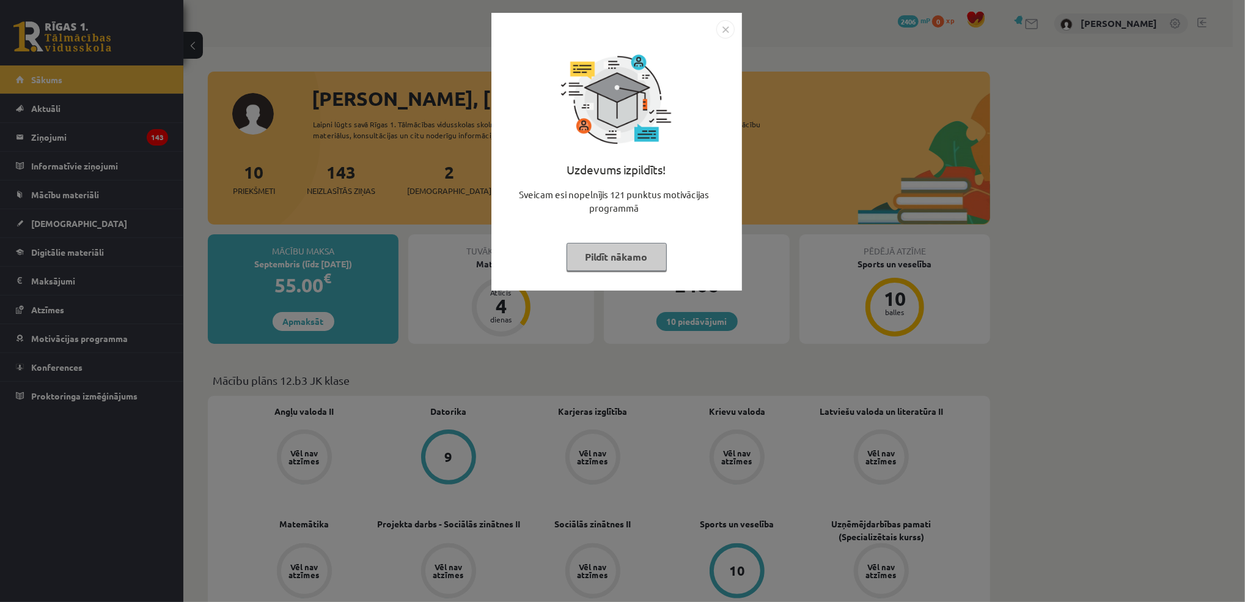
click at [613, 261] on button "Pildīt nākamo" at bounding box center [617, 257] width 100 height 28
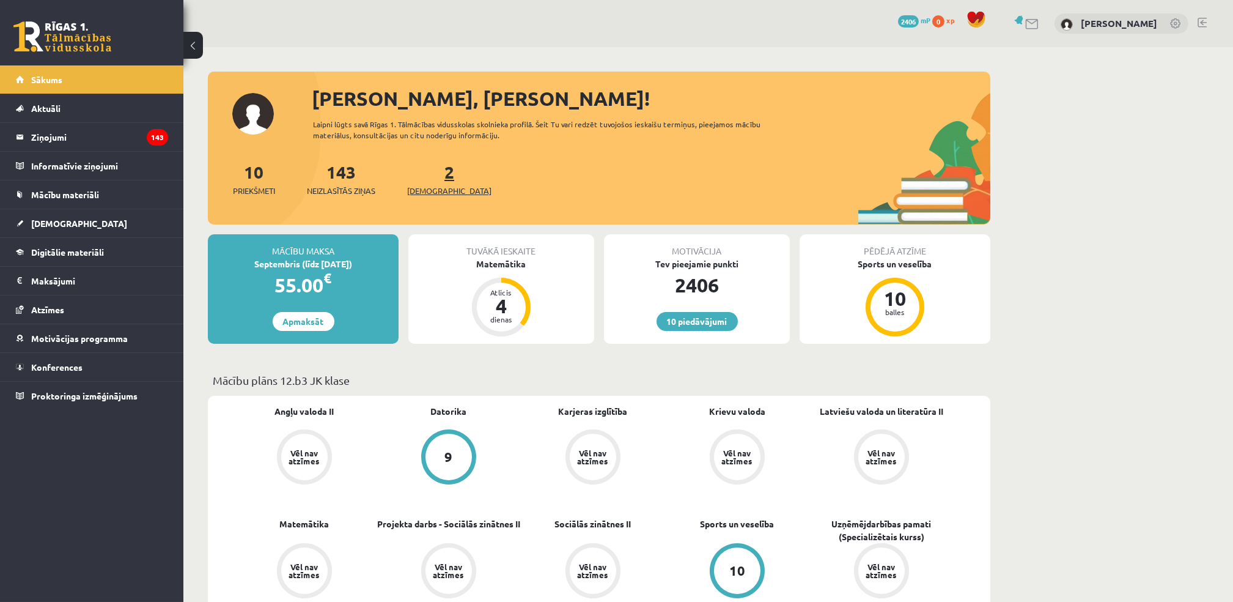
click at [427, 172] on link "2 Ieskaites" at bounding box center [449, 179] width 84 height 36
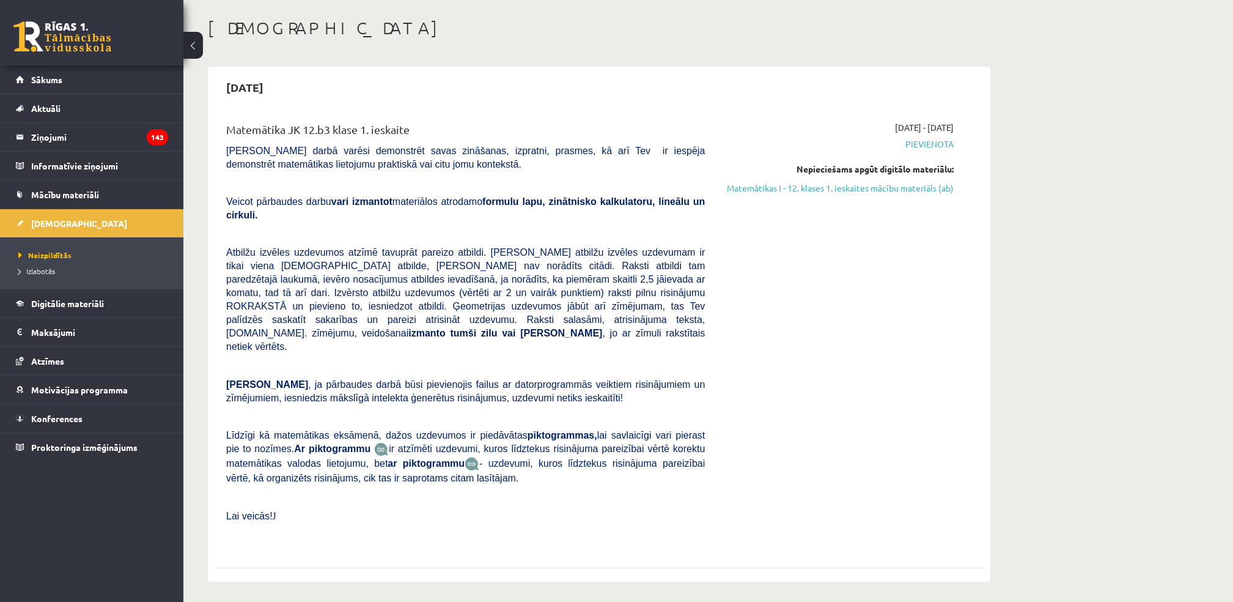
scroll to position [62, 0]
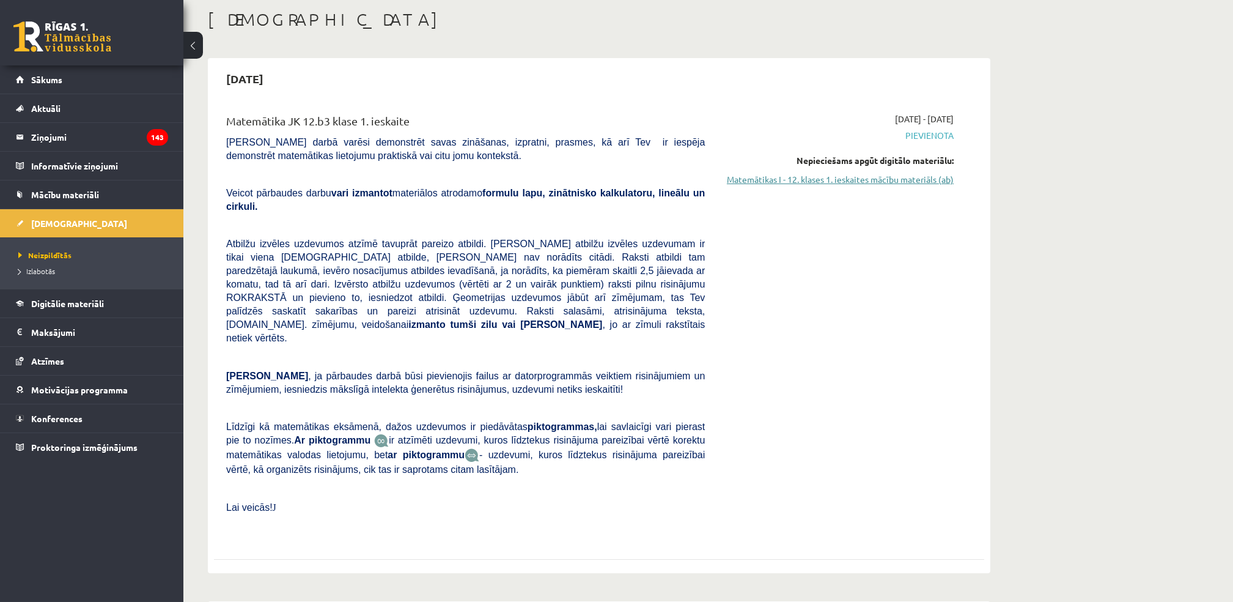
click at [817, 183] on link "Matemātikas I - 12. klases 1. ieskaites mācību materiāls (ab)" at bounding box center [838, 179] width 231 height 13
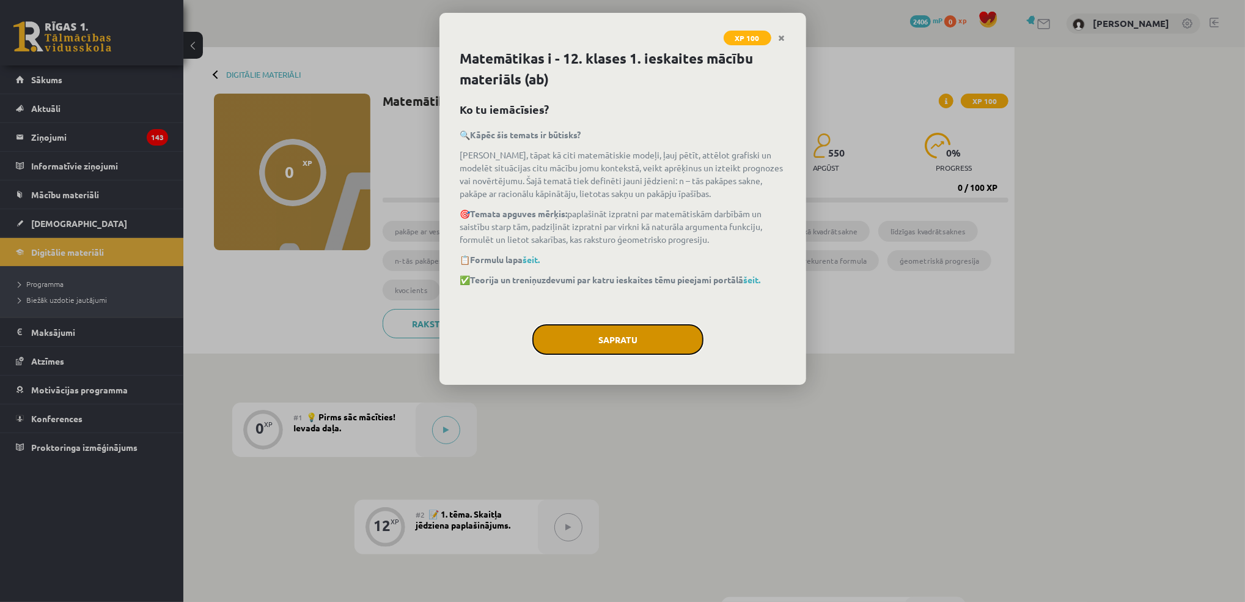
click at [607, 334] on button "Sapratu" at bounding box center [618, 339] width 171 height 31
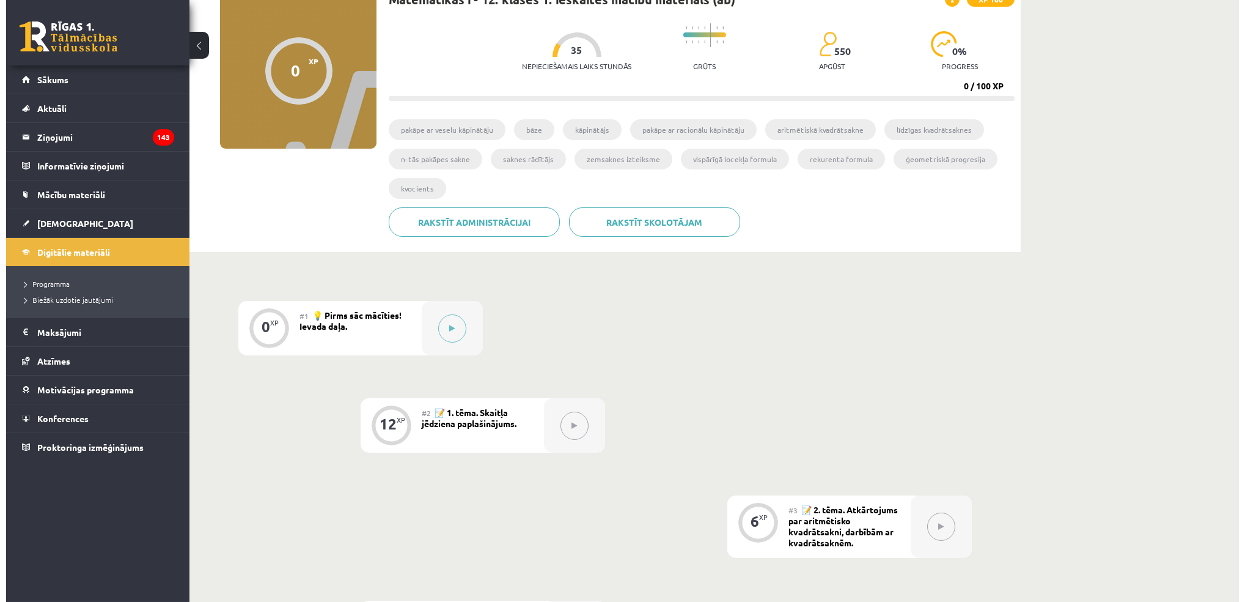
scroll to position [99, 0]
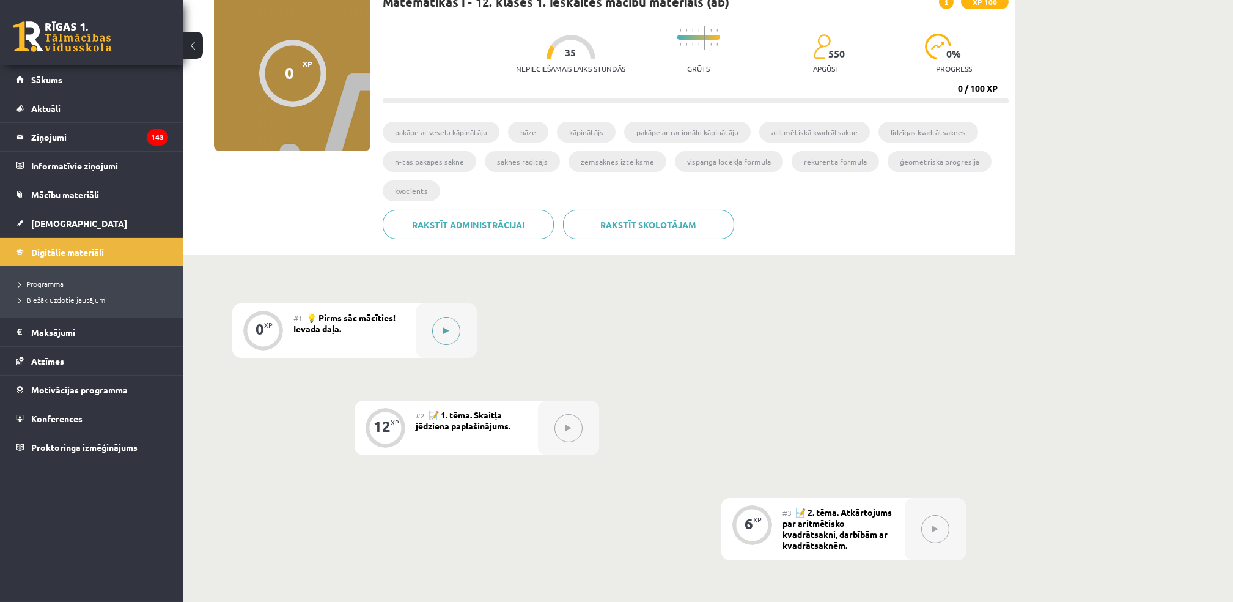
click at [452, 336] on button at bounding box center [446, 331] width 28 height 28
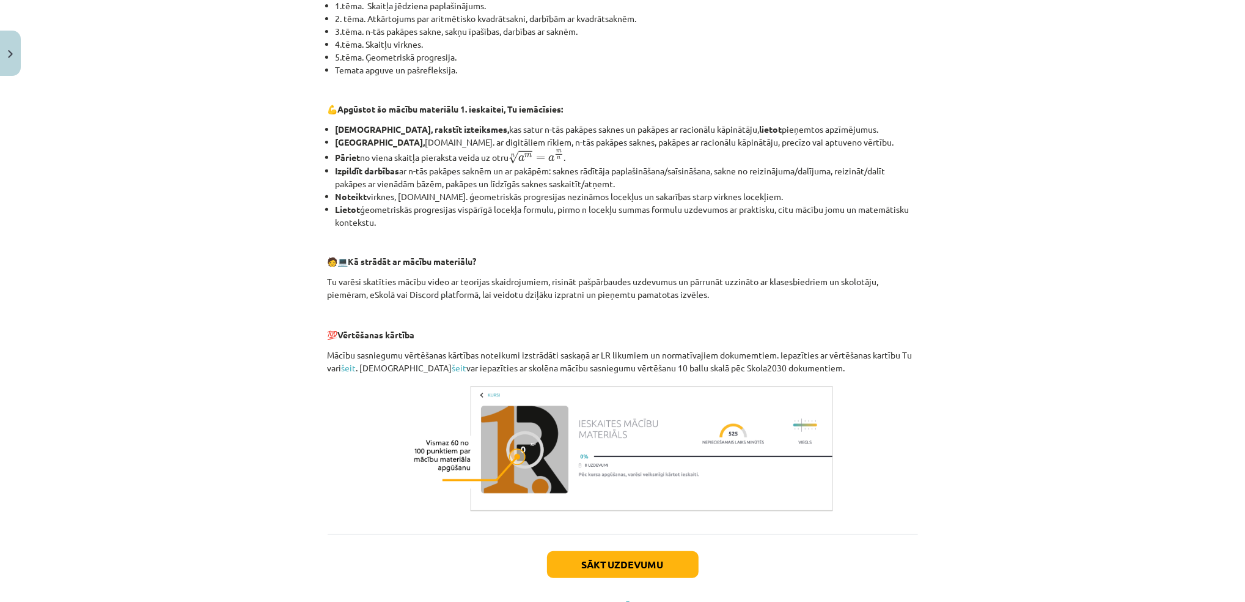
scroll to position [382, 0]
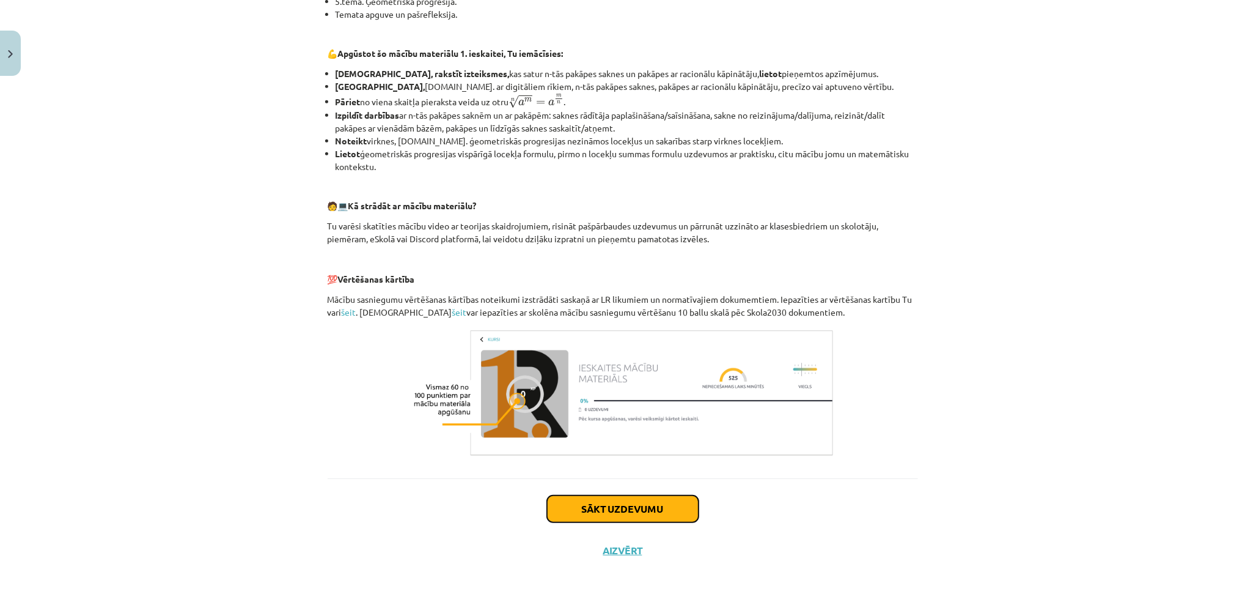
click at [597, 510] on button "Sākt uzdevumu" at bounding box center [623, 508] width 152 height 27
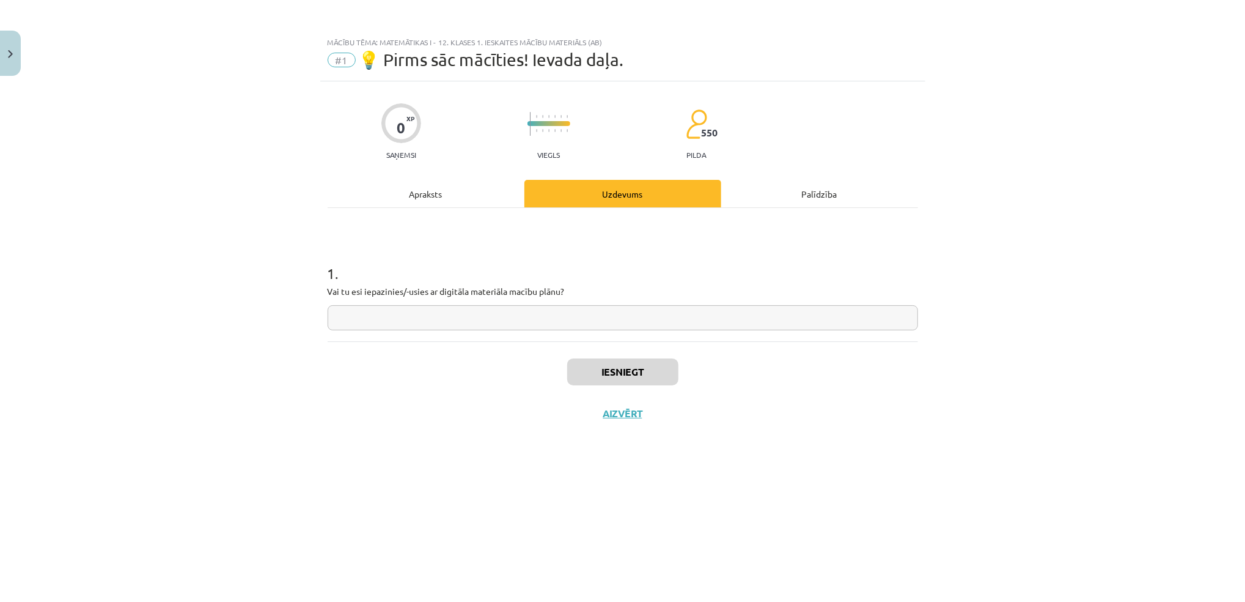
click at [492, 314] on input "text" at bounding box center [623, 317] width 591 height 25
type input "**"
click at [614, 371] on button "Iesniegt" at bounding box center [622, 371] width 111 height 27
click at [602, 429] on button "Nākamā nodarbība" at bounding box center [623, 421] width 120 height 28
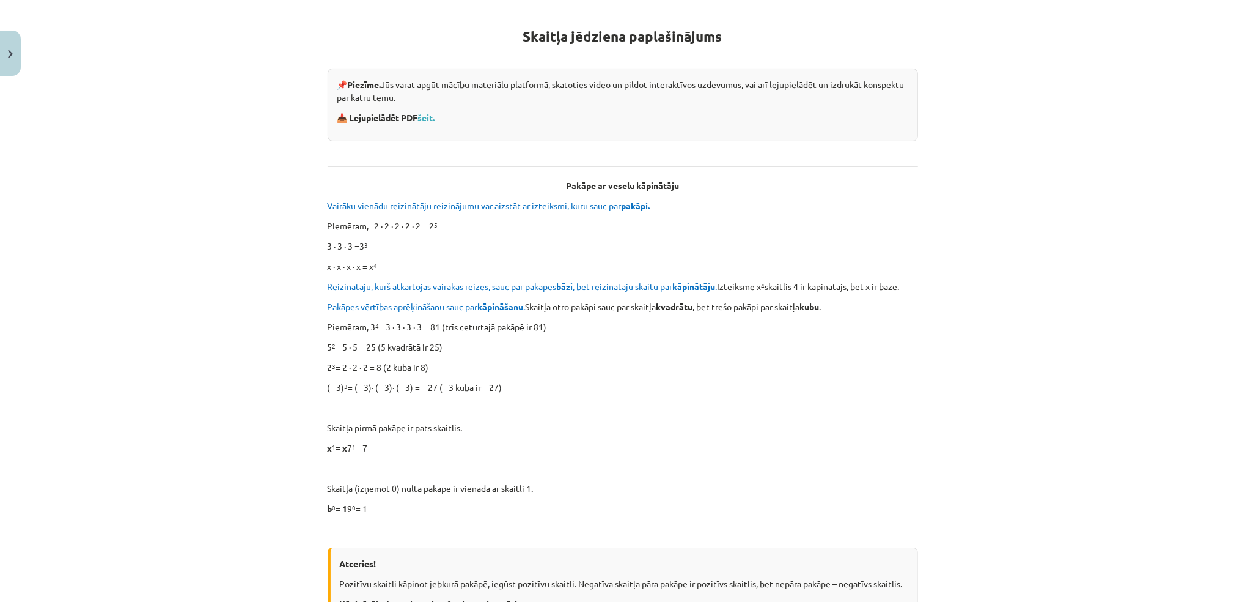
scroll to position [228, 0]
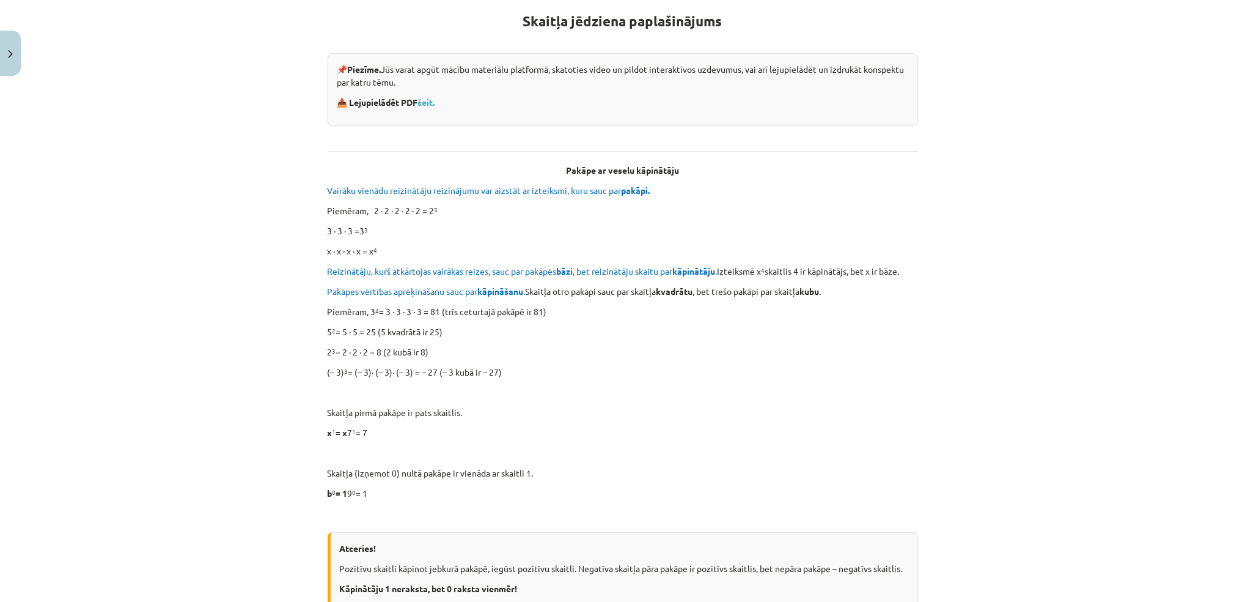
click at [1231, 566] on div "Mācību tēma: Matemātikas i - 12. klases 1. ieskaites mācību materiāls (ab) #2 📝…" at bounding box center [622, 301] width 1245 height 602
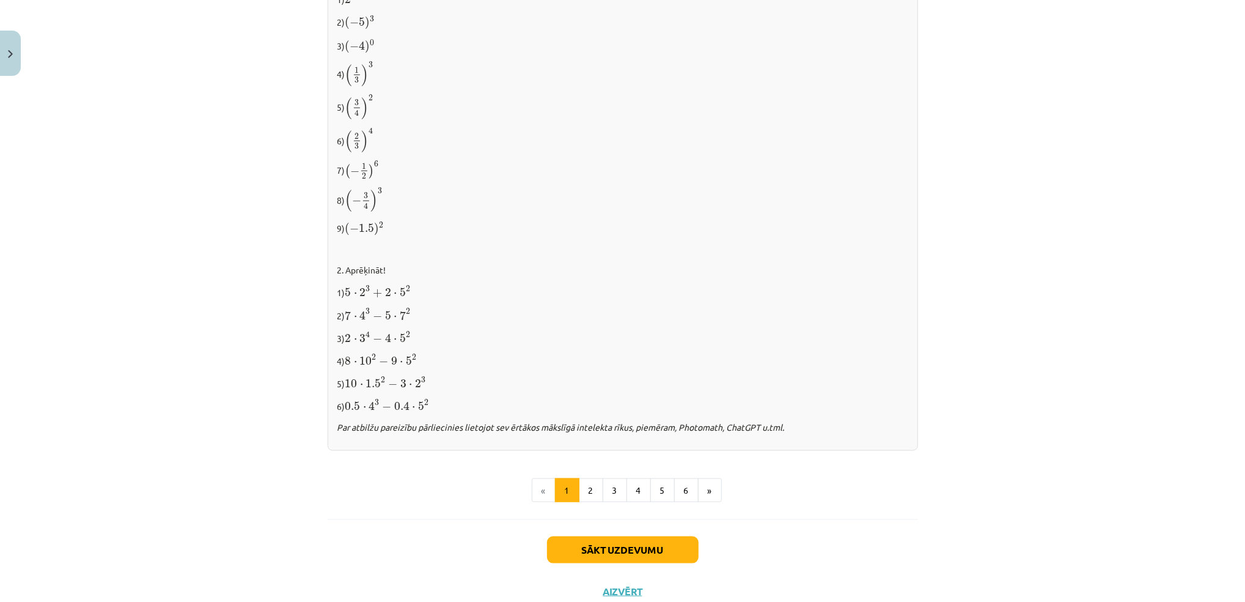
scroll to position [1139, 0]
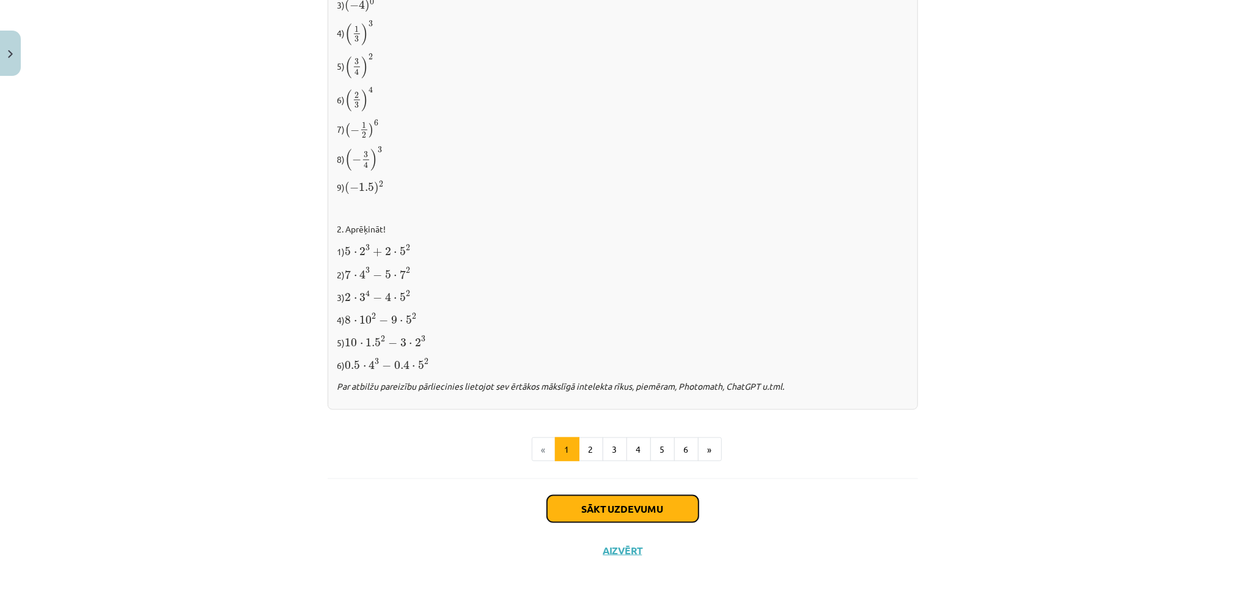
click at [591, 515] on button "Sākt uzdevumu" at bounding box center [623, 508] width 152 height 27
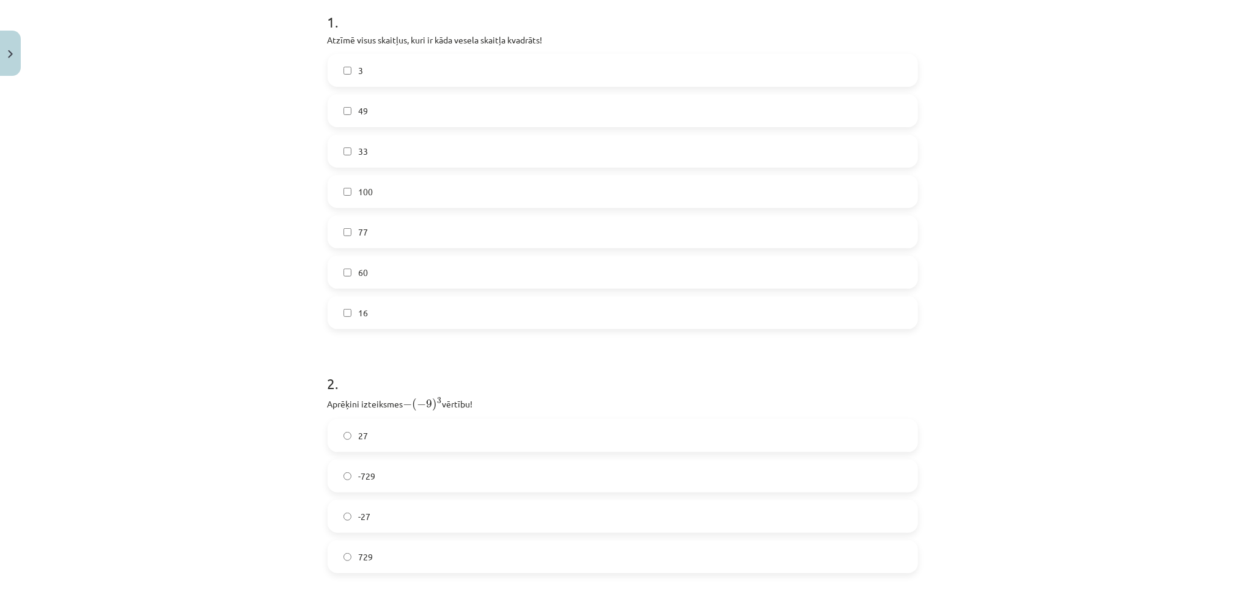
scroll to position [255, 0]
click at [541, 106] on label "49" at bounding box center [623, 107] width 588 height 31
click at [448, 185] on label "100" at bounding box center [623, 187] width 588 height 31
click at [347, 320] on label "16" at bounding box center [623, 308] width 588 height 31
click at [364, 470] on span "-729" at bounding box center [367, 472] width 17 height 13
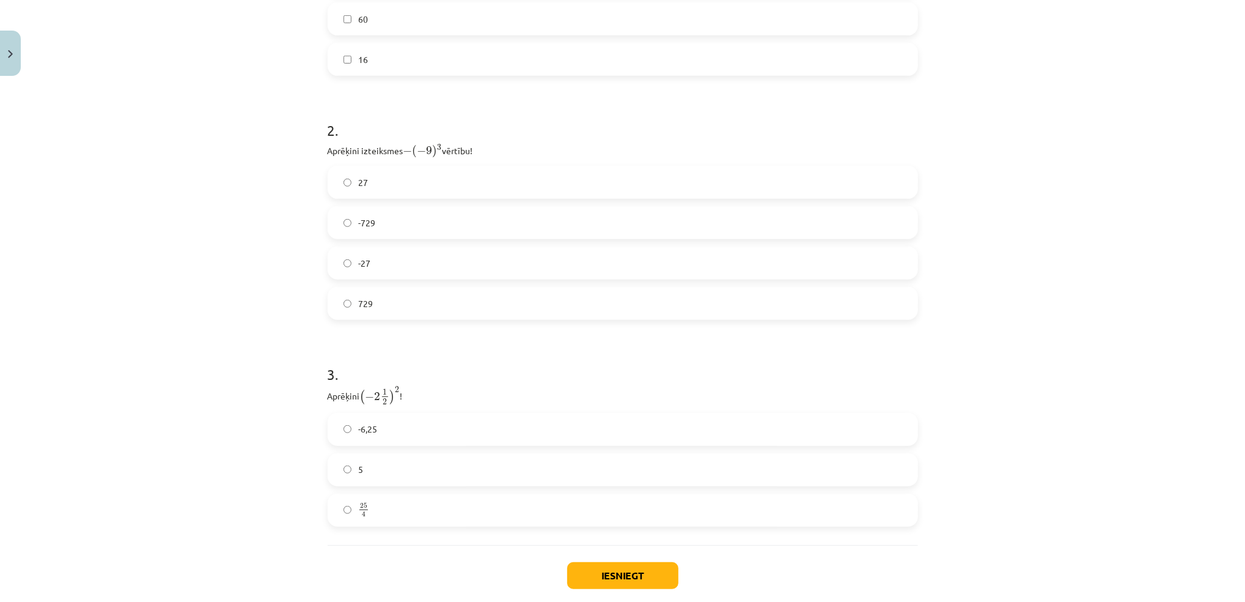
scroll to position [570, 0]
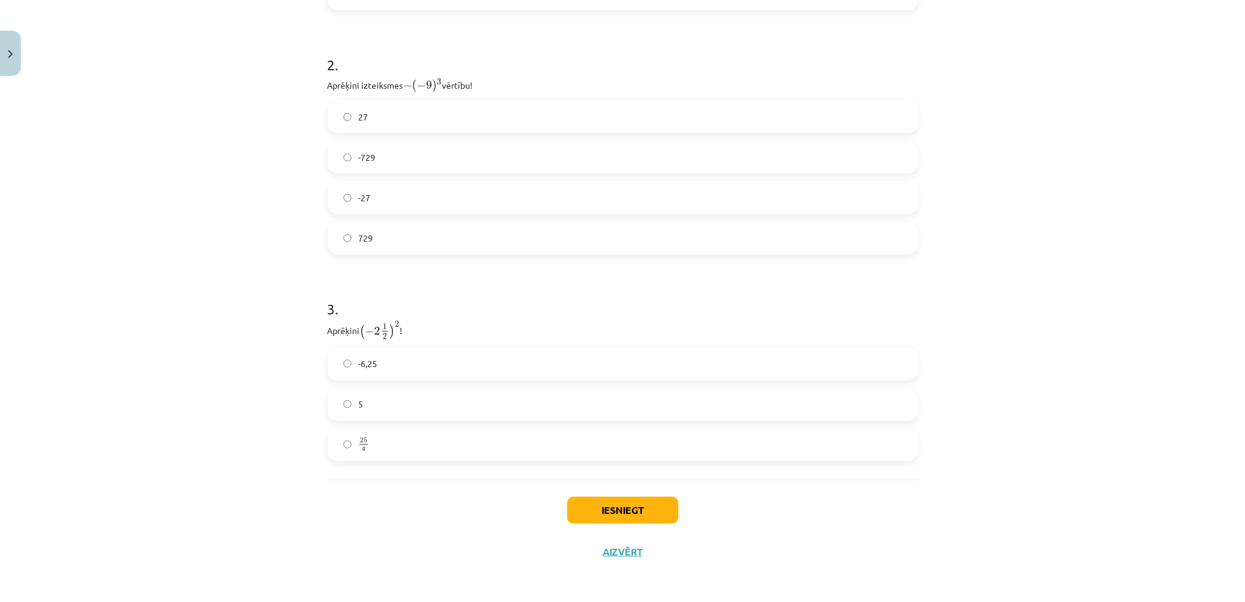
click at [385, 448] on label "25 4 25 4" at bounding box center [623, 444] width 588 height 31
click at [598, 511] on button "Iesniegt" at bounding box center [622, 509] width 111 height 27
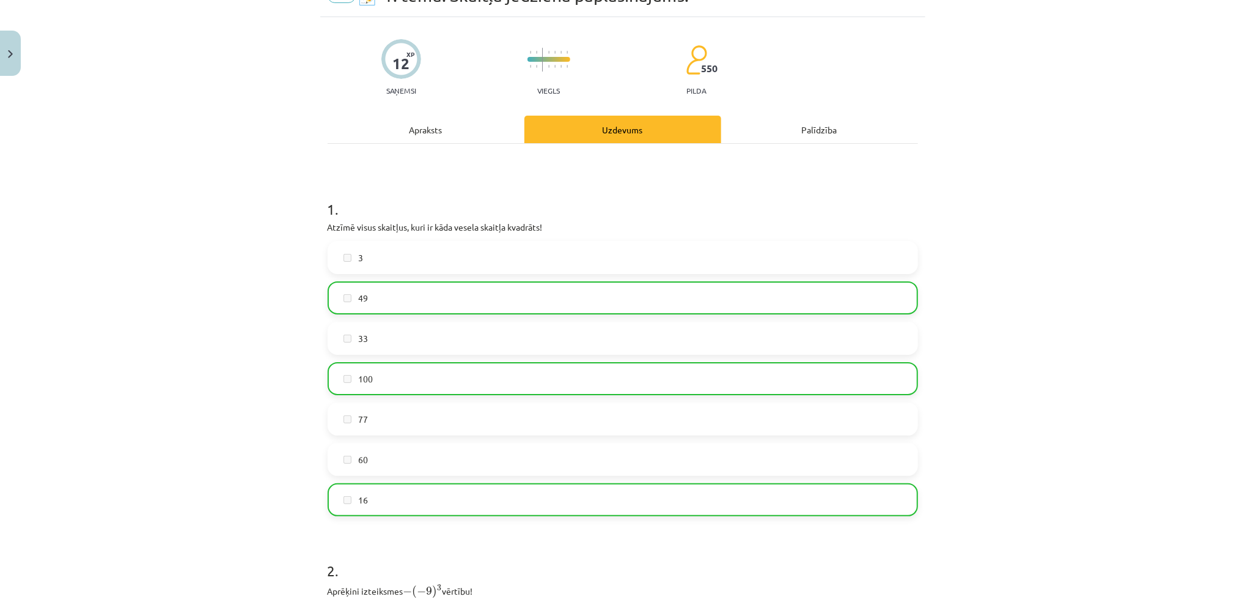
scroll to position [608, 0]
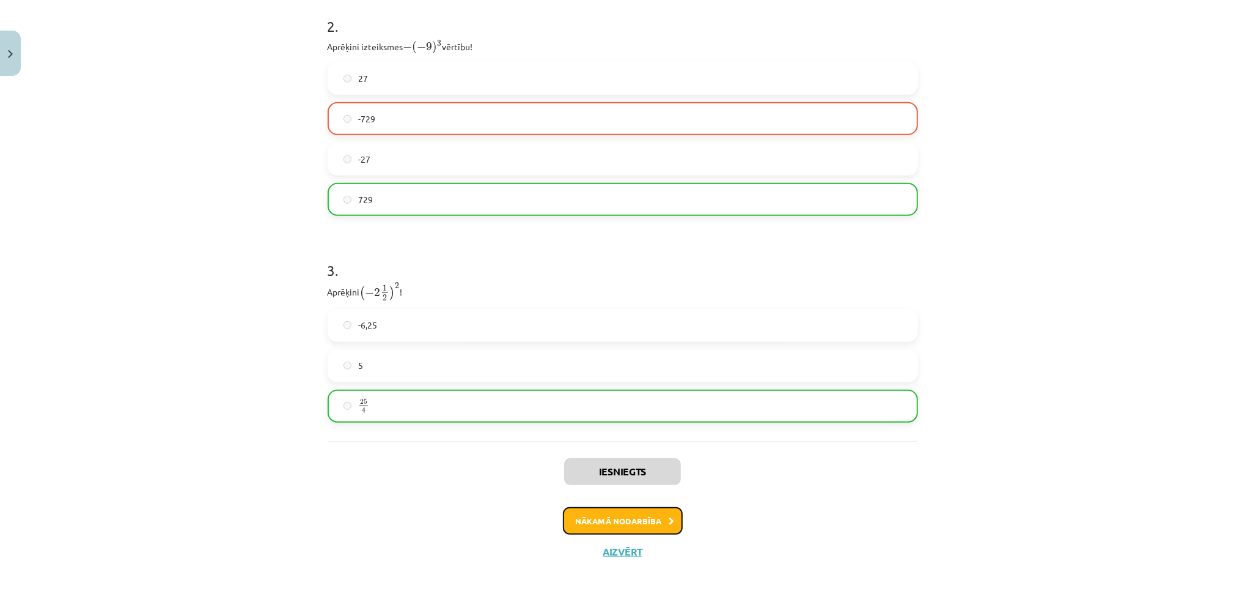
click at [641, 520] on button "Nākamā nodarbība" at bounding box center [623, 521] width 120 height 28
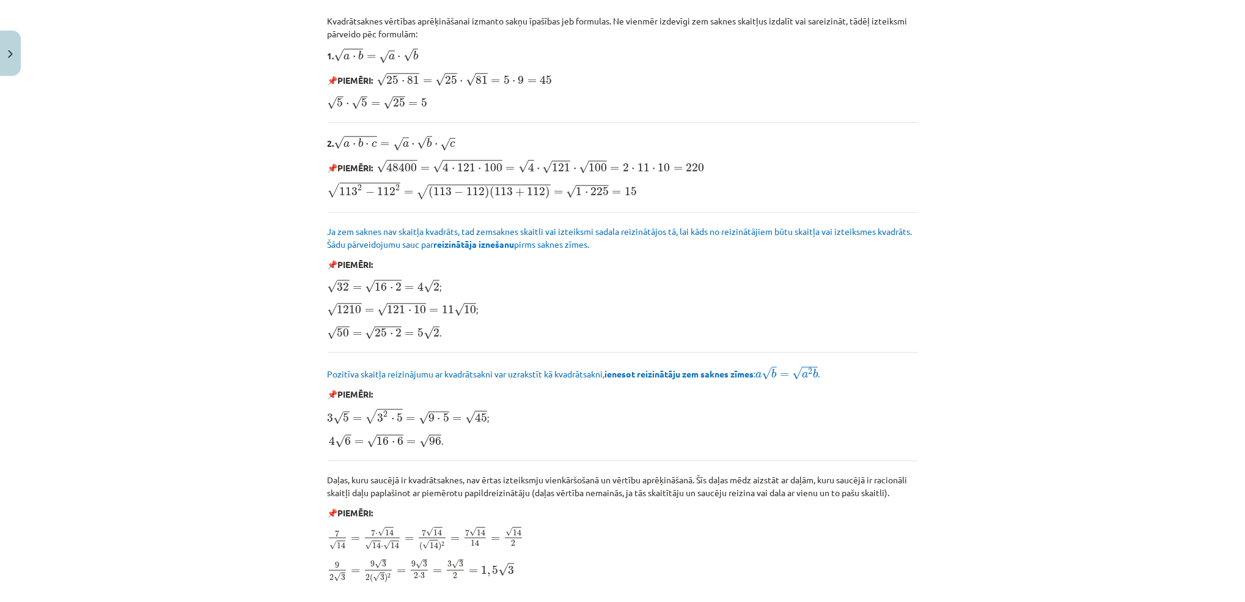
scroll to position [1321, 0]
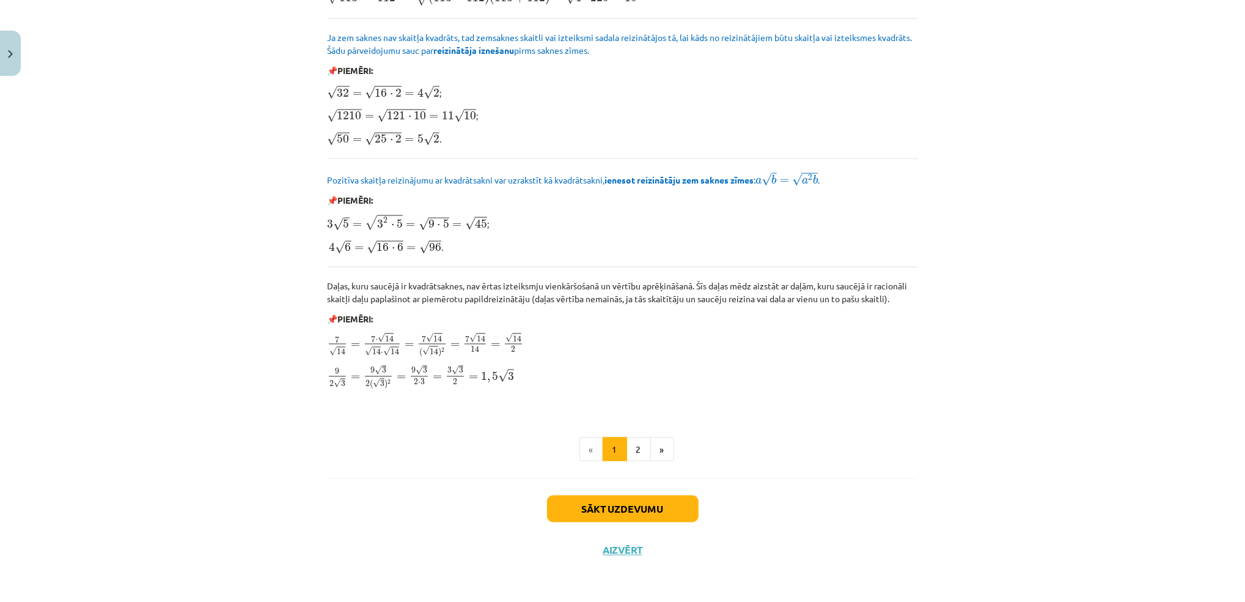
click at [741, 501] on div "Sākt uzdevumu Aizvērt" at bounding box center [623, 521] width 591 height 86
click at [638, 507] on button "Sākt uzdevumu" at bounding box center [623, 508] width 152 height 27
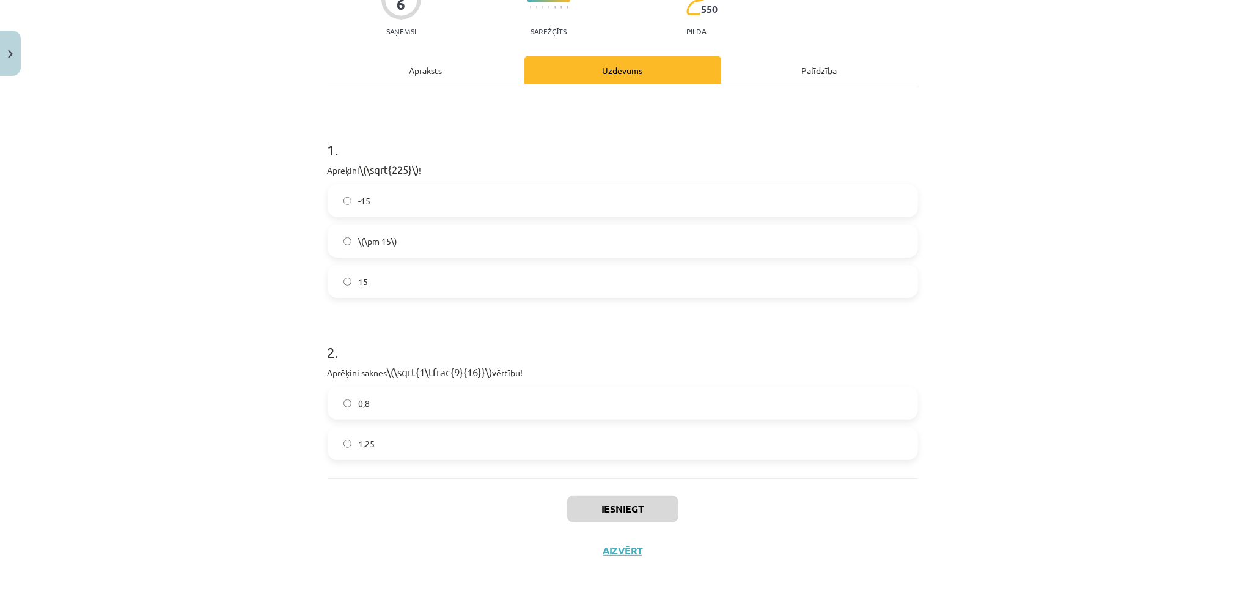
scroll to position [31, 0]
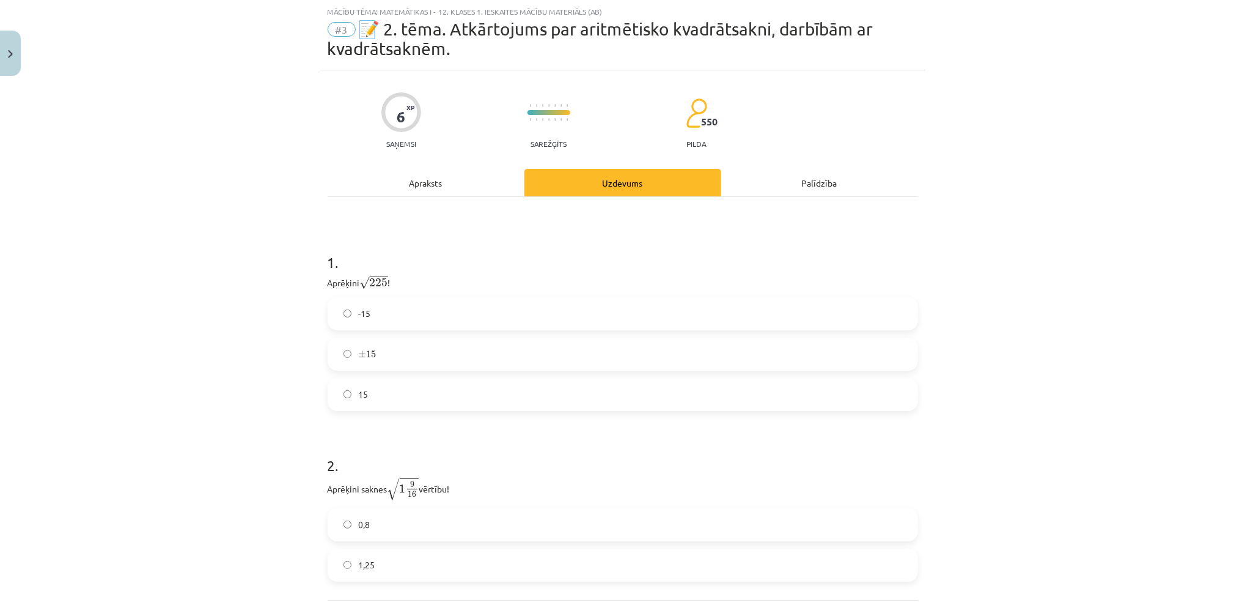
click at [638, 507] on div "2 . Aprēķini saknes √ 1 9 16 1 9 16 vērtību! 0,8 1,25" at bounding box center [623, 508] width 591 height 146
click at [446, 396] on label "15" at bounding box center [623, 394] width 588 height 31
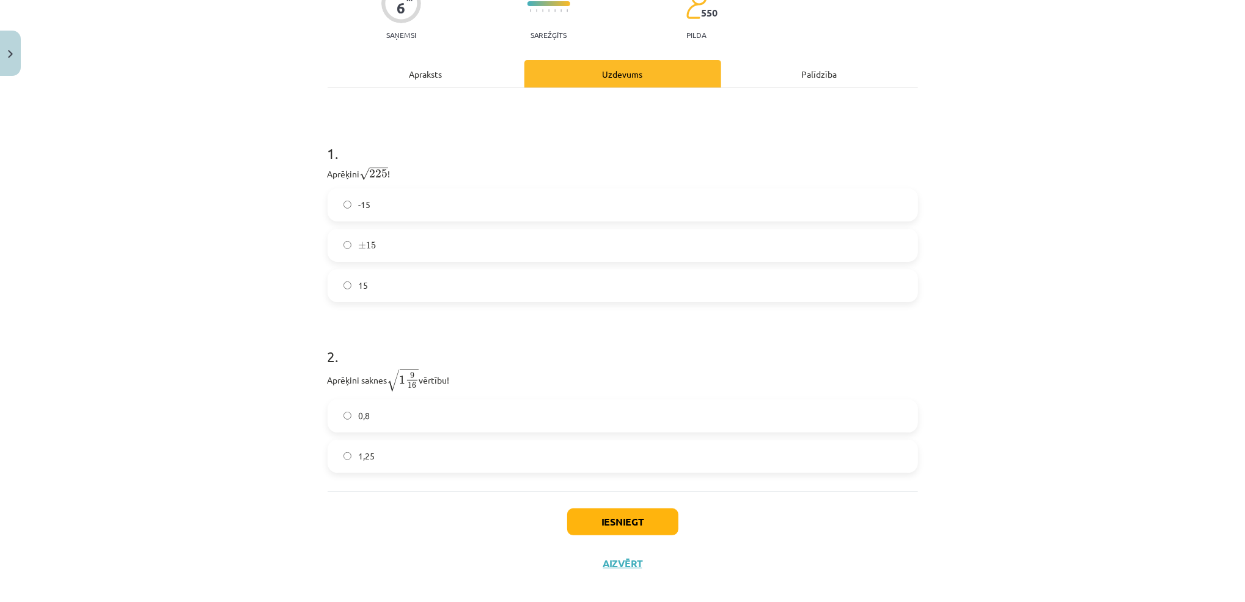
scroll to position [152, 0]
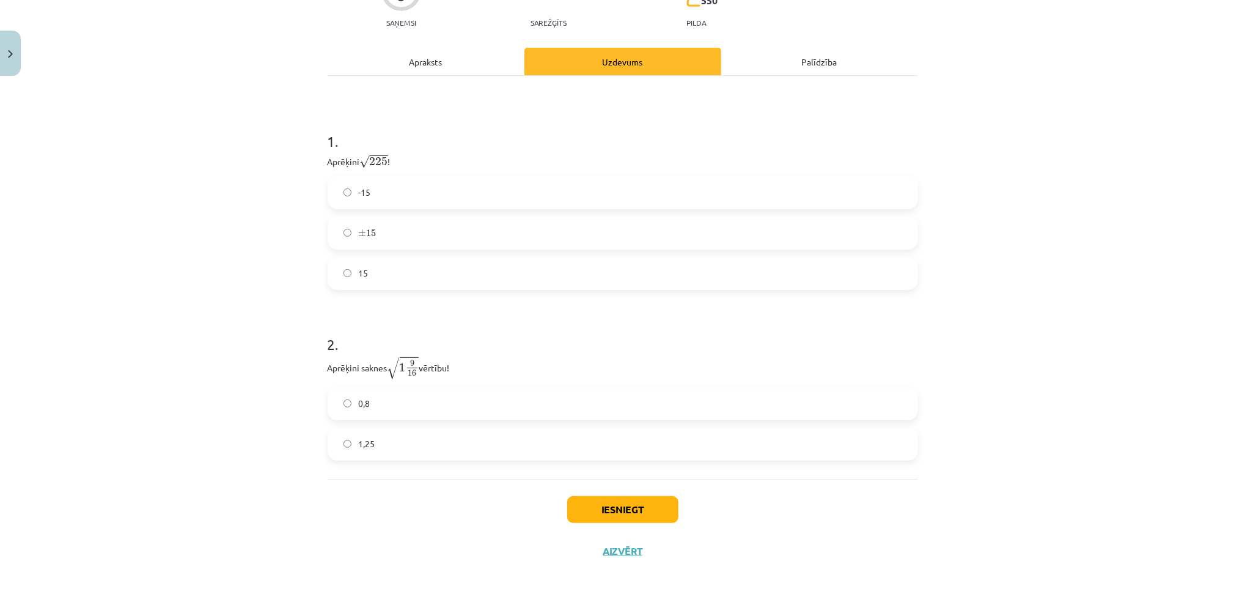
click at [475, 441] on label "1,25" at bounding box center [623, 444] width 588 height 31
click at [590, 503] on button "Iesniegt" at bounding box center [622, 509] width 111 height 27
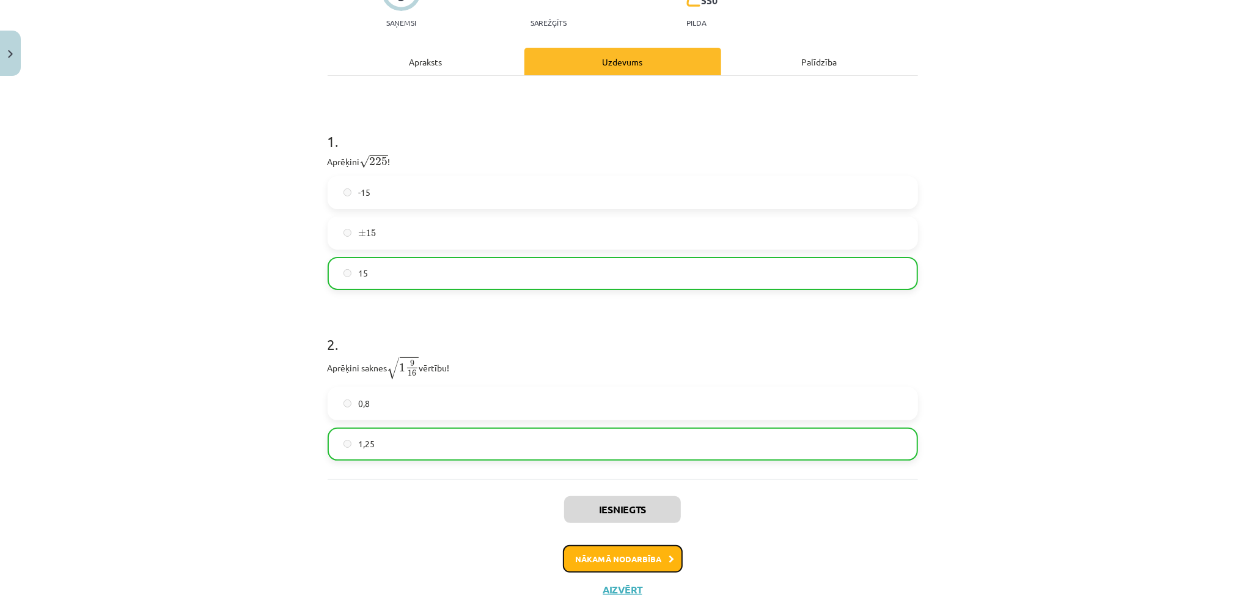
click at [575, 554] on button "Nākamā nodarbība" at bounding box center [623, 559] width 120 height 28
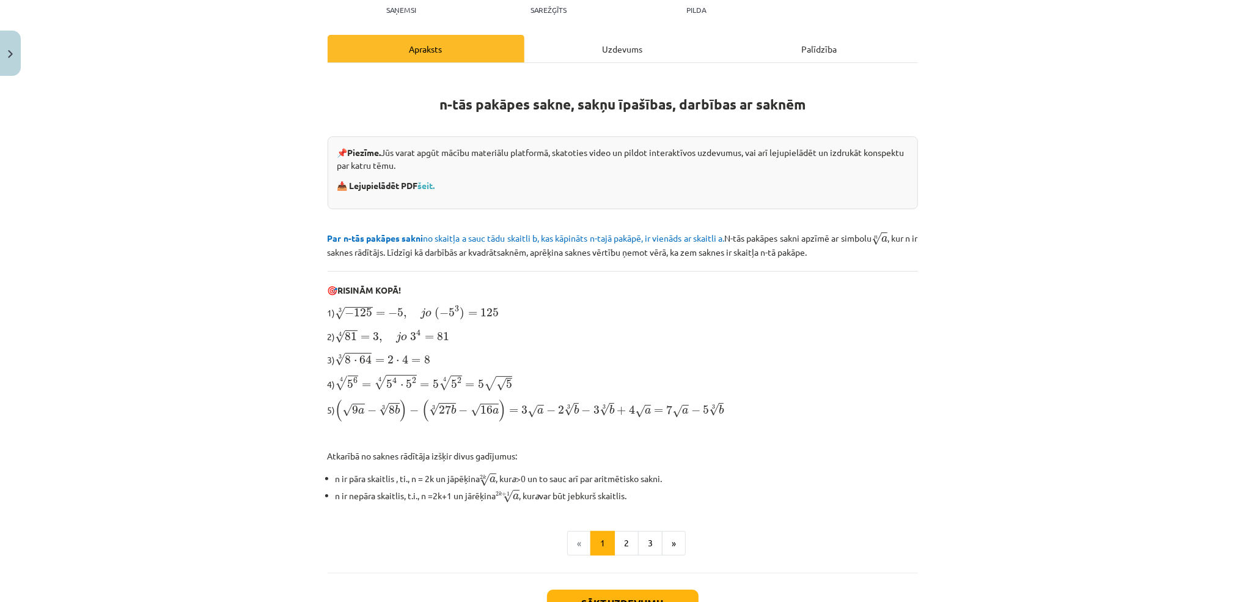
scroll to position [237, 0]
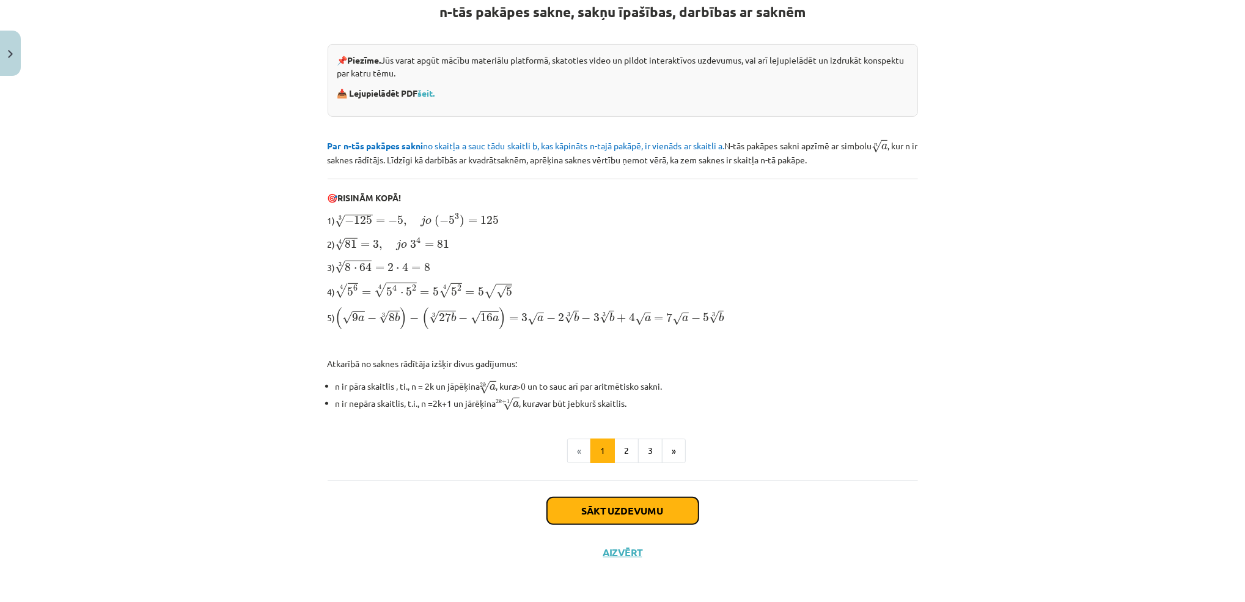
click at [583, 505] on button "Sākt uzdevumu" at bounding box center [623, 510] width 152 height 27
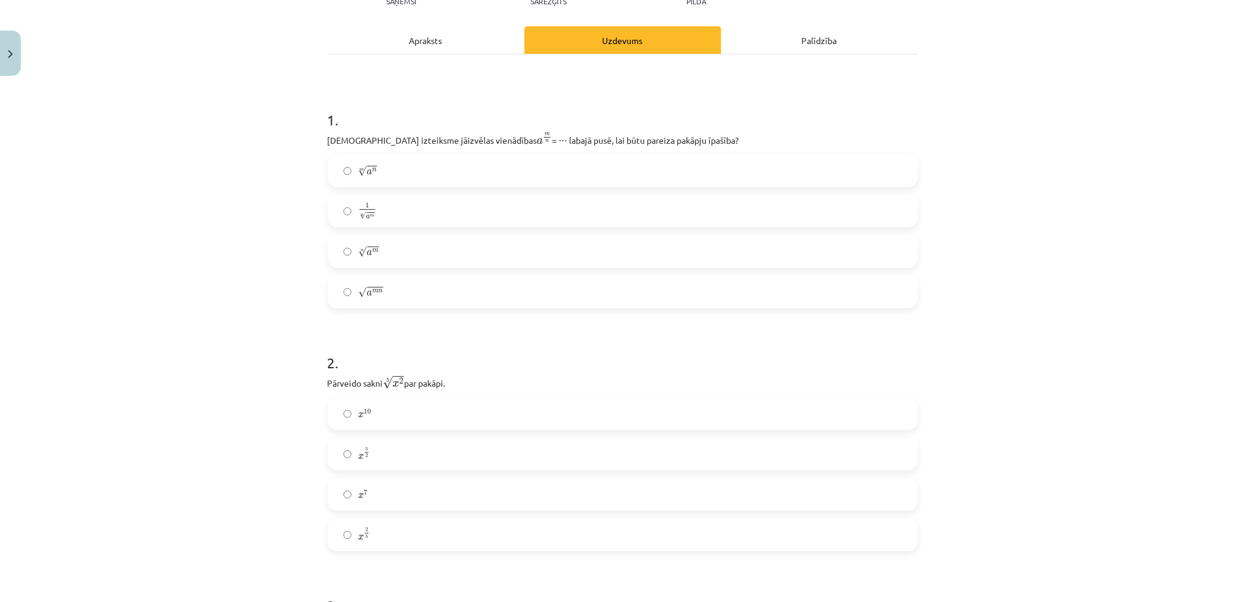
scroll to position [142, 0]
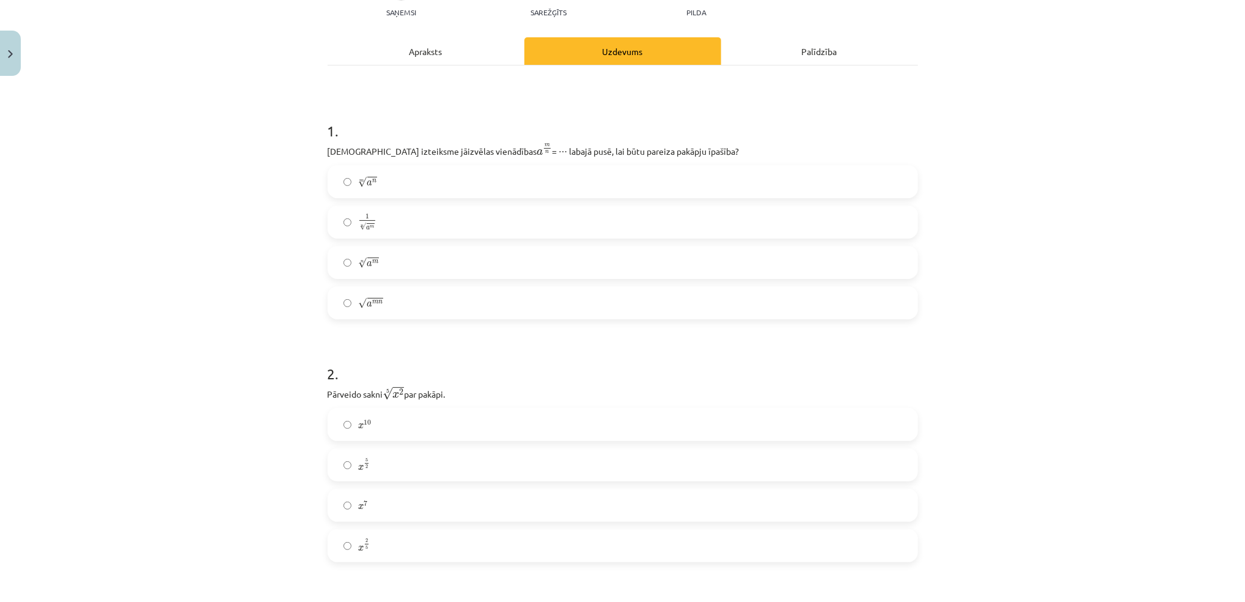
click at [367, 303] on span "a" at bounding box center [370, 304] width 6 height 6
click at [406, 561] on label "x 2 5 x 2 5" at bounding box center [623, 545] width 588 height 31
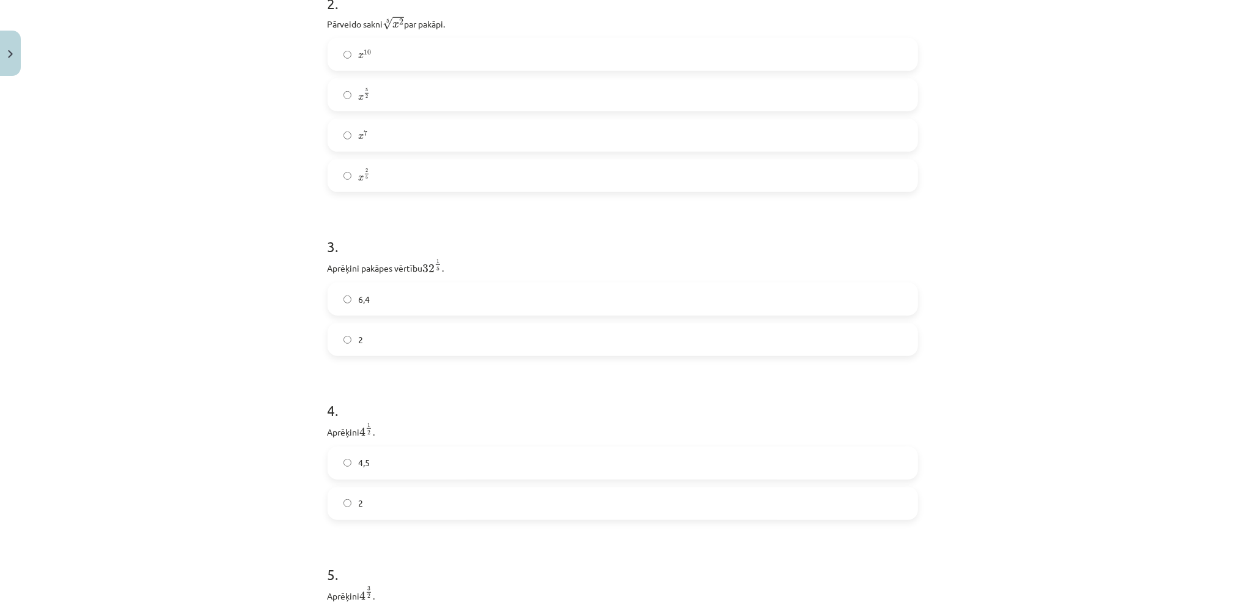
scroll to position [545, 0]
click at [383, 313] on label "2" at bounding box center [623, 307] width 588 height 31
click at [404, 478] on label "2" at bounding box center [623, 471] width 588 height 31
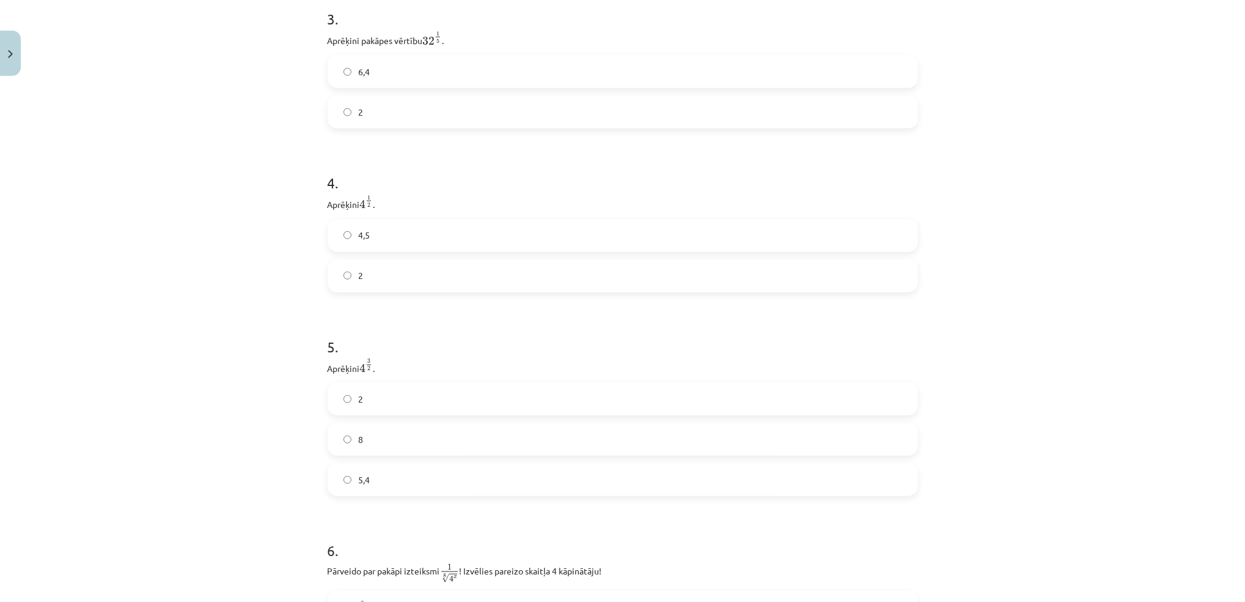
scroll to position [773, 0]
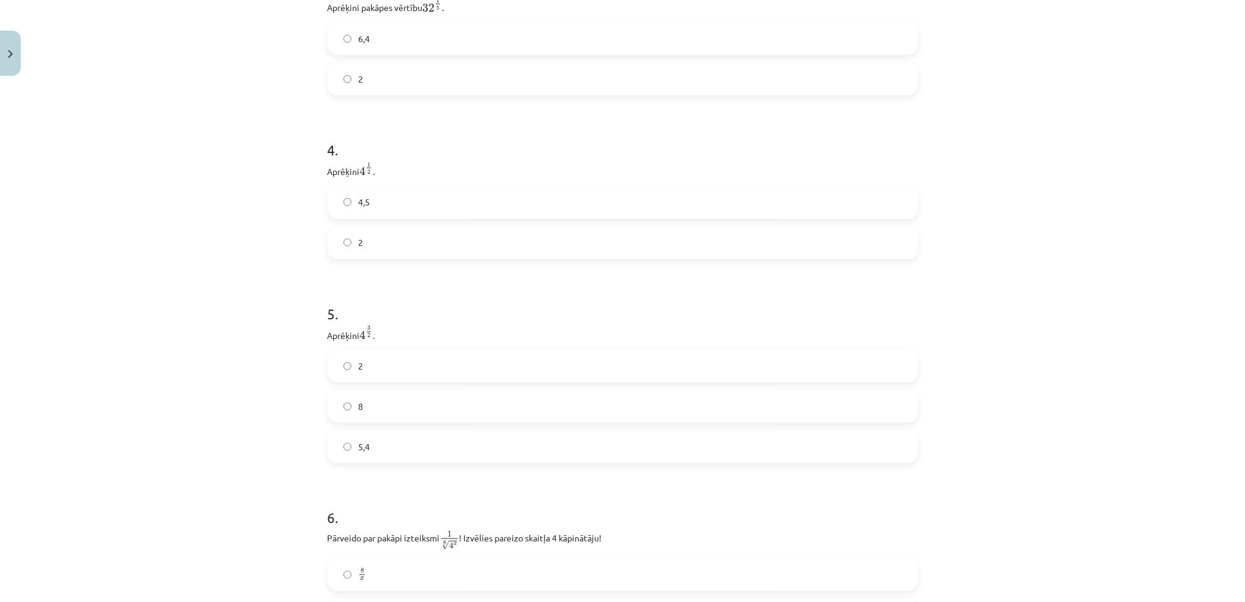
click at [773, 421] on label "8" at bounding box center [623, 406] width 588 height 31
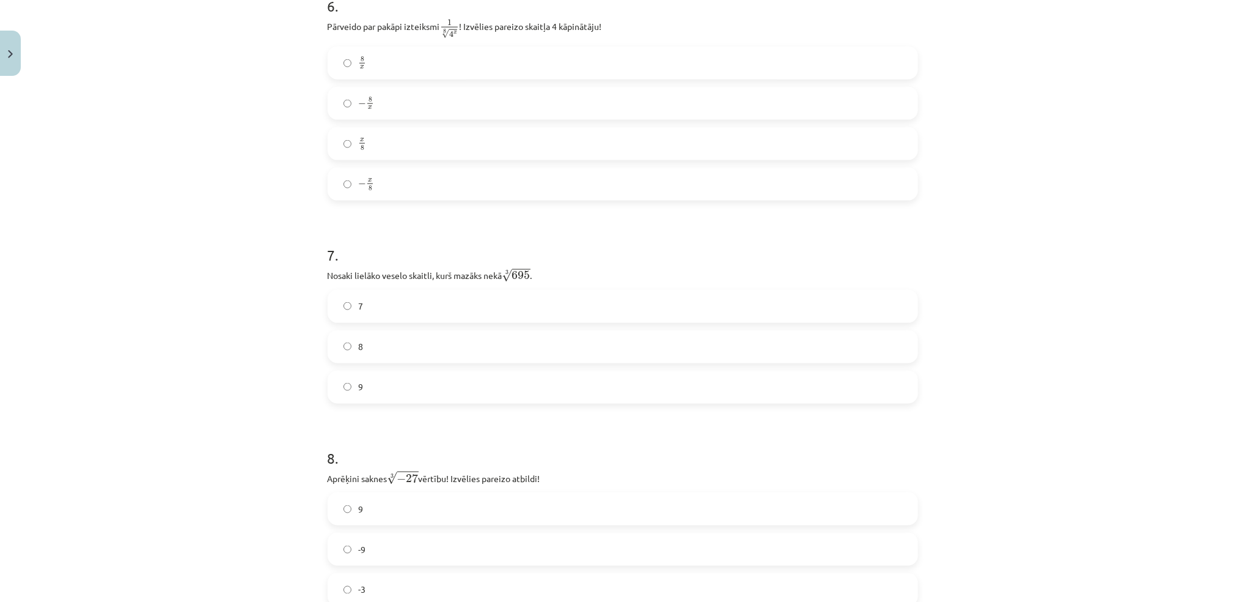
scroll to position [1251, 0]
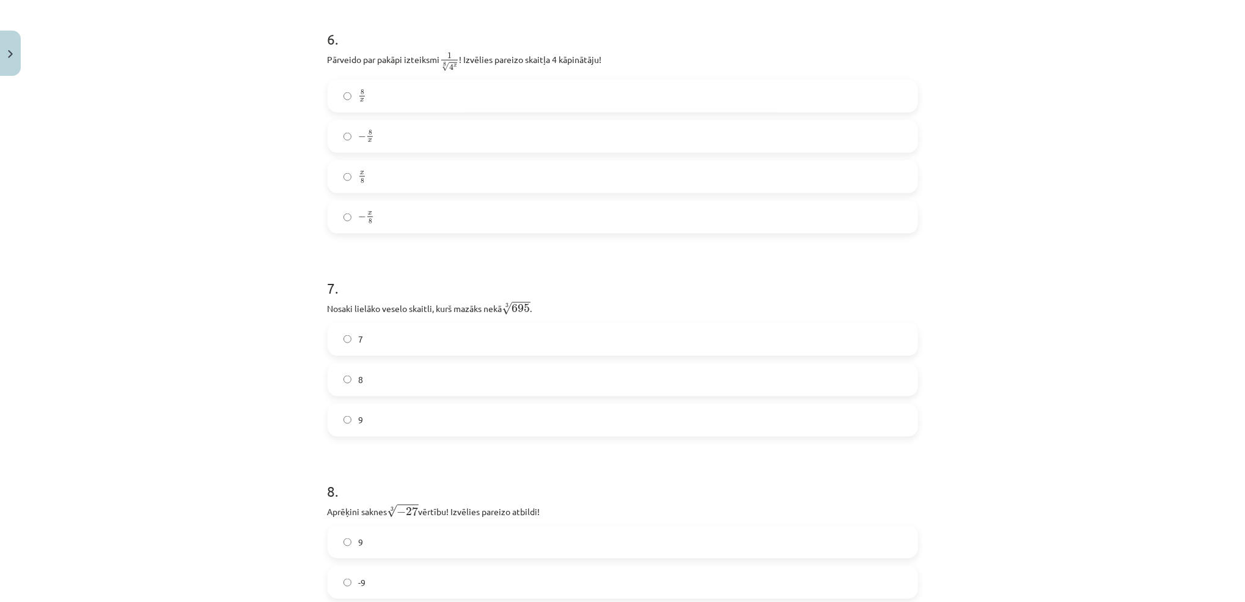
click at [372, 219] on label "− x 8 − x 8" at bounding box center [623, 217] width 588 height 31
click at [374, 387] on label "8" at bounding box center [623, 379] width 588 height 31
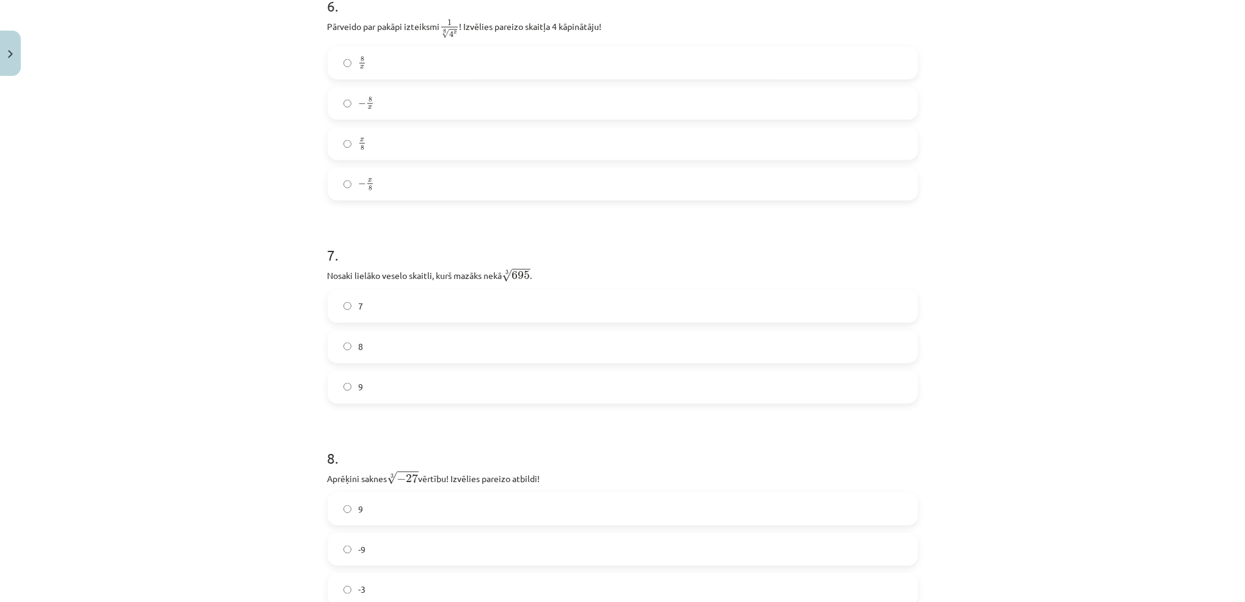
scroll to position [1403, 0]
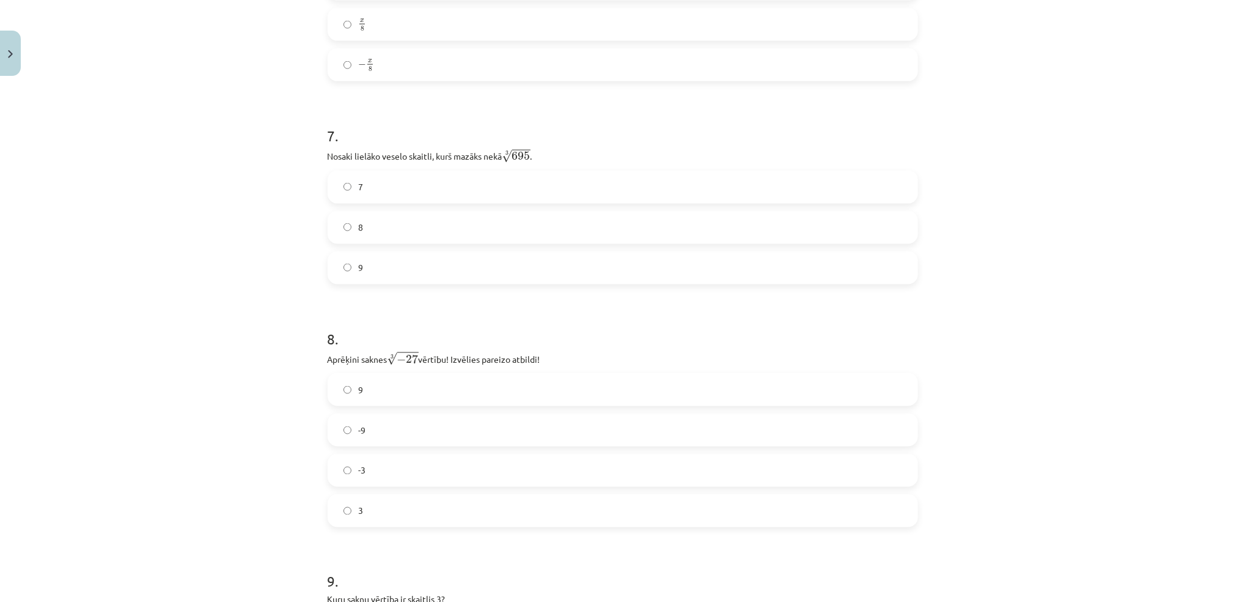
click at [526, 467] on label "-3" at bounding box center [623, 470] width 588 height 31
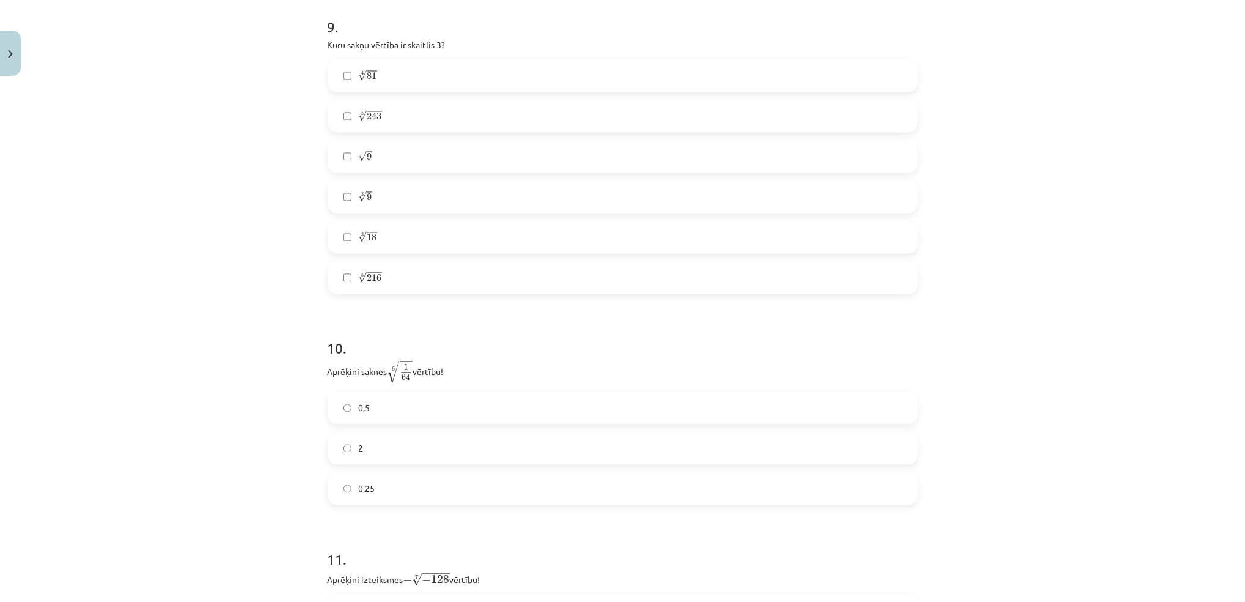
scroll to position [1990, 0]
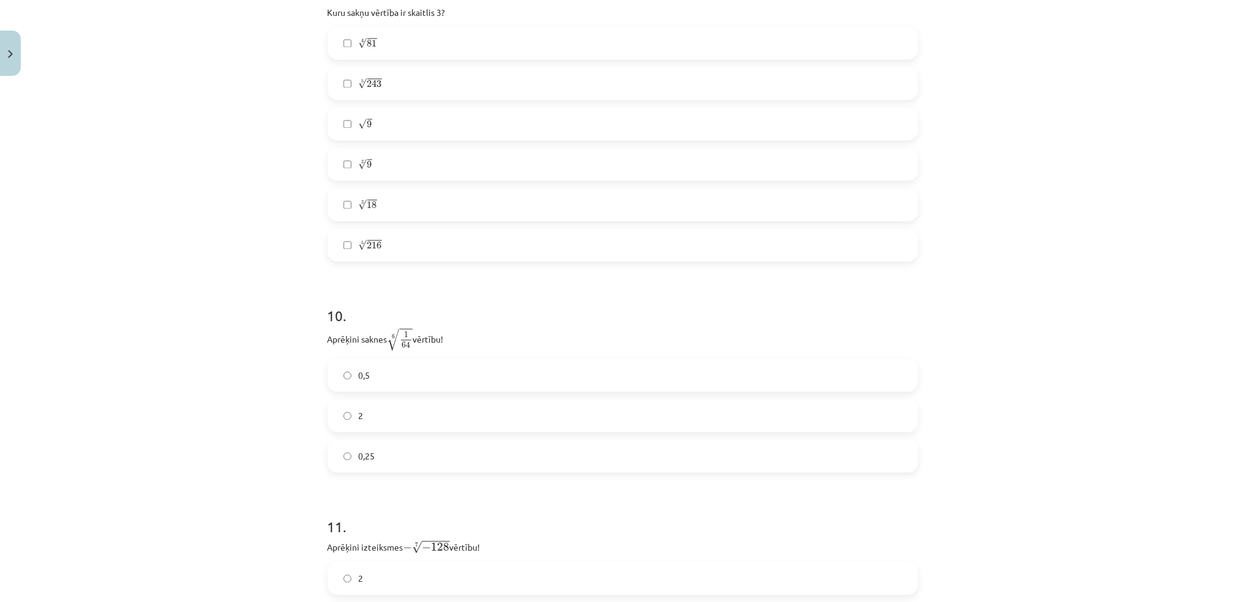
click at [393, 128] on label "√ 9 9" at bounding box center [623, 123] width 588 height 31
click at [377, 93] on label "5 √ 243 243 5" at bounding box center [623, 83] width 588 height 31
click at [380, 383] on label "0,5" at bounding box center [623, 375] width 588 height 31
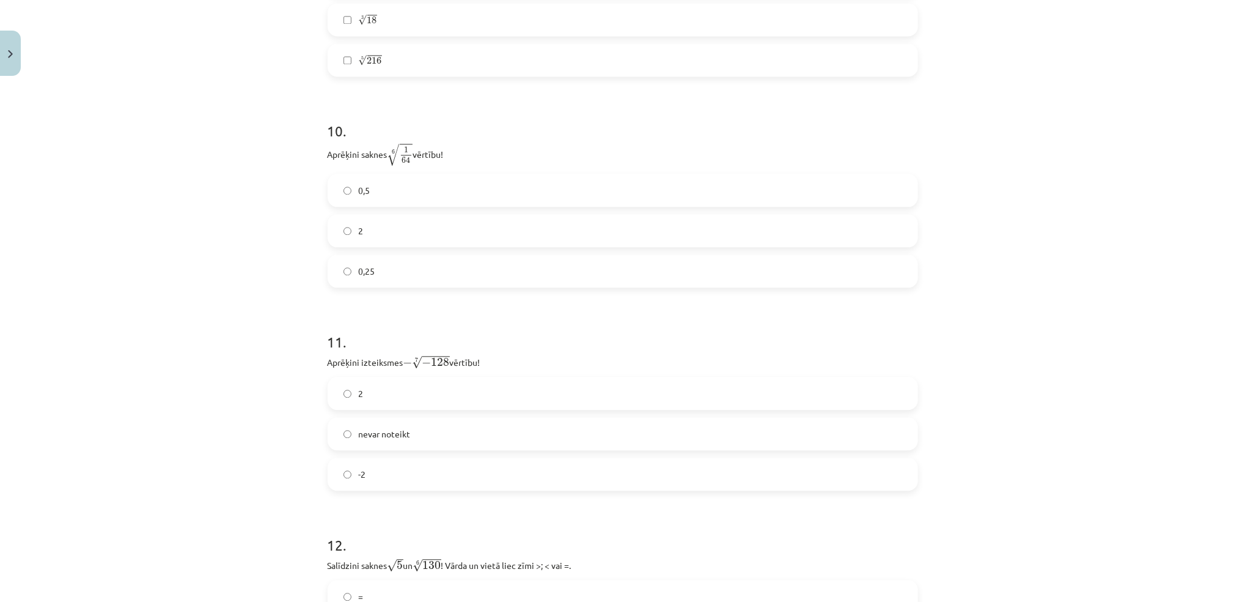
scroll to position [2207, 0]
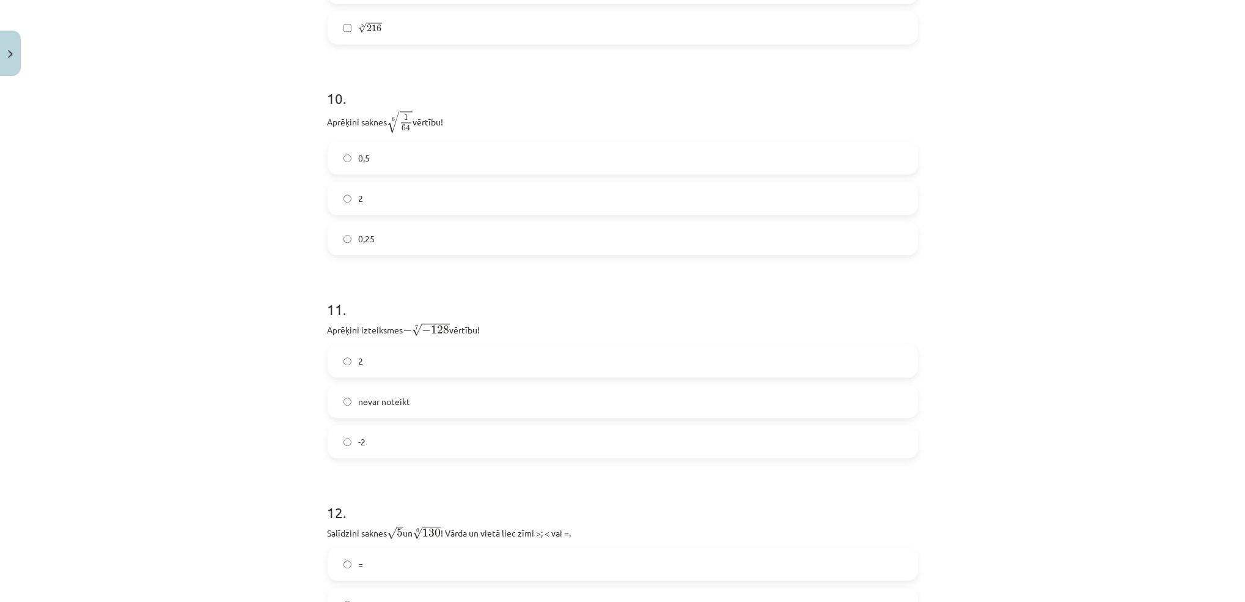
click at [522, 358] on label "2" at bounding box center [623, 360] width 588 height 31
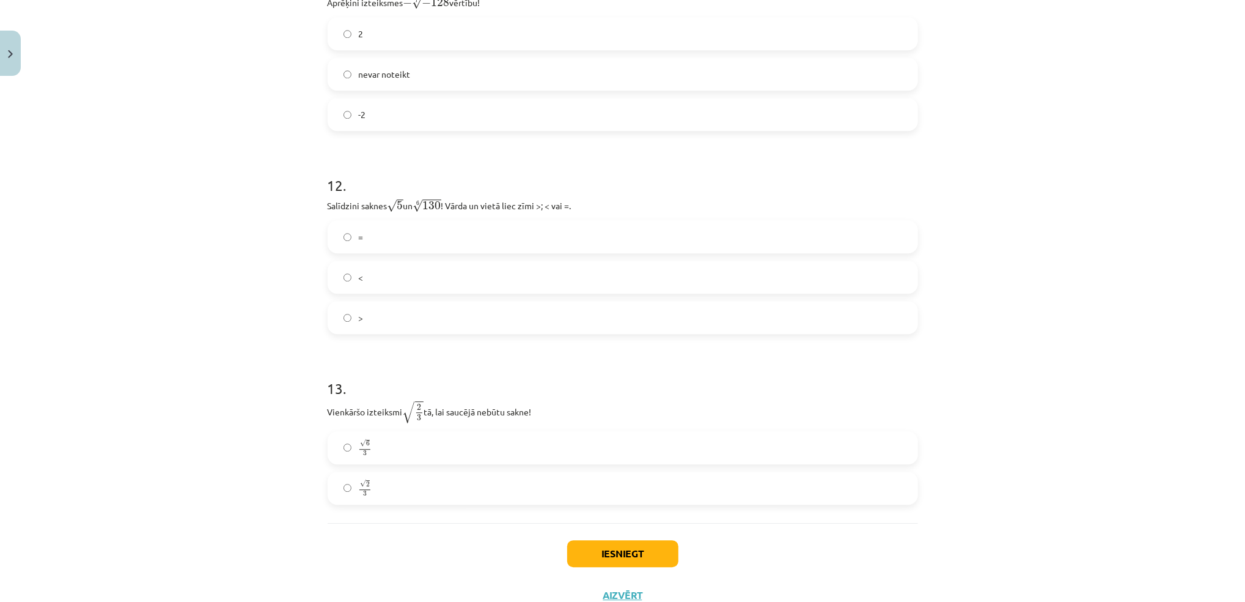
scroll to position [2544, 0]
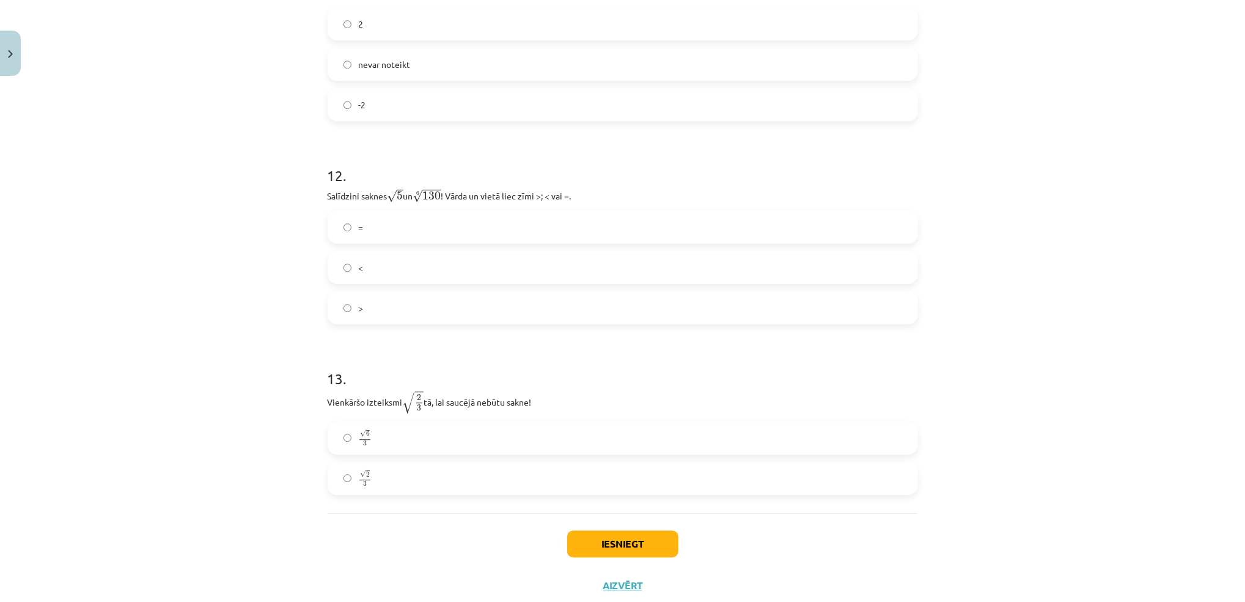
click at [389, 311] on label ">" at bounding box center [623, 307] width 588 height 31
click at [374, 445] on label "√ 6 3 6 3" at bounding box center [623, 437] width 588 height 31
click at [590, 548] on button "Iesniegt" at bounding box center [622, 543] width 111 height 27
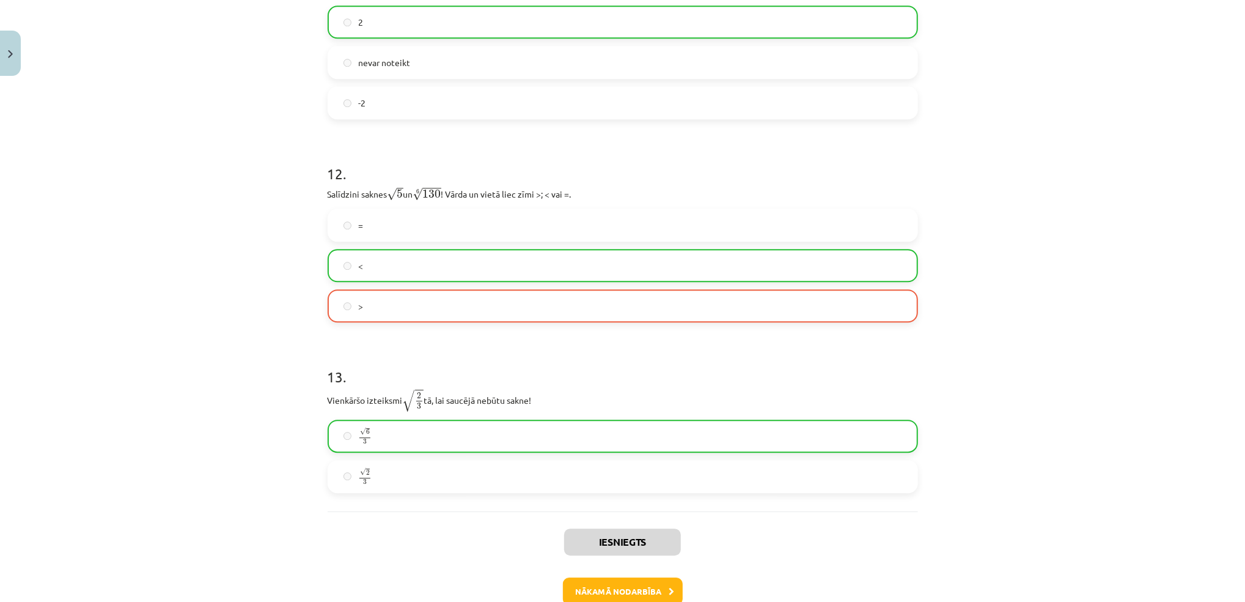
scroll to position [2622, 0]
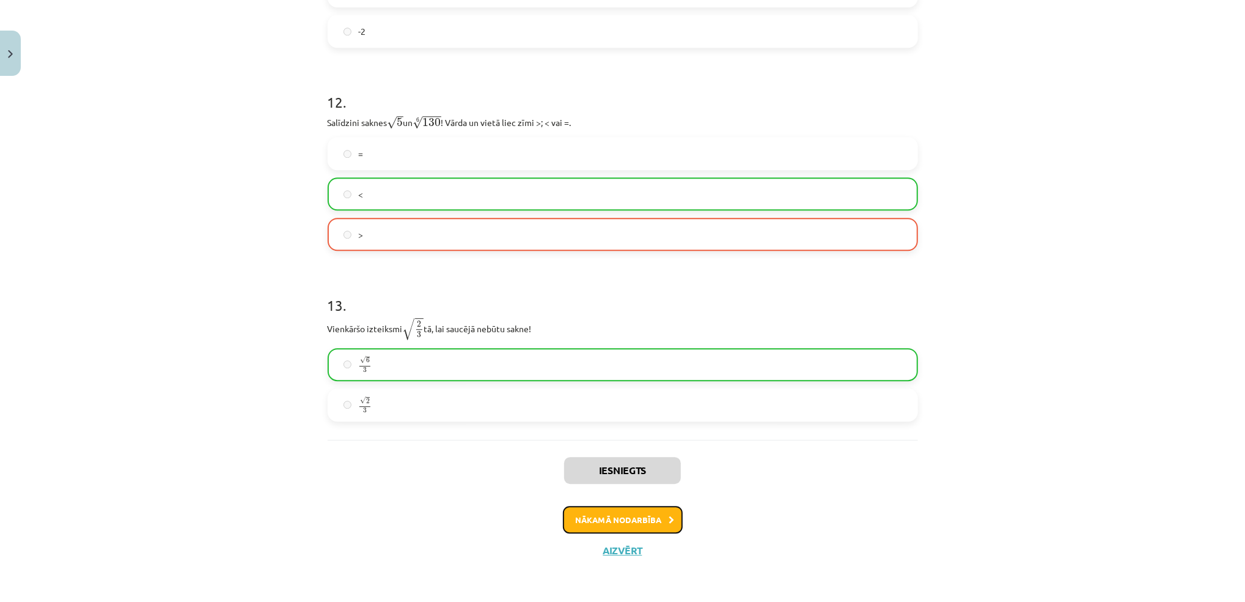
click at [591, 523] on button "Nākamā nodarbība" at bounding box center [623, 520] width 120 height 28
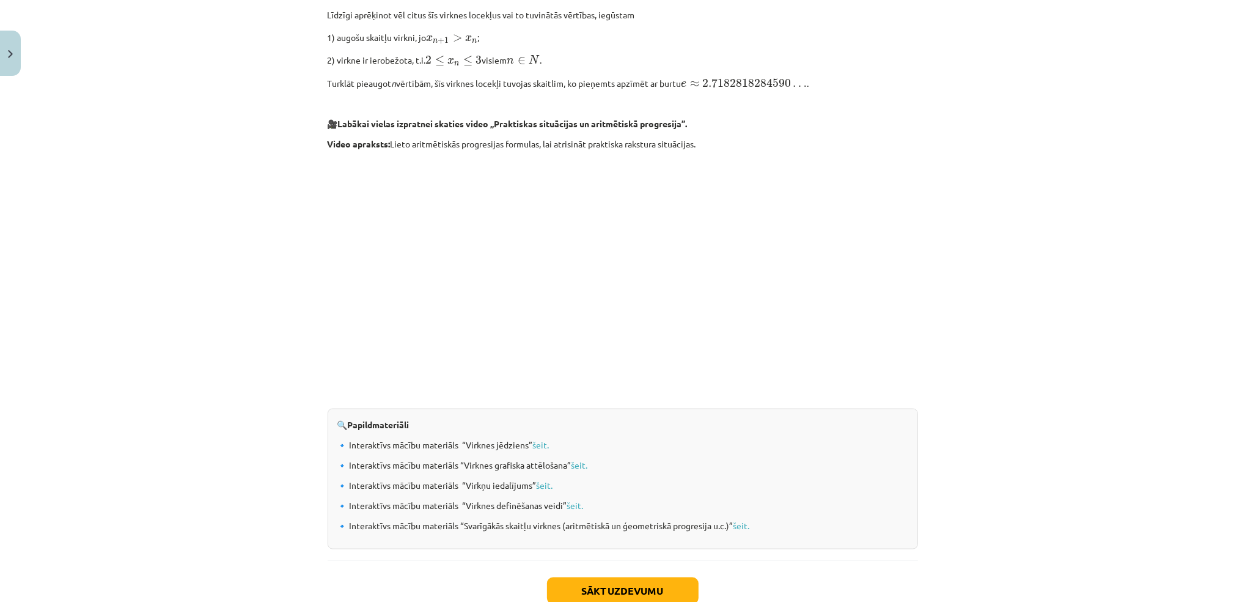
scroll to position [1113, 0]
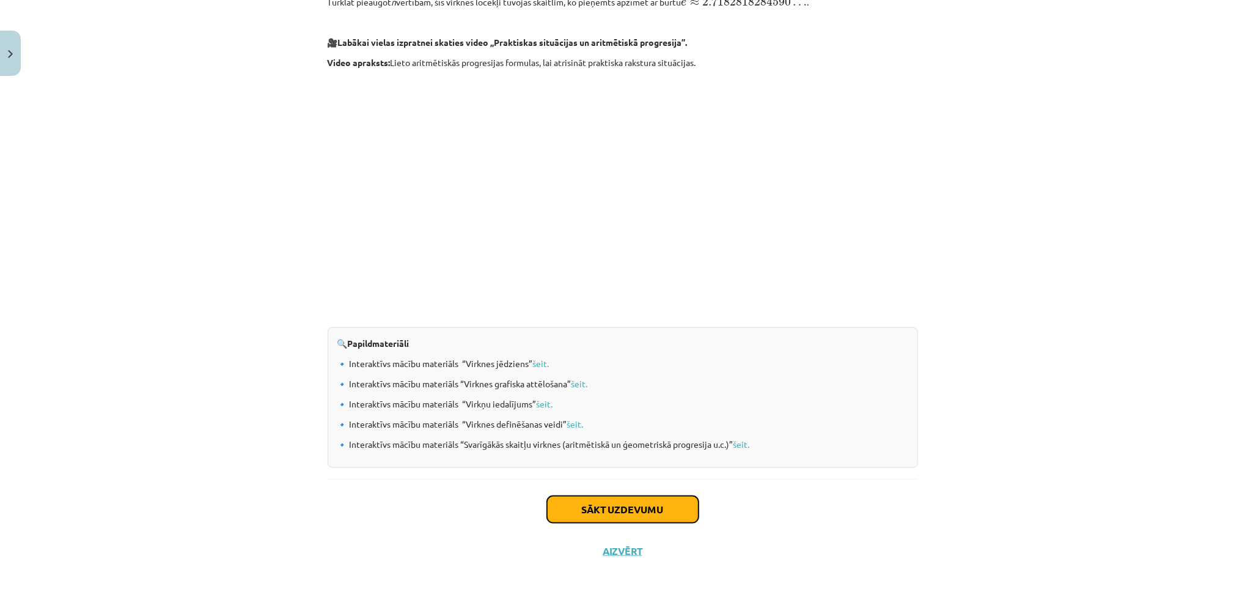
click at [574, 504] on button "Sākt uzdevumu" at bounding box center [623, 509] width 152 height 27
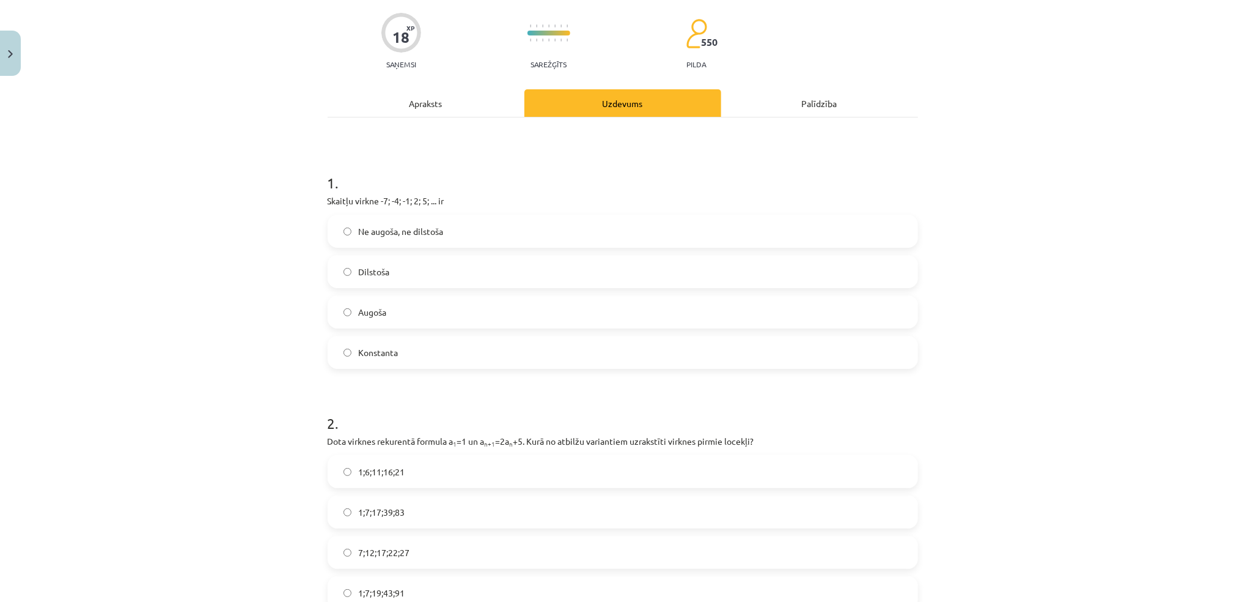
scroll to position [31, 0]
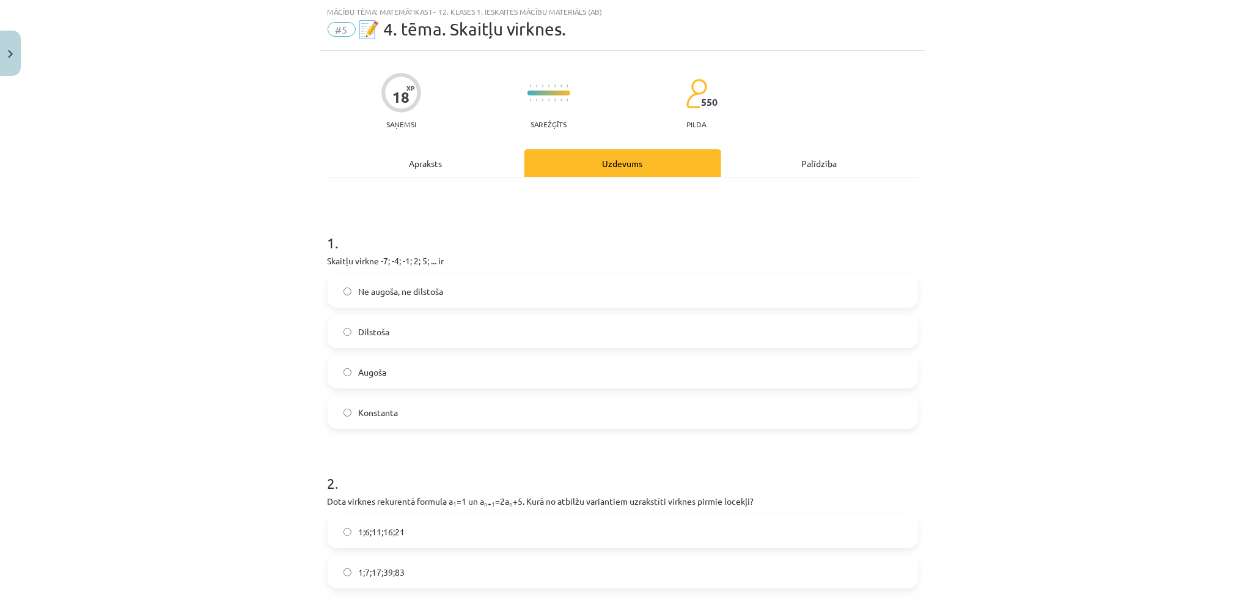
click at [373, 378] on span "Augoša" at bounding box center [373, 372] width 28 height 13
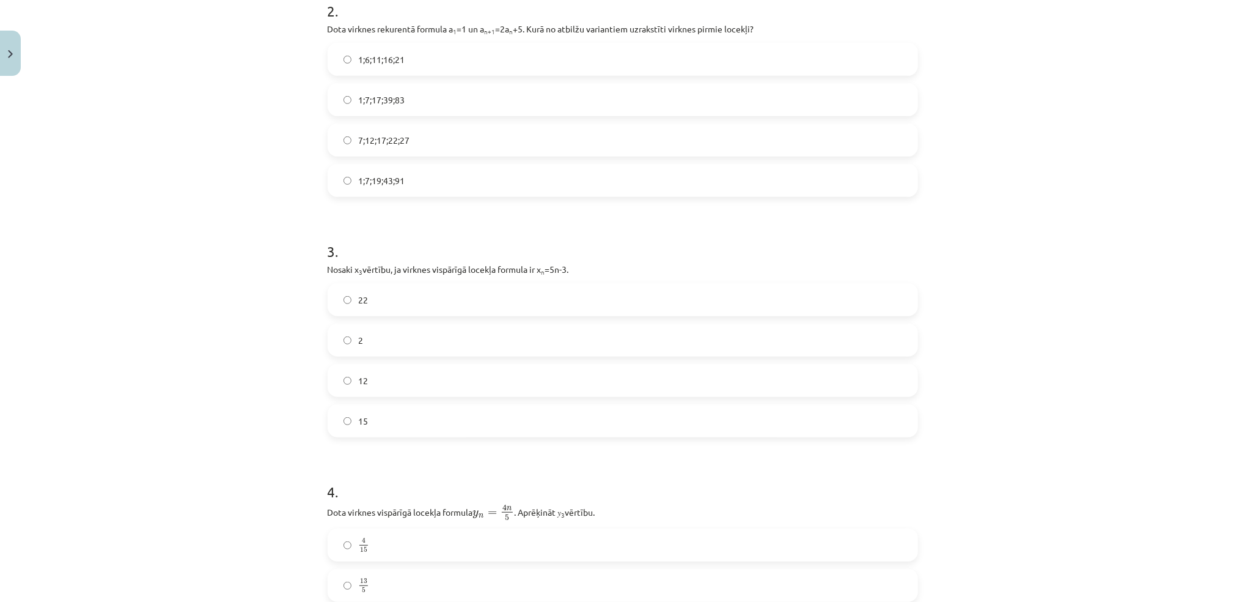
scroll to position [496, 0]
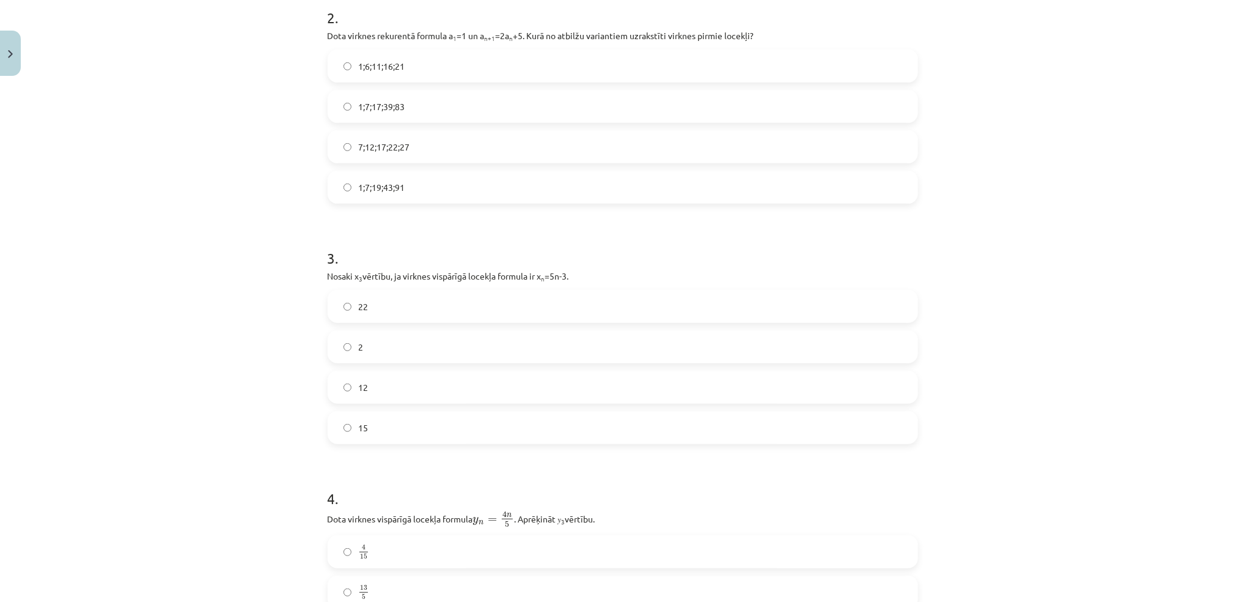
click at [408, 183] on label "1;7;19;43;91" at bounding box center [623, 187] width 588 height 31
click at [367, 391] on label "12" at bounding box center [623, 387] width 588 height 31
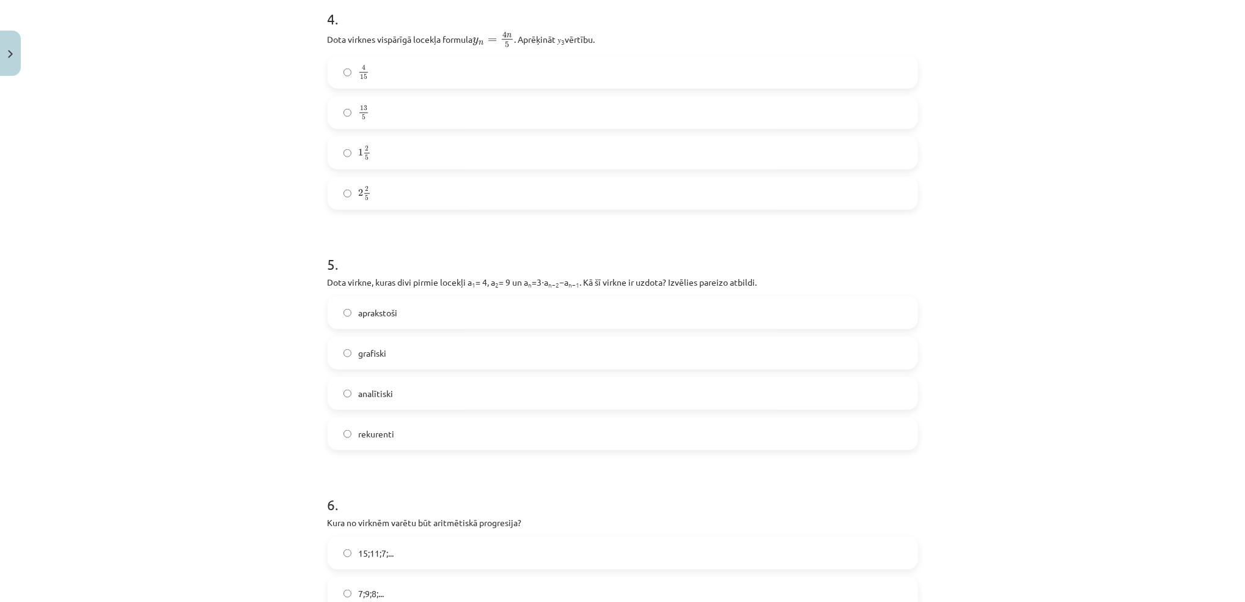
scroll to position [985, 0]
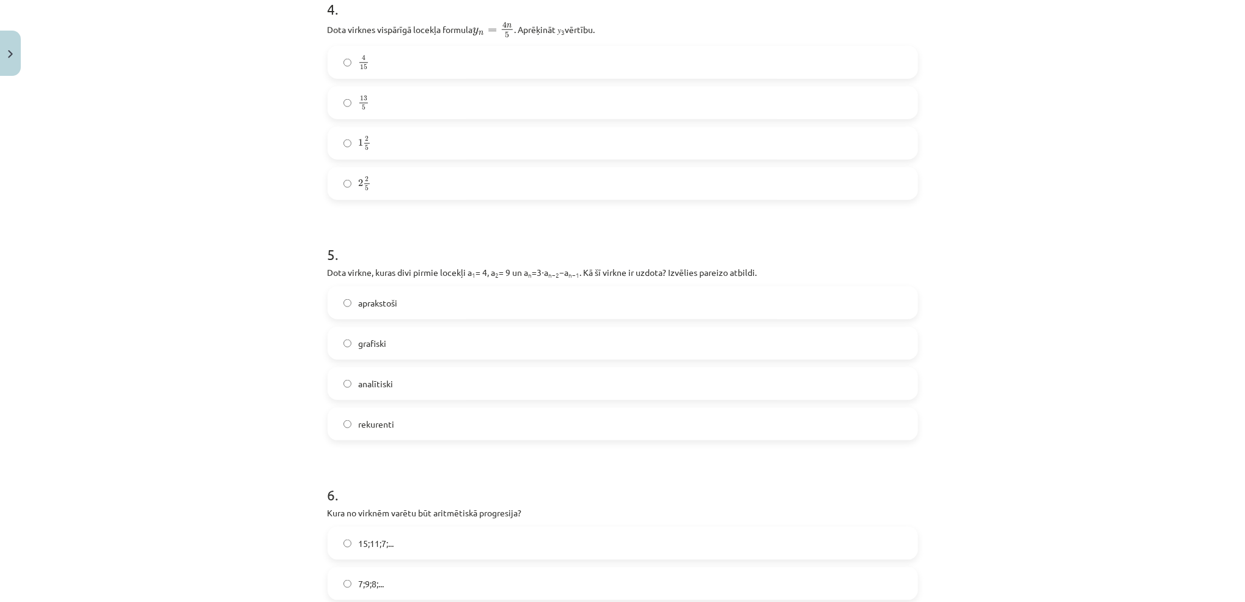
click at [372, 186] on label "2 2 5 2 2 5" at bounding box center [623, 183] width 588 height 31
click at [377, 418] on span "rekurenti" at bounding box center [377, 424] width 36 height 13
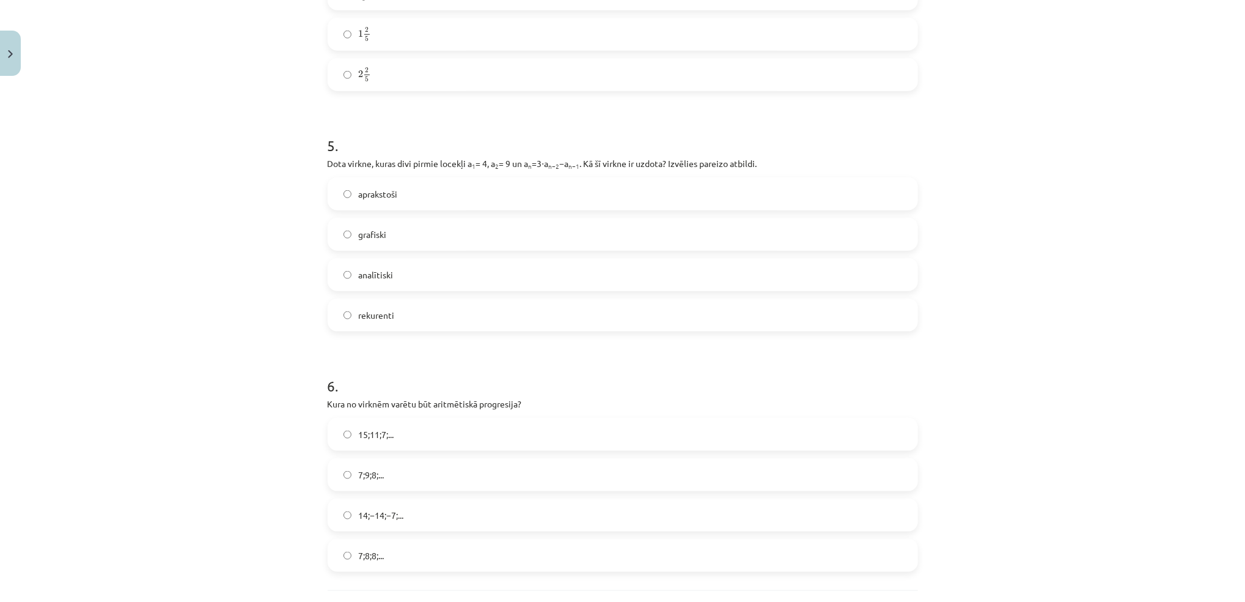
scroll to position [1148, 0]
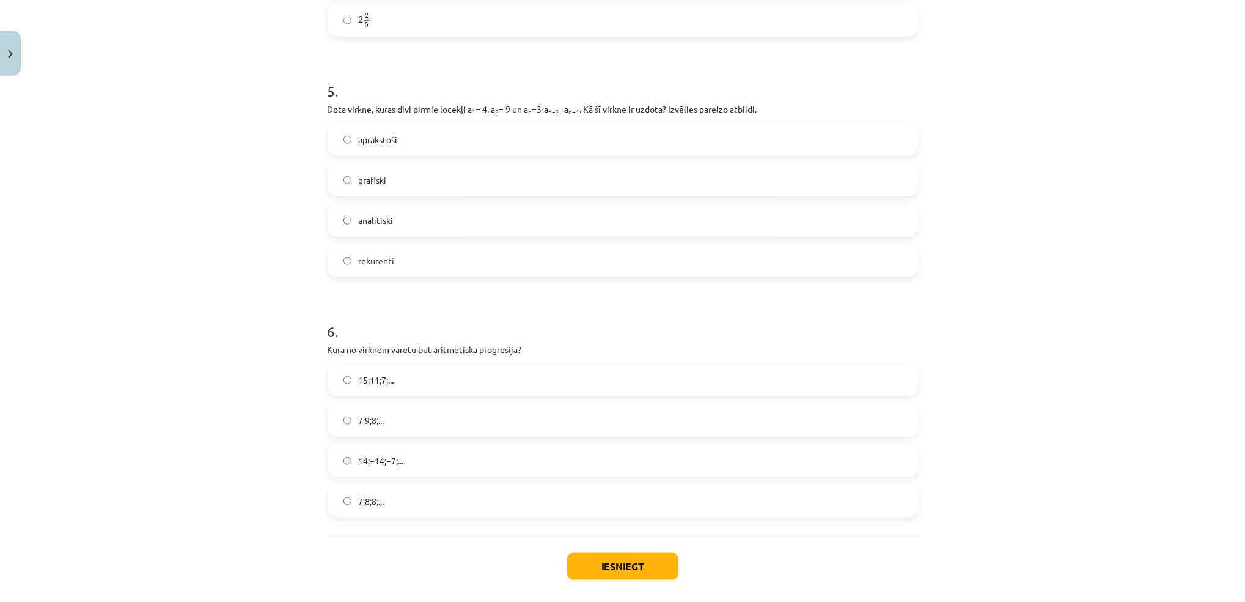
click at [509, 388] on label "15;11;7;..." at bounding box center [623, 379] width 588 height 31
click at [607, 567] on button "Iesniegt" at bounding box center [622, 566] width 111 height 27
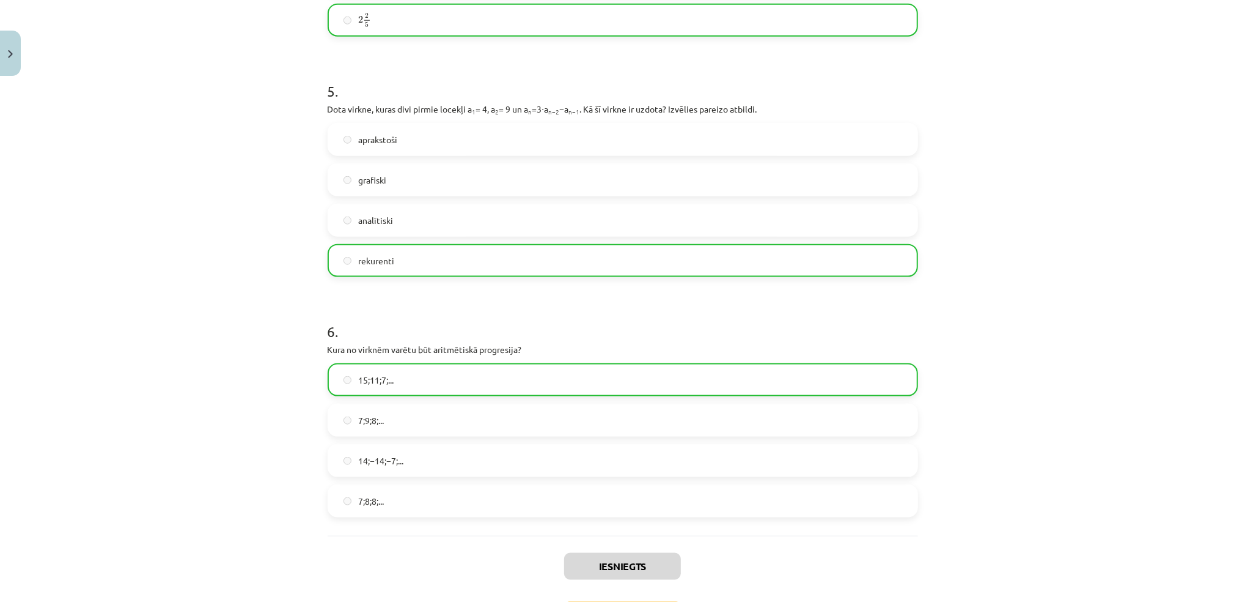
scroll to position [1244, 0]
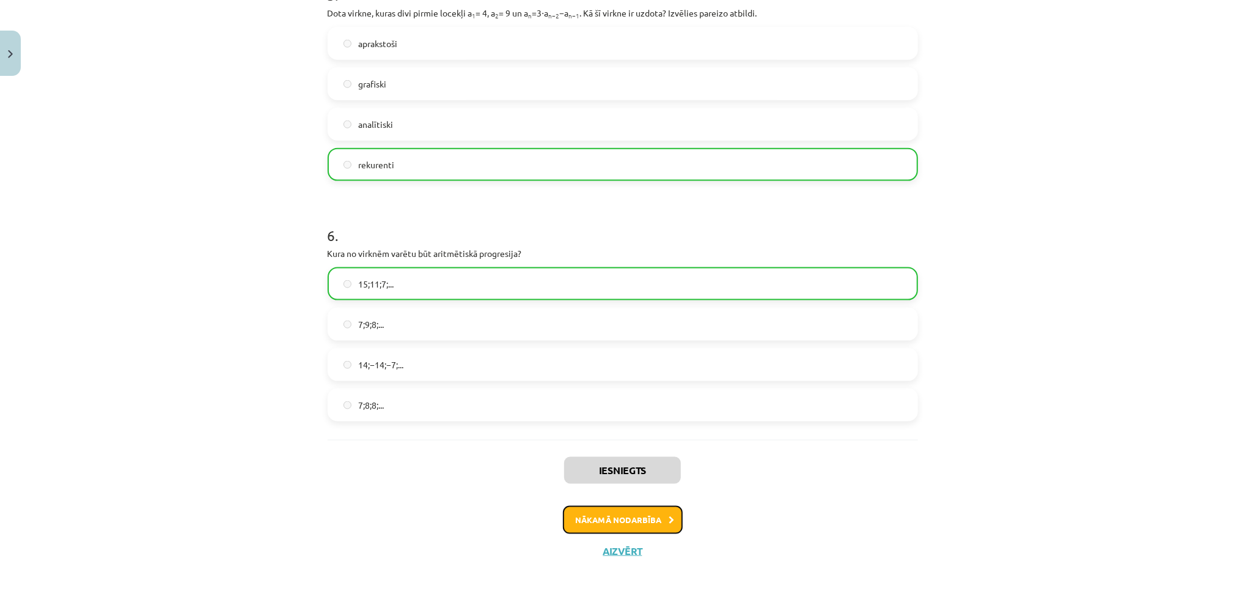
click at [607, 525] on button "Nākamā nodarbība" at bounding box center [623, 520] width 120 height 28
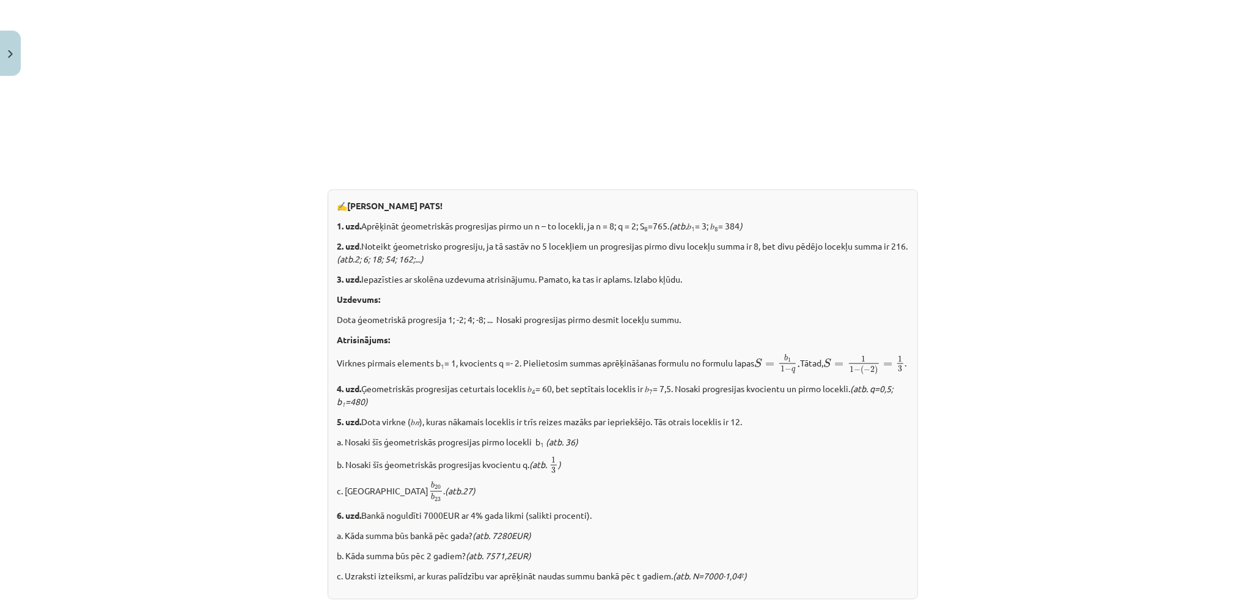
scroll to position [1381, 0]
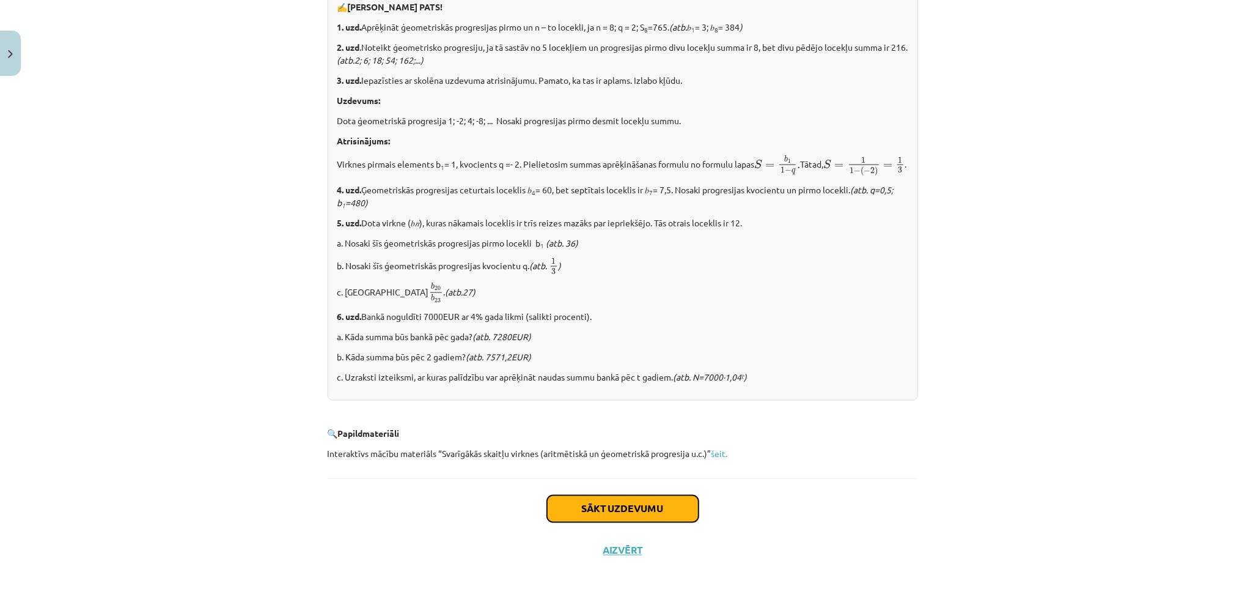
click at [580, 507] on button "Sākt uzdevumu" at bounding box center [623, 508] width 152 height 27
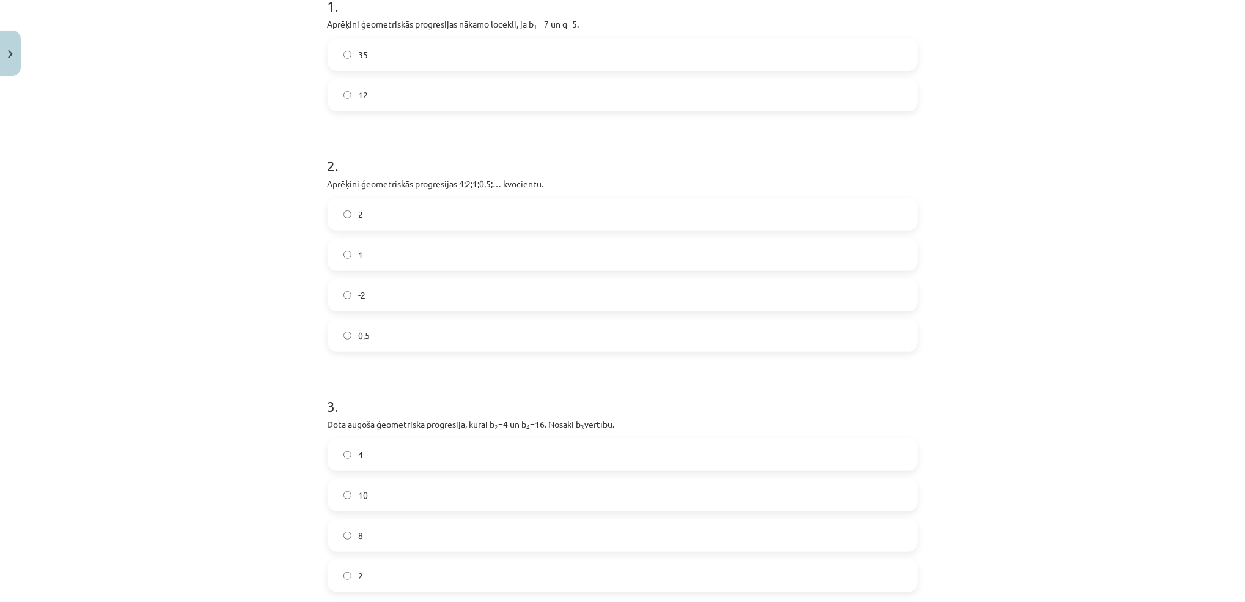
scroll to position [266, 0]
click at [681, 59] on label "35" at bounding box center [623, 55] width 588 height 31
click at [350, 344] on label "0,5" at bounding box center [623, 336] width 588 height 31
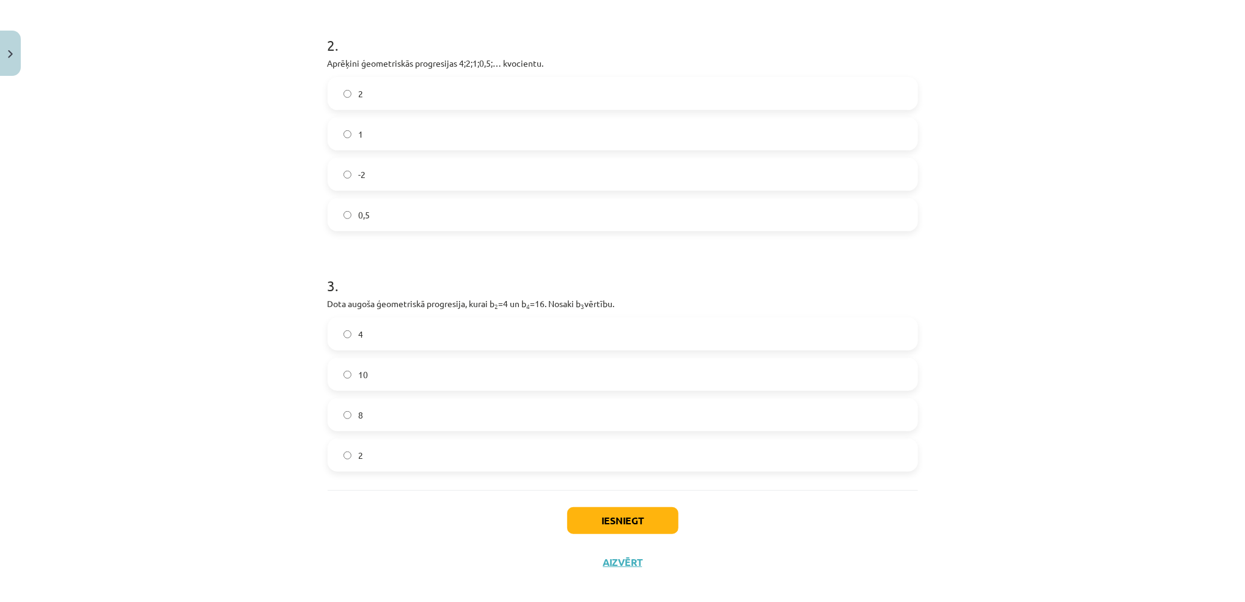
scroll to position [399, 0]
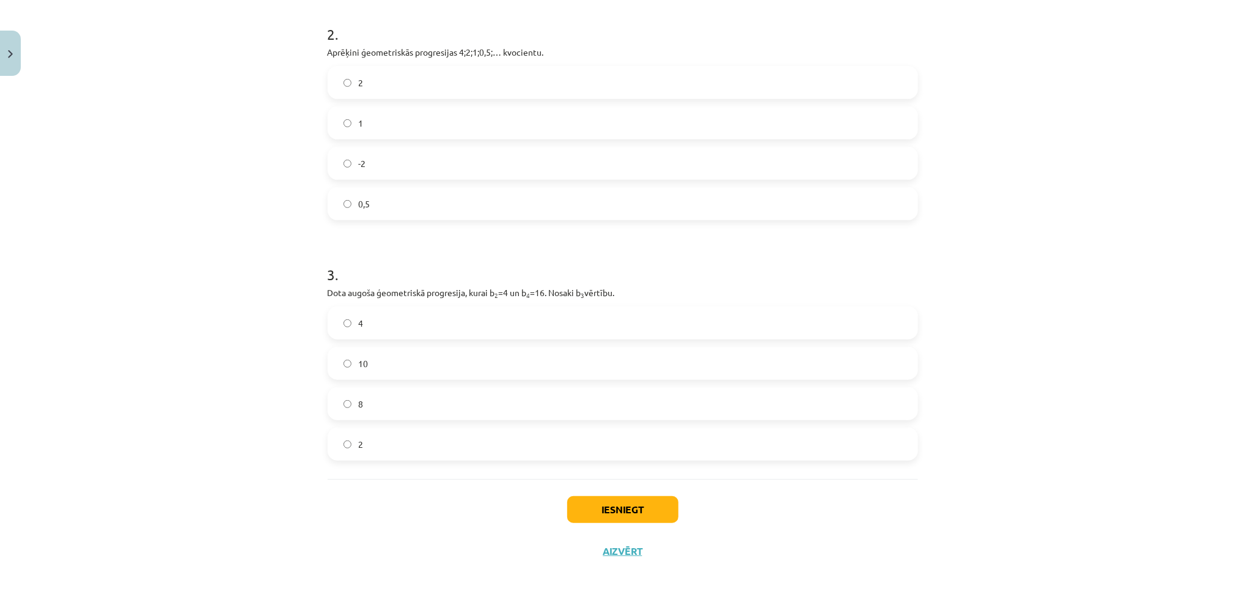
click at [709, 402] on label "8" at bounding box center [623, 403] width 588 height 31
click at [605, 509] on button "Iesniegt" at bounding box center [622, 509] width 111 height 27
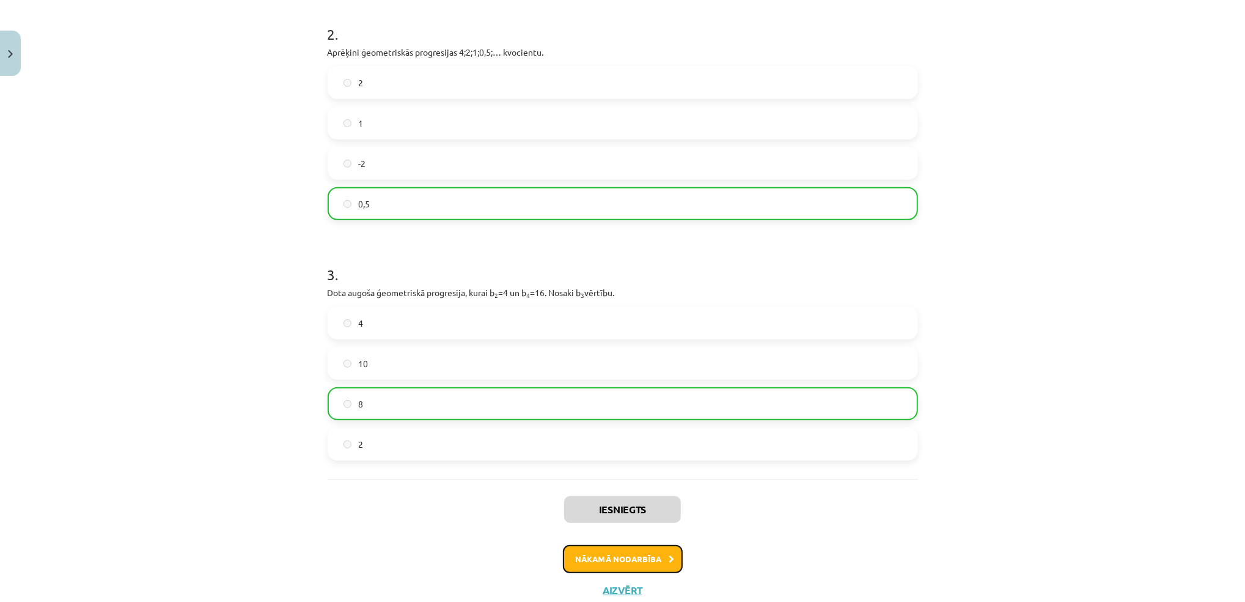
click at [583, 556] on button "Nākamā nodarbība" at bounding box center [623, 559] width 120 height 28
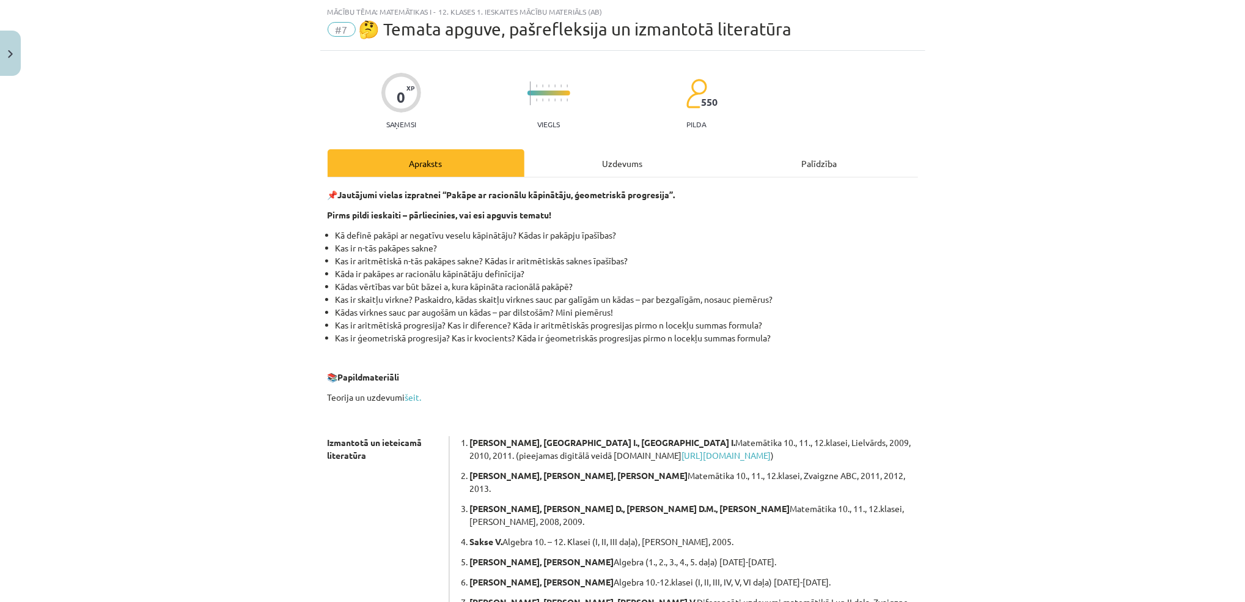
scroll to position [171, 0]
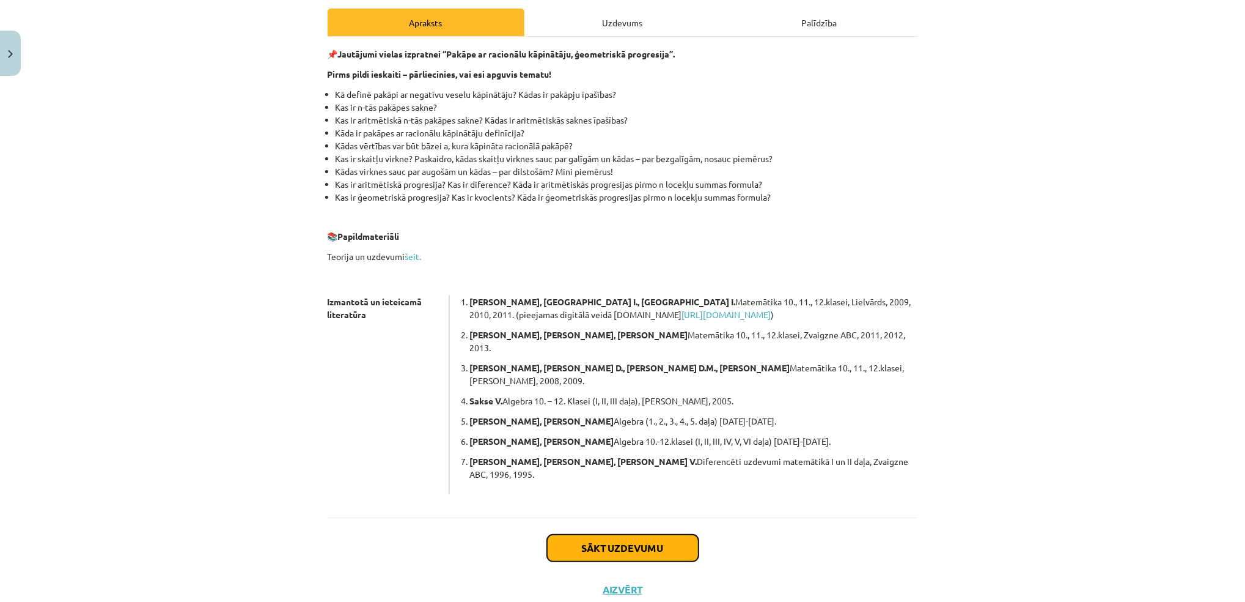
click at [593, 534] on button "Sākt uzdevumu" at bounding box center [623, 547] width 152 height 27
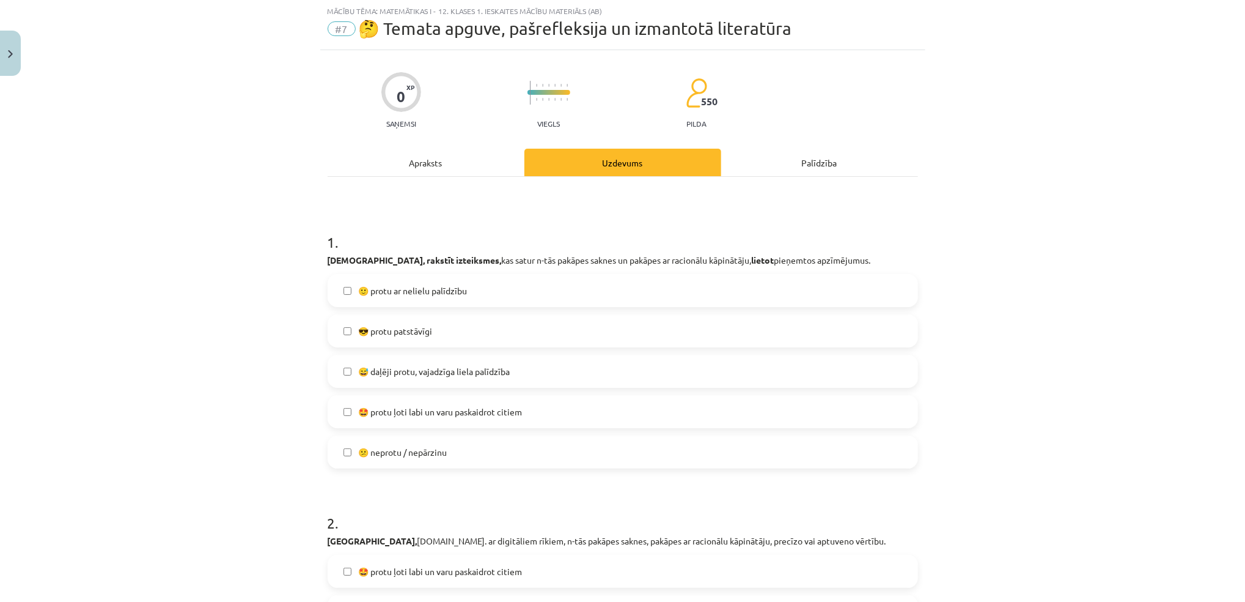
scroll to position [31, 0]
click at [375, 286] on span "🙂 protu ar nelielu palīdzību" at bounding box center [413, 291] width 109 height 13
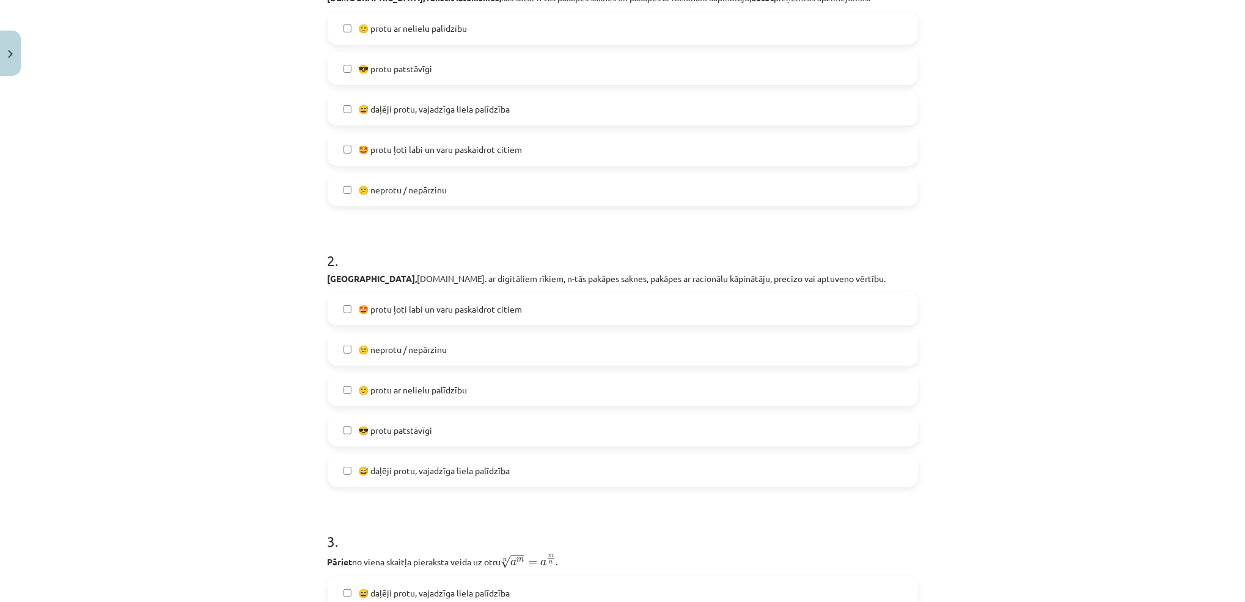
scroll to position [308, 0]
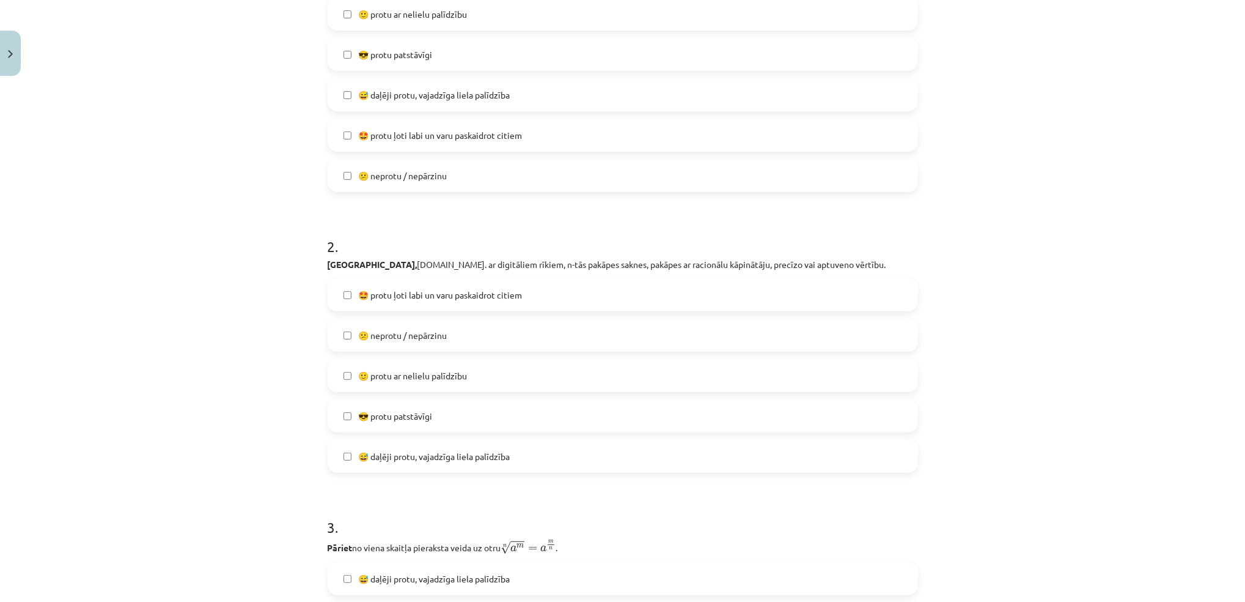
click at [379, 419] on span "😎 protu patstāvīgi" at bounding box center [396, 416] width 74 height 13
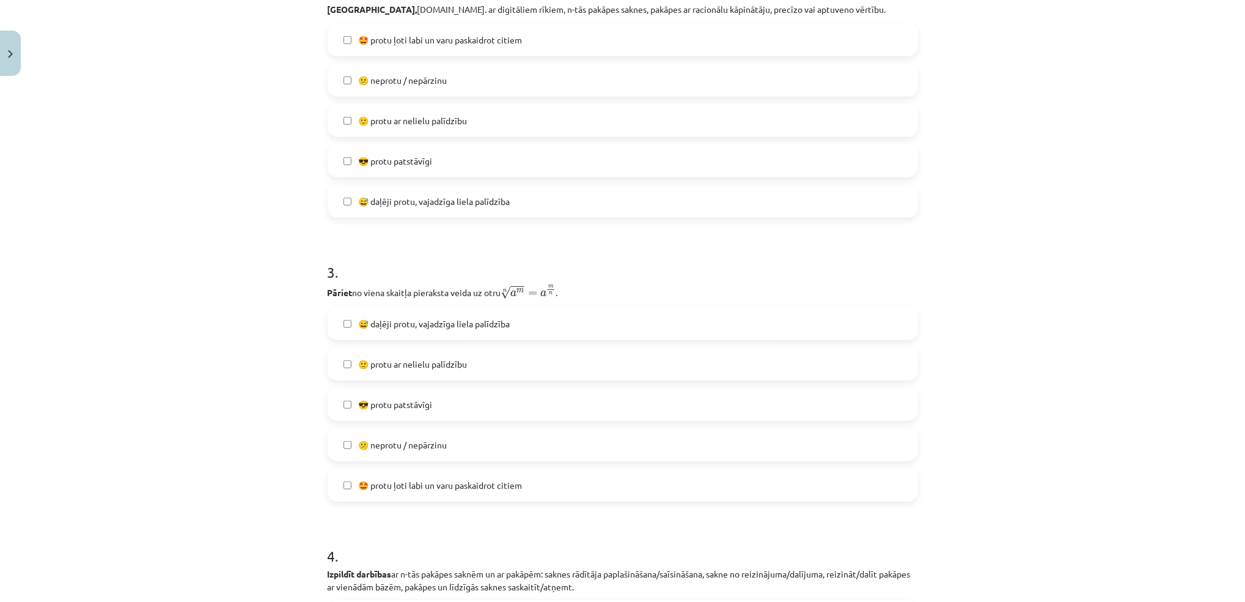
scroll to position [581, 0]
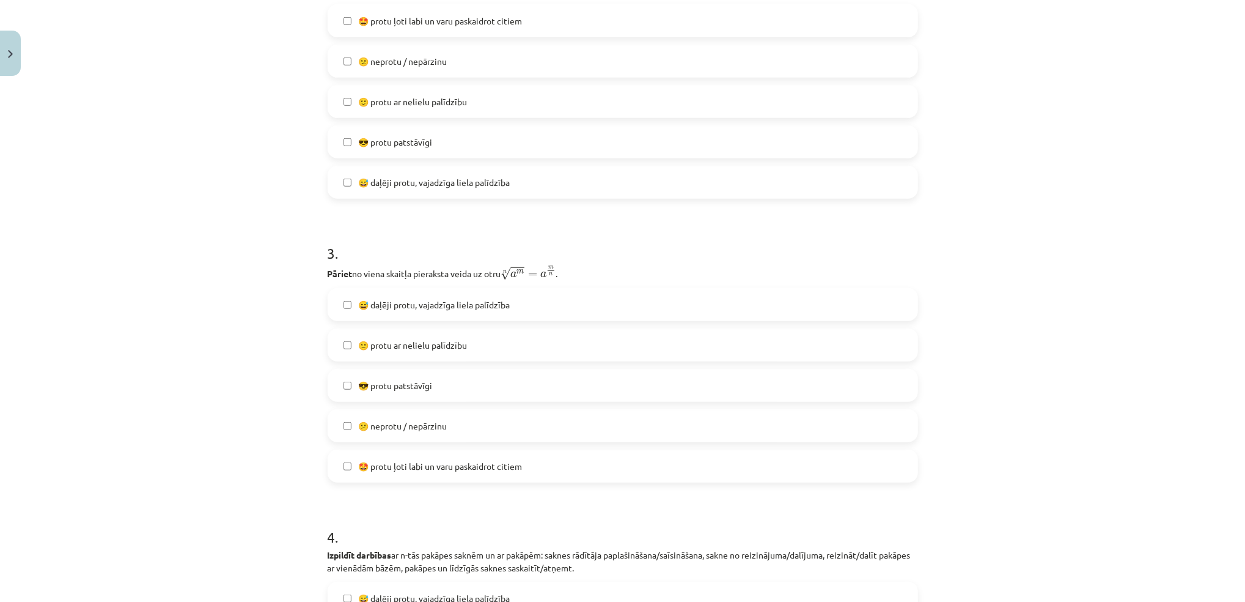
click at [362, 336] on label "🙂 protu ar nelielu palīdzību" at bounding box center [623, 345] width 588 height 31
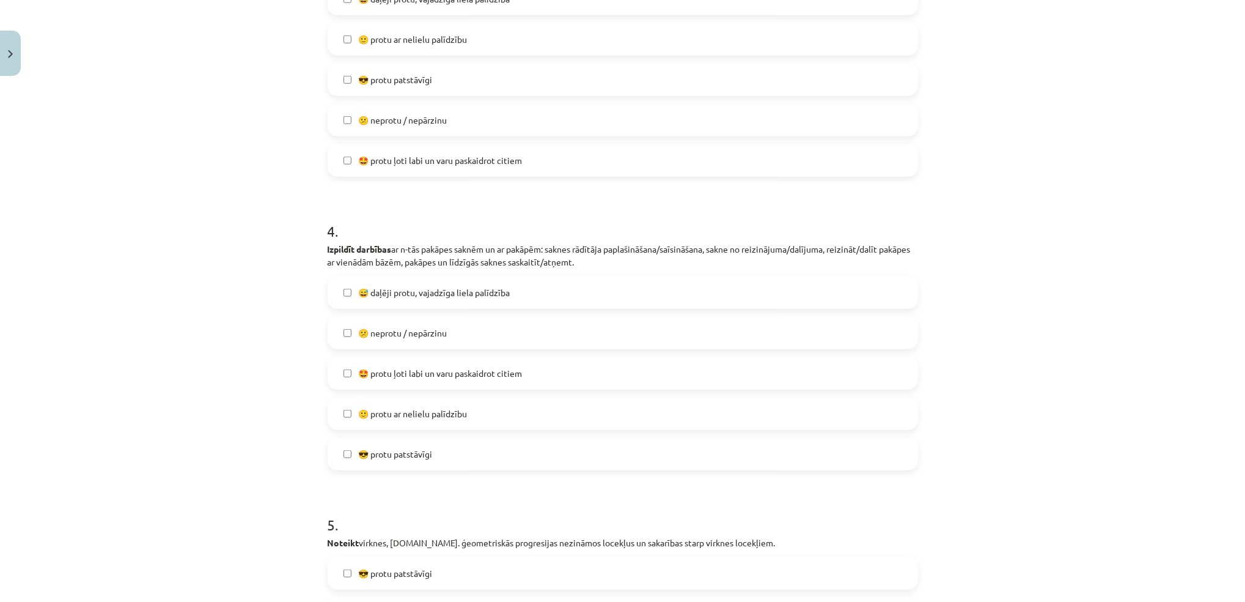
scroll to position [916, 0]
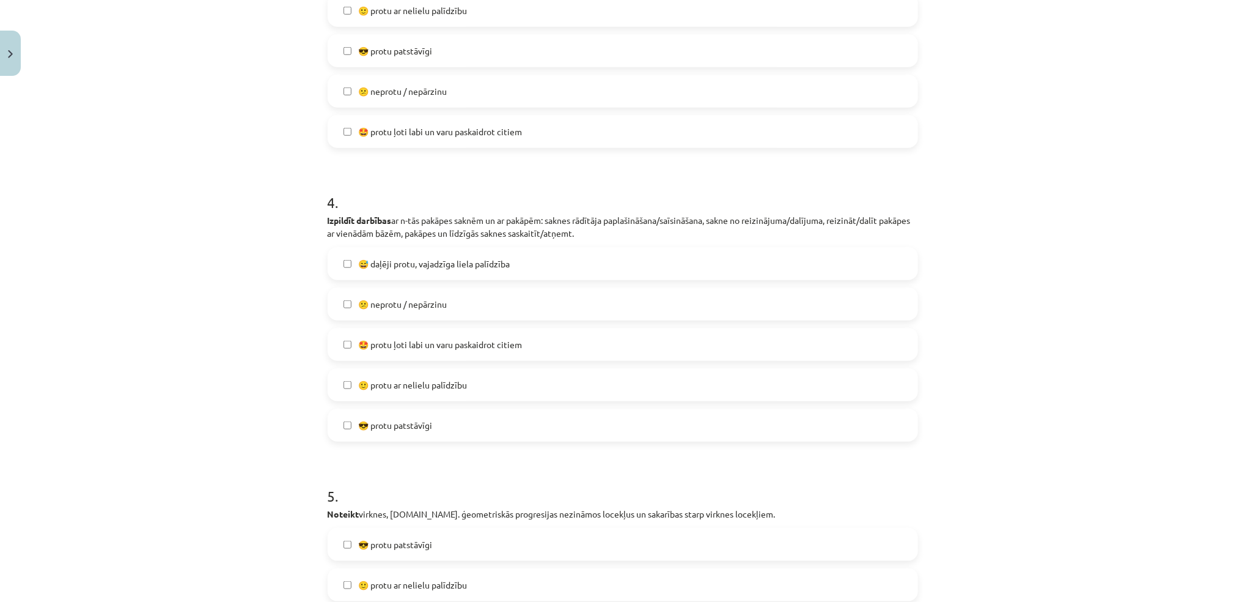
click at [378, 433] on label "😎 protu patstāvīgi" at bounding box center [623, 425] width 588 height 31
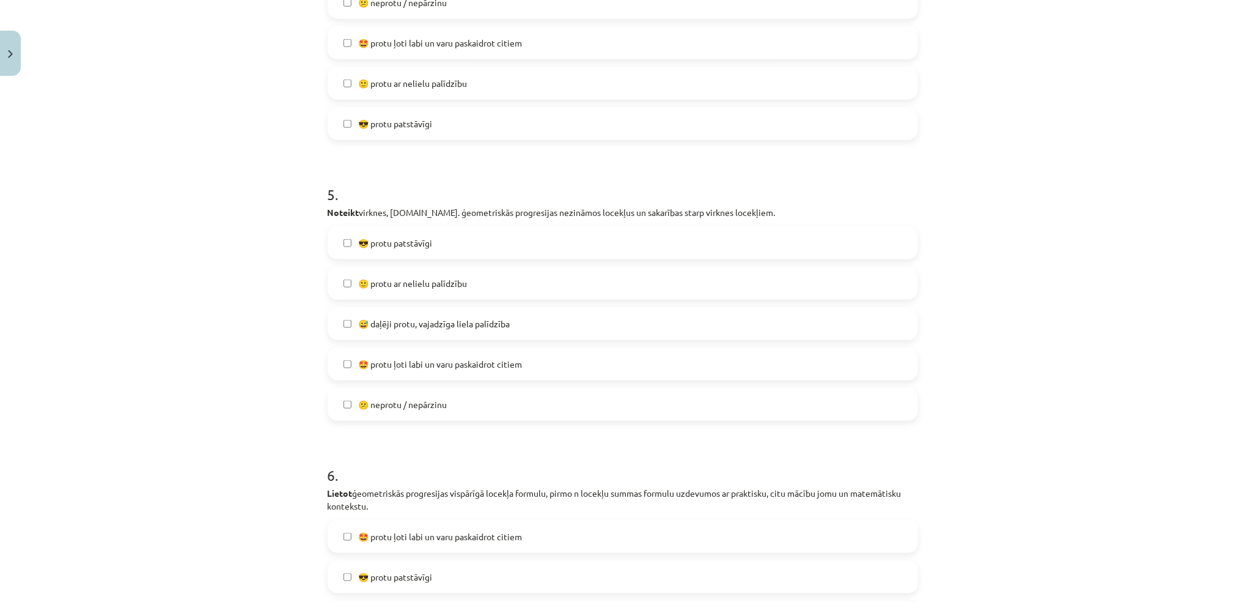
scroll to position [1255, 0]
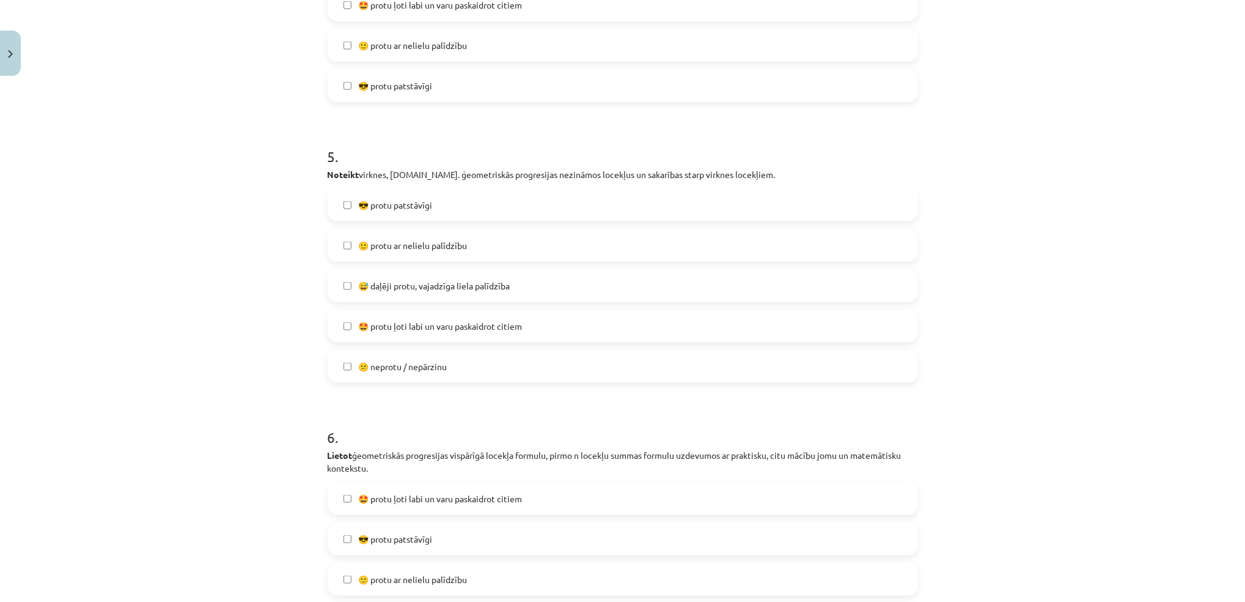
click at [393, 289] on span "😅 daļēji protu, vajadzīga liela palīdzība" at bounding box center [435, 285] width 152 height 13
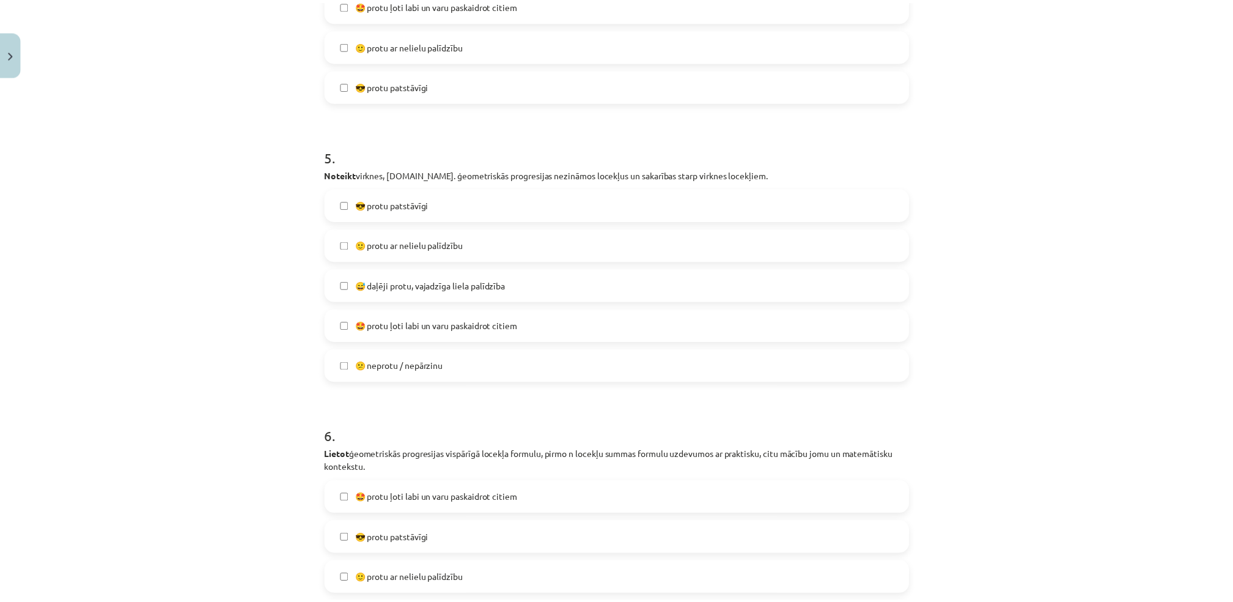
scroll to position [1472, 0]
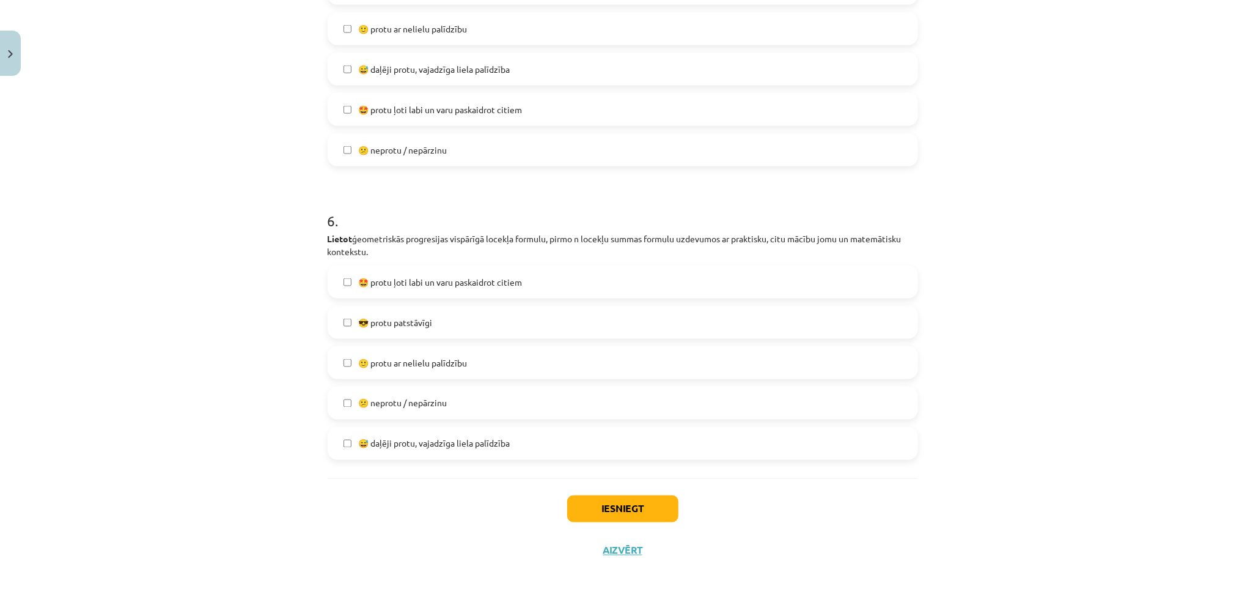
click at [415, 330] on label "😎 protu patstāvīgi" at bounding box center [623, 322] width 588 height 31
click at [599, 501] on button "Iesniegt" at bounding box center [622, 508] width 111 height 27
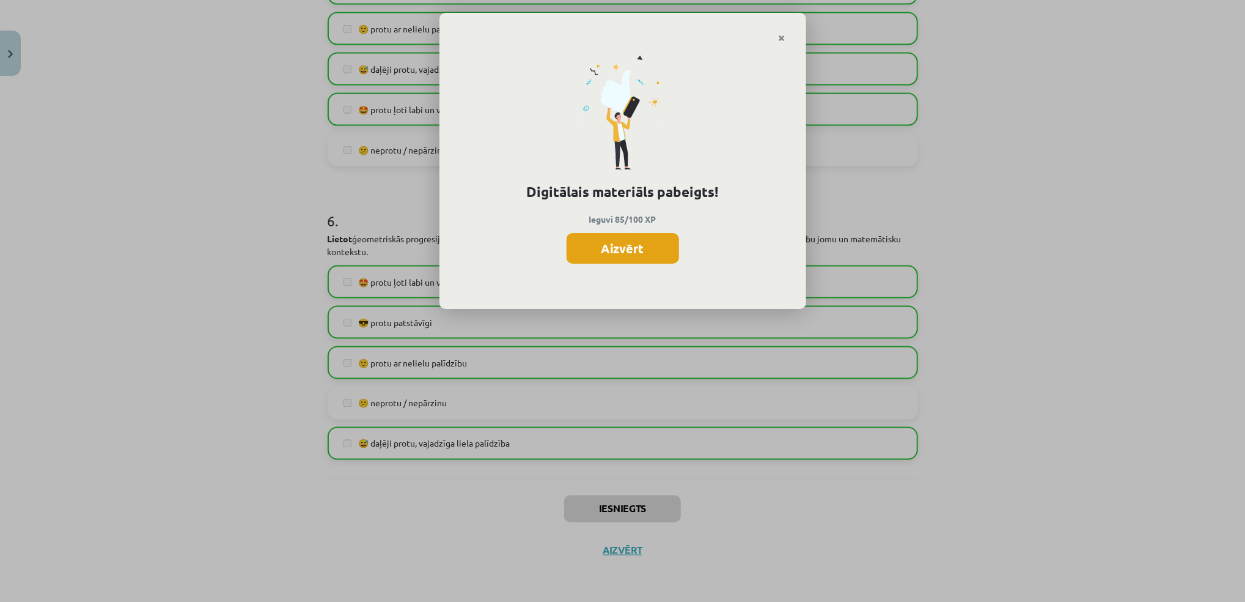
click at [607, 248] on button "Aizvērt" at bounding box center [623, 248] width 113 height 31
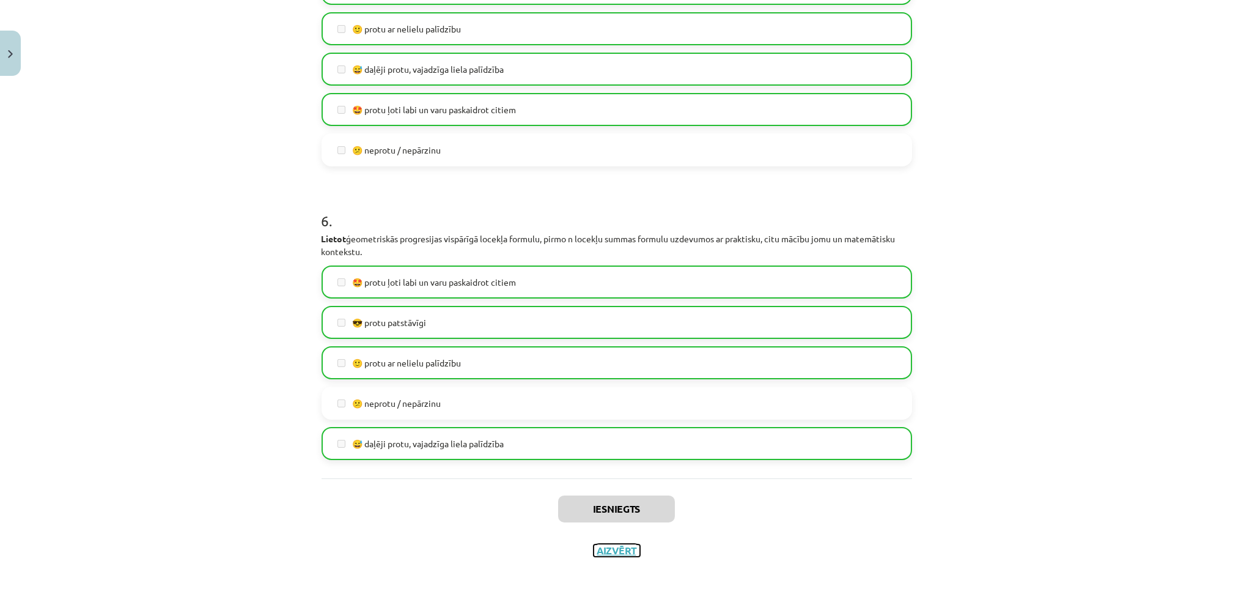
click at [605, 551] on button "Aizvērt" at bounding box center [617, 550] width 46 height 12
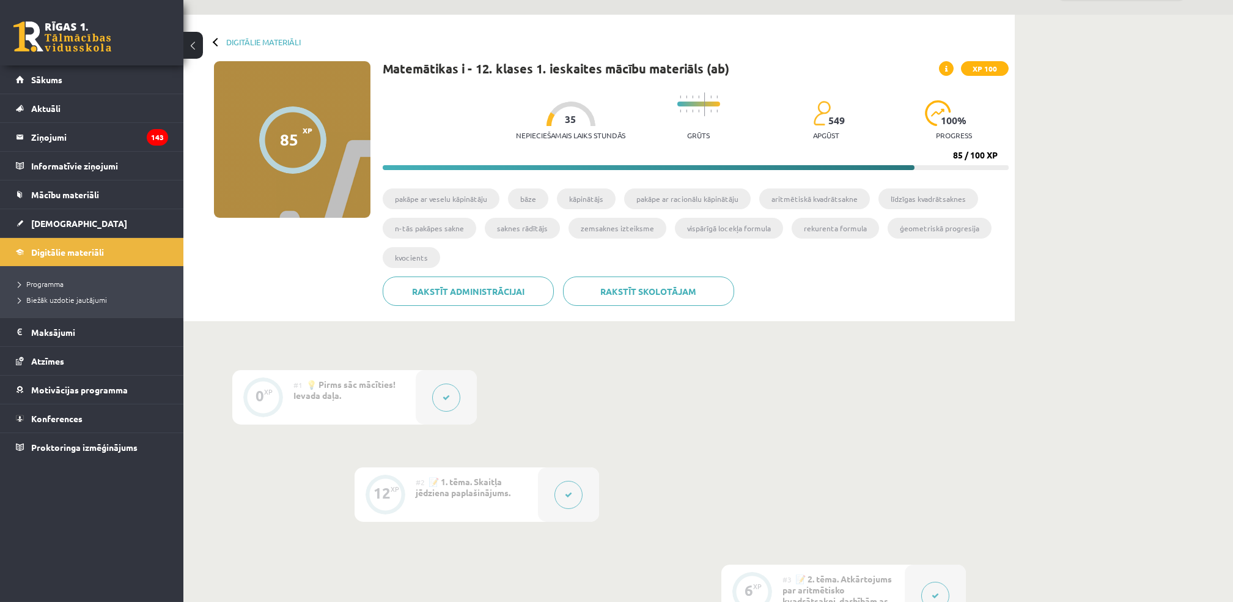
scroll to position [0, 0]
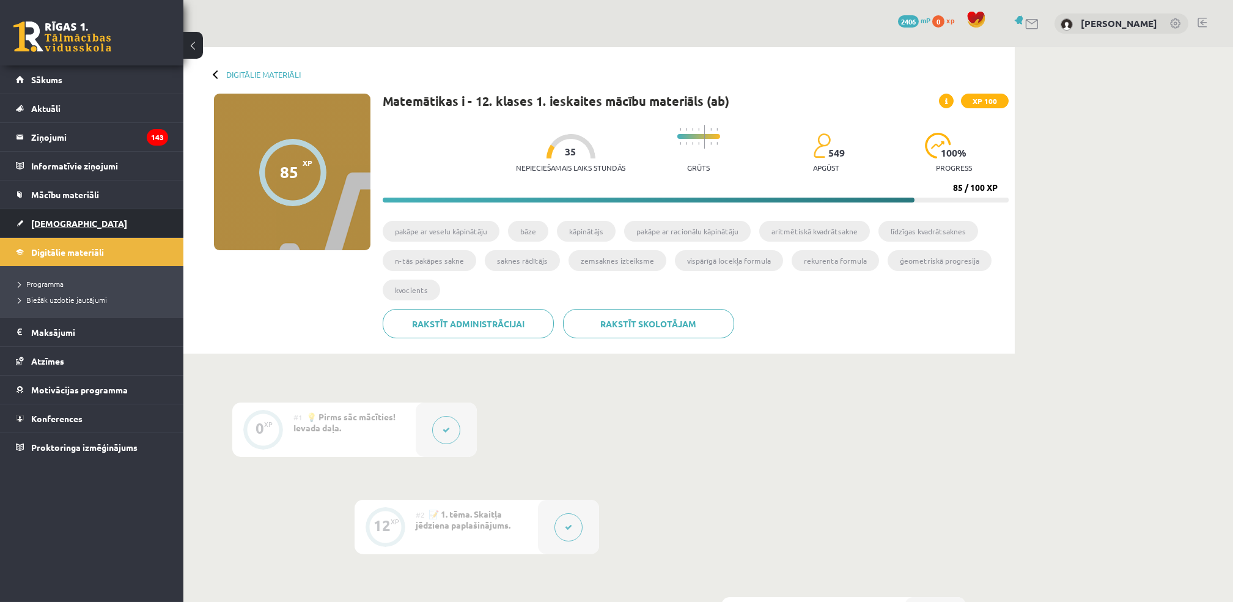
click at [44, 226] on span "[DEMOGRAPHIC_DATA]" at bounding box center [79, 223] width 96 height 11
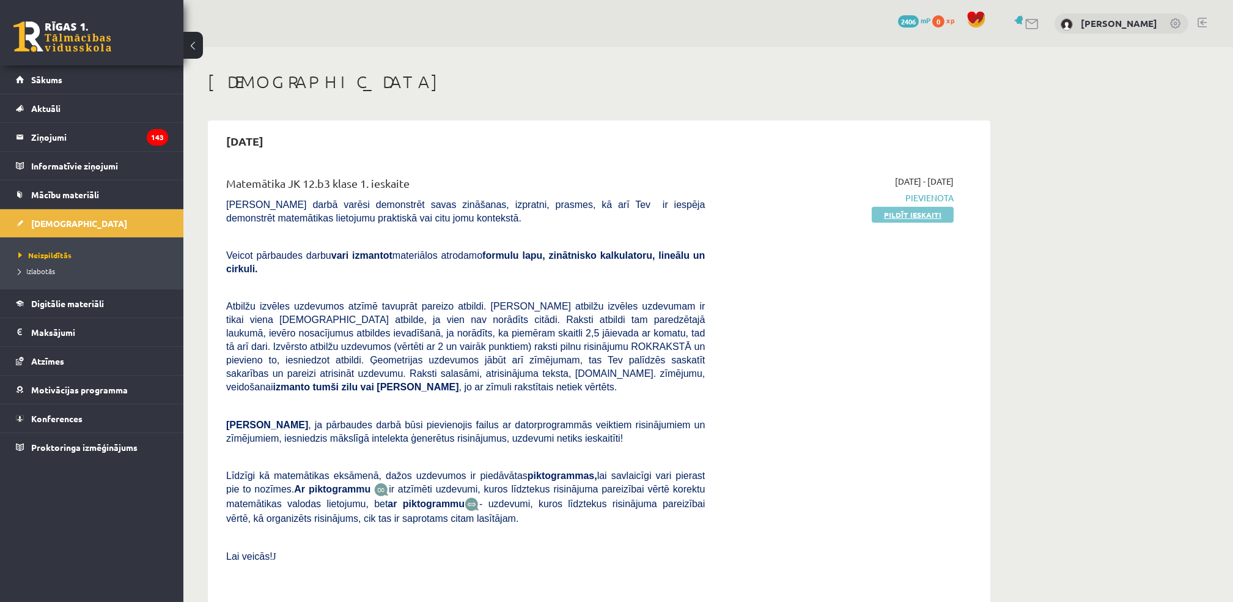
click at [883, 218] on link "Pildīt ieskaiti" at bounding box center [913, 215] width 82 height 16
click at [892, 212] on link "Pildīt ieskaiti" at bounding box center [913, 215] width 82 height 16
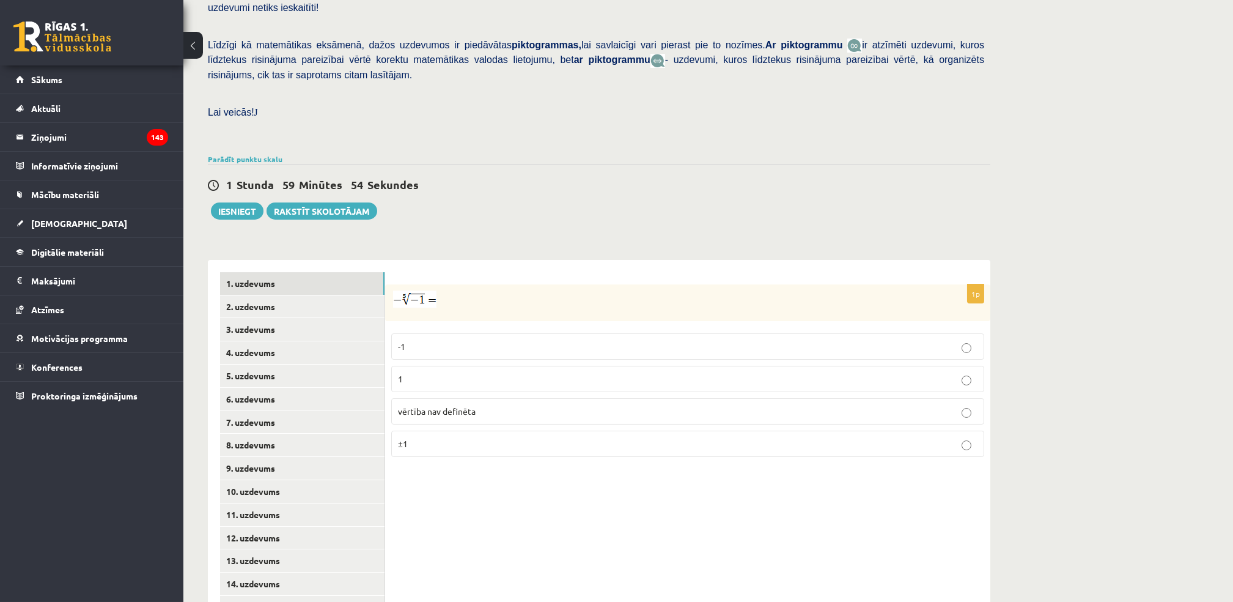
scroll to position [297, 0]
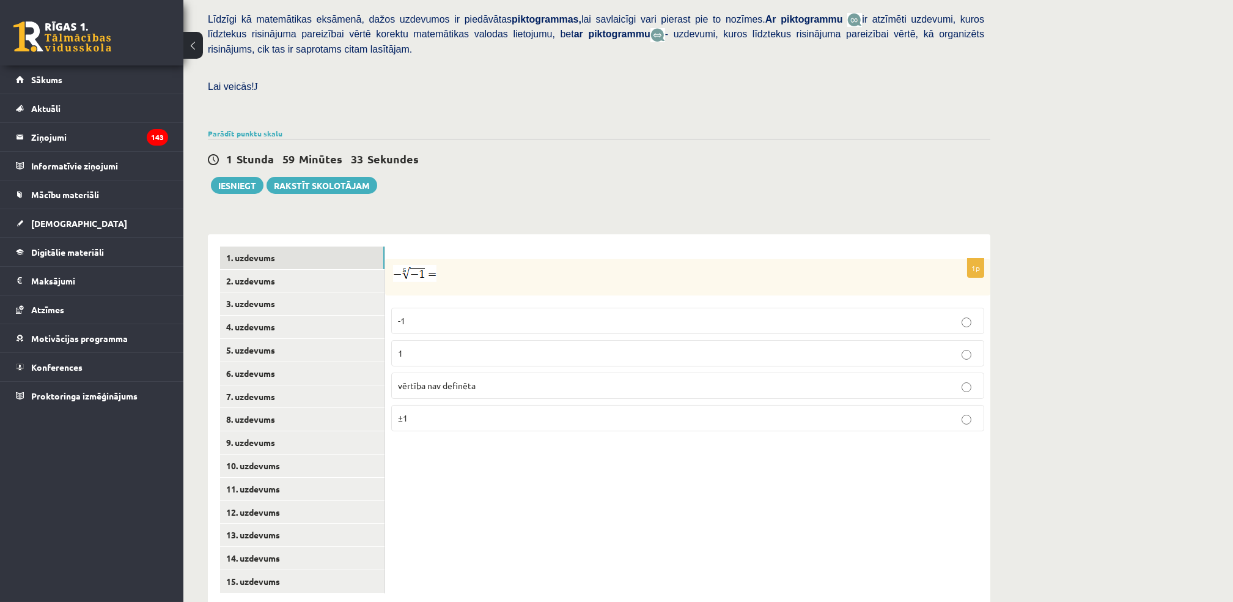
click at [485, 347] on p "1" at bounding box center [688, 353] width 580 height 13
click at [247, 270] on link "2. uzdevums" at bounding box center [302, 281] width 164 height 23
click at [437, 315] on p "x 5 6 x 5 6" at bounding box center [688, 322] width 580 height 15
click at [270, 292] on link "3. uzdevums" at bounding box center [302, 303] width 164 height 23
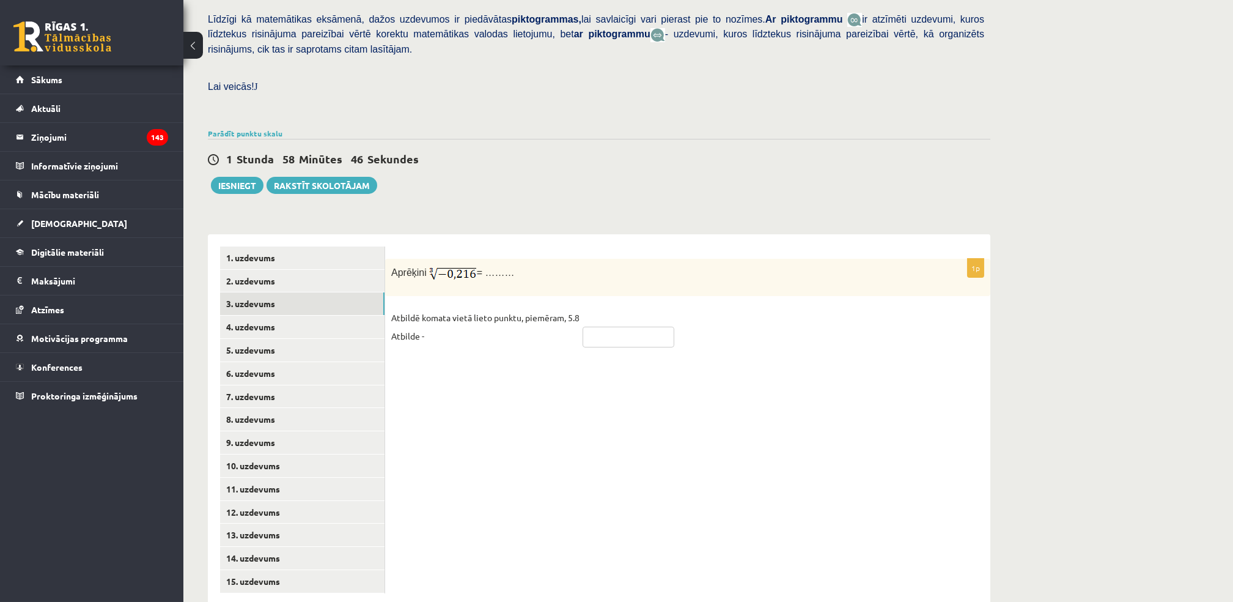
click at [619, 326] on input "text" at bounding box center [629, 336] width 92 height 21
type input "*****"
click at [247, 315] on link "4. uzdevums" at bounding box center [302, 326] width 164 height 23
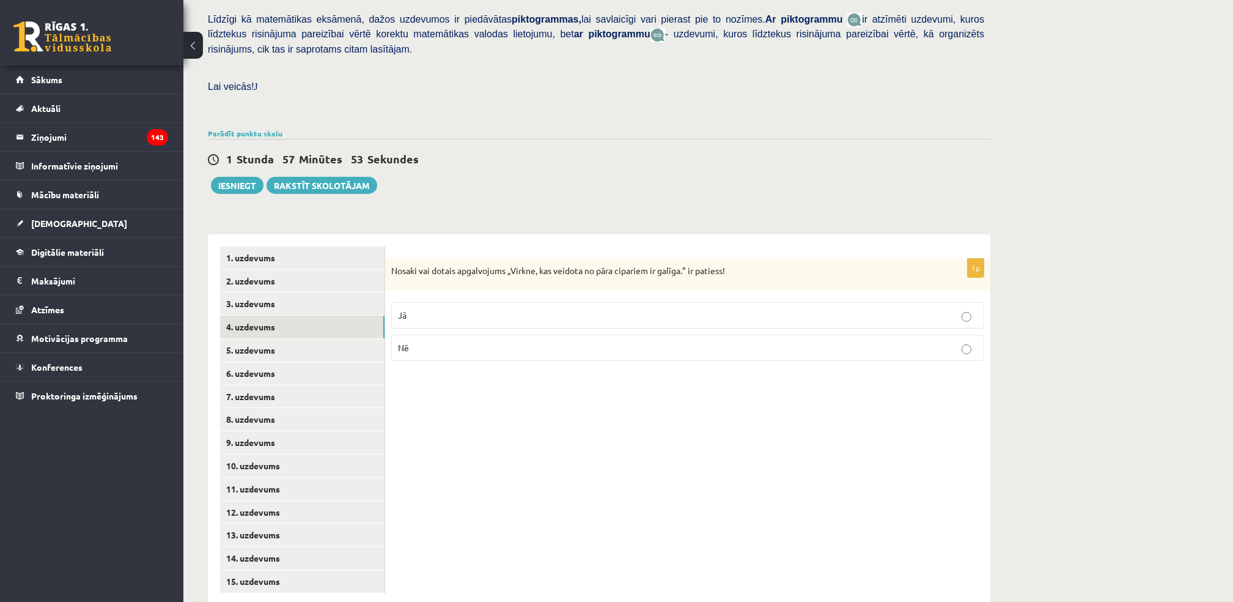
click at [430, 309] on p "Jā" at bounding box center [688, 315] width 580 height 13
click at [266, 339] on link "5. uzdevums" at bounding box center [302, 350] width 164 height 23
click at [408, 344] on span "Nē" at bounding box center [403, 349] width 11 height 11
click at [251, 362] on link "6. uzdevums" at bounding box center [302, 373] width 164 height 23
click at [232, 570] on link "15. uzdevums" at bounding box center [302, 581] width 164 height 23
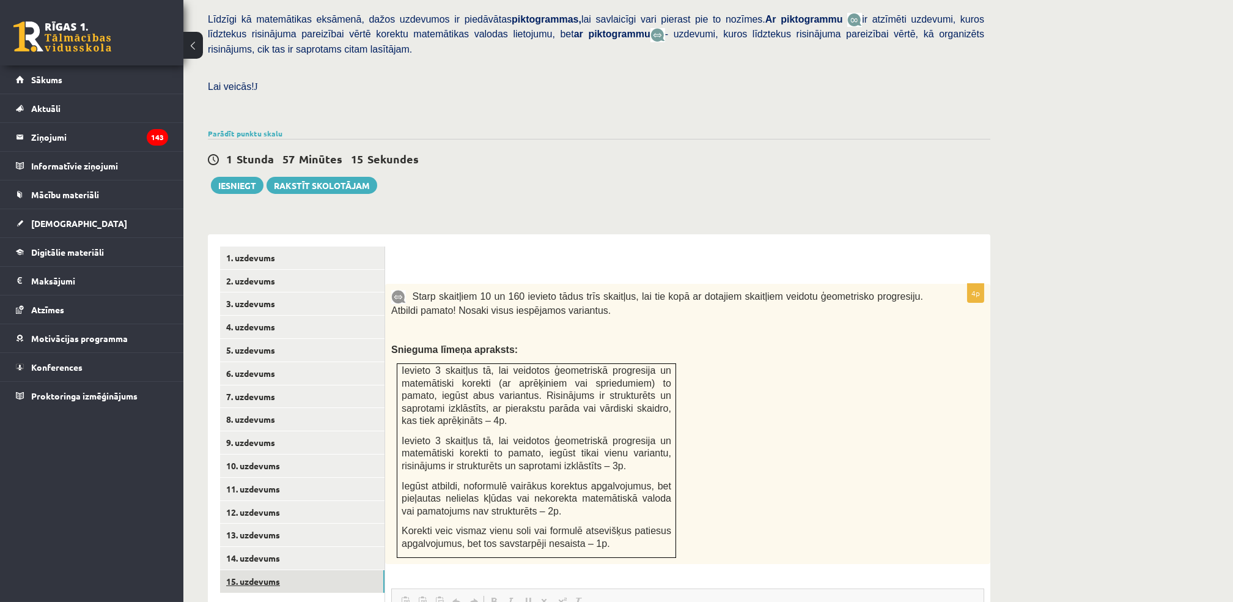
scroll to position [0, 0]
click at [271, 362] on link "6. uzdevums" at bounding box center [302, 373] width 164 height 23
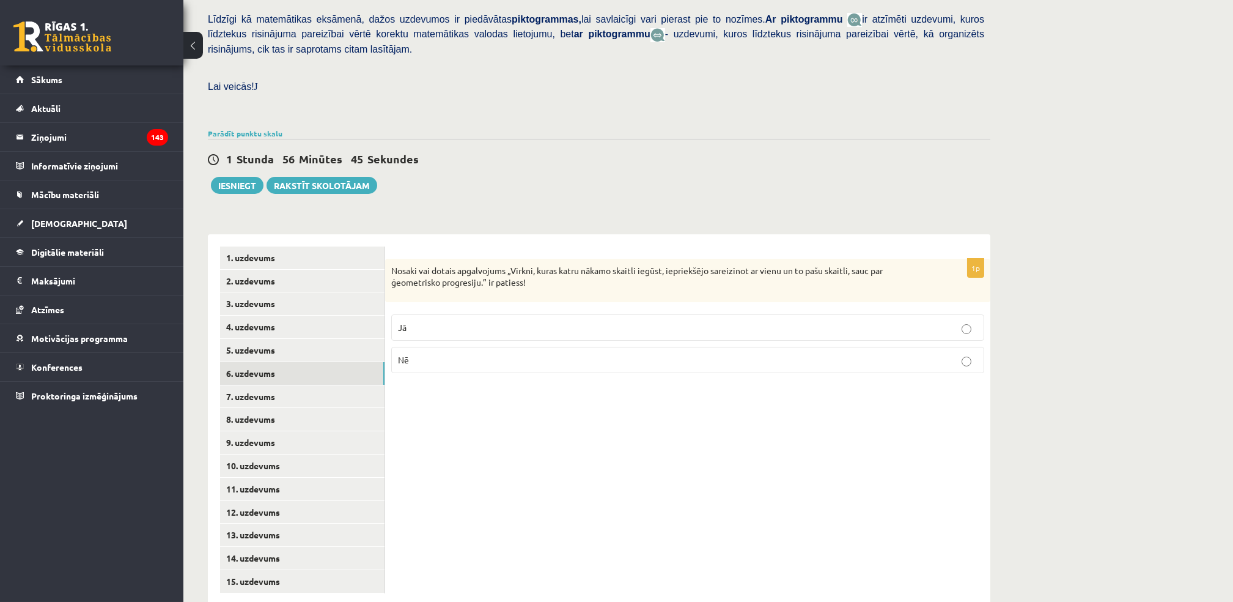
click at [513, 314] on label "Jā" at bounding box center [687, 327] width 593 height 26
click at [290, 385] on link "7. uzdevums" at bounding box center [302, 396] width 164 height 23
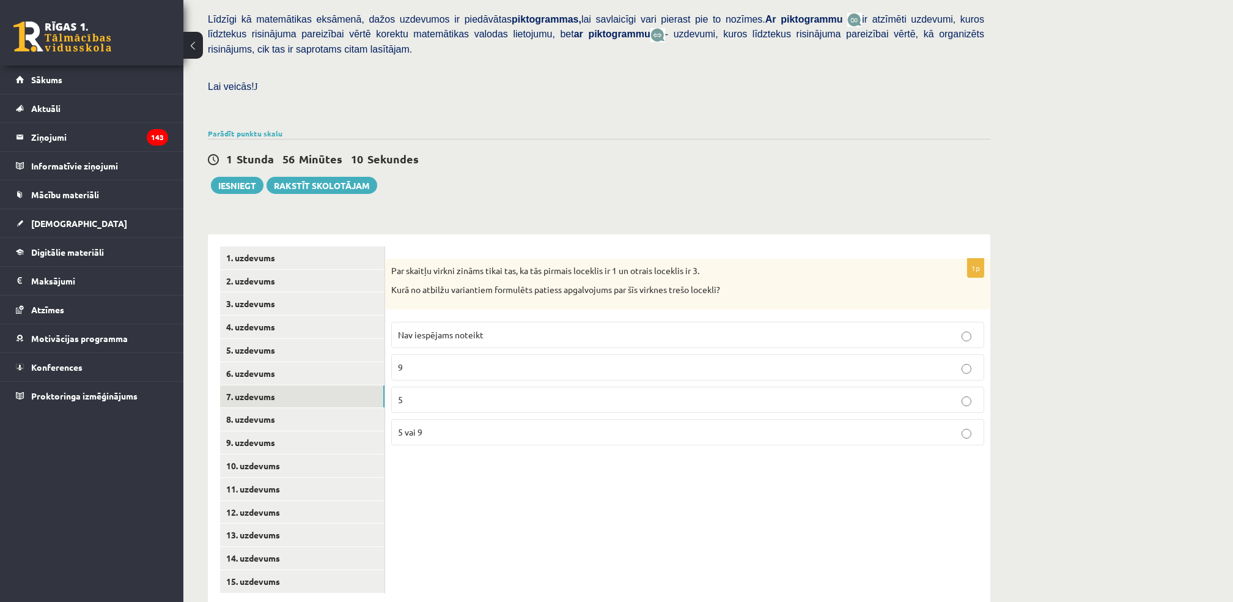
click at [419, 328] on p "Nav iespējams noteikt" at bounding box center [688, 334] width 580 height 13
click at [252, 408] on link "8. uzdevums" at bounding box center [302, 419] width 164 height 23
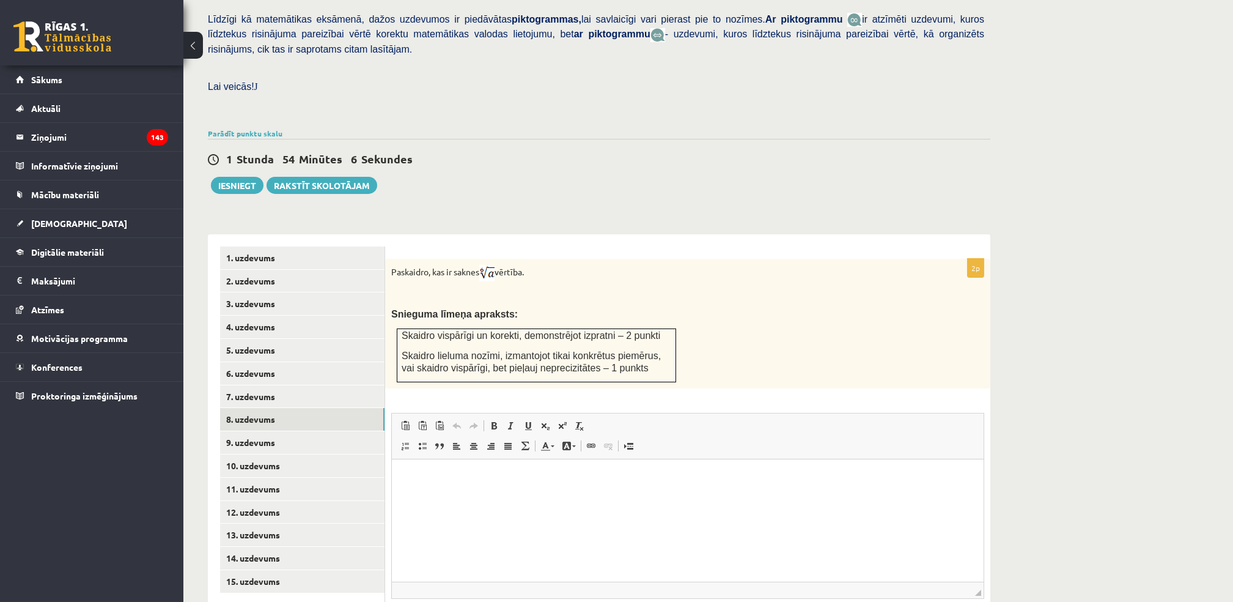
click at [493, 265] on img at bounding box center [486, 273] width 15 height 17
click at [495, 265] on img at bounding box center [486, 273] width 15 height 17
drag, startPoint x: 496, startPoint y: 248, endPoint x: 428, endPoint y: 271, distance: 72.5
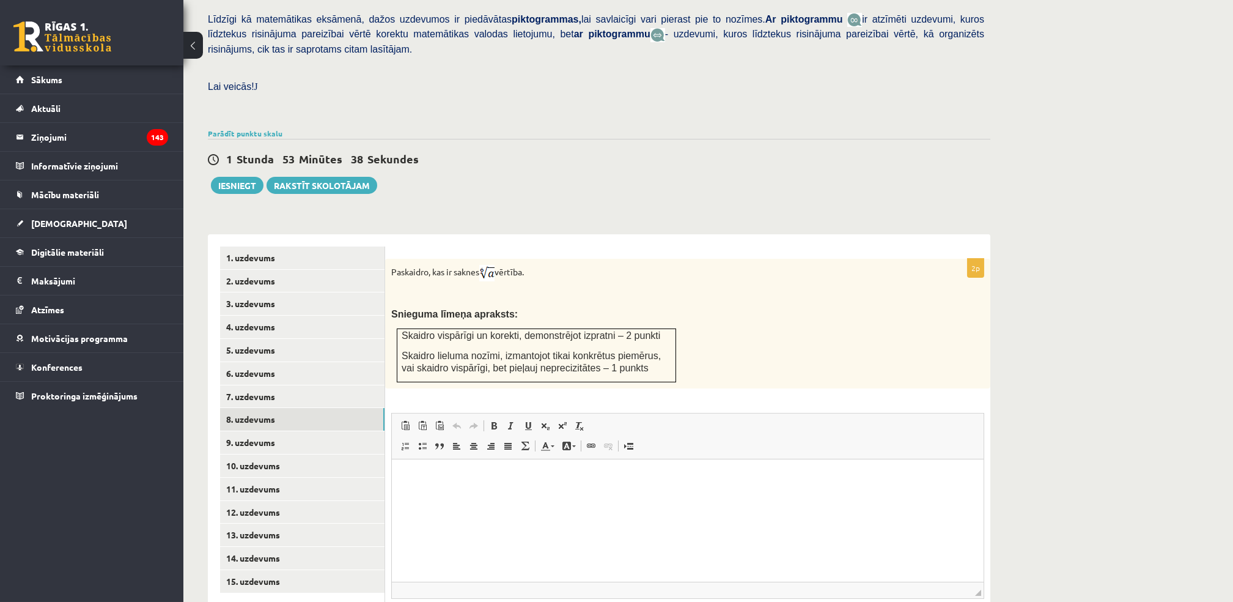
click at [428, 289] on p at bounding box center [657, 295] width 532 height 12
click at [422, 479] on p "Editor, wiswyg-editor-user-answer-47024734444060" at bounding box center [687, 477] width 567 height 13
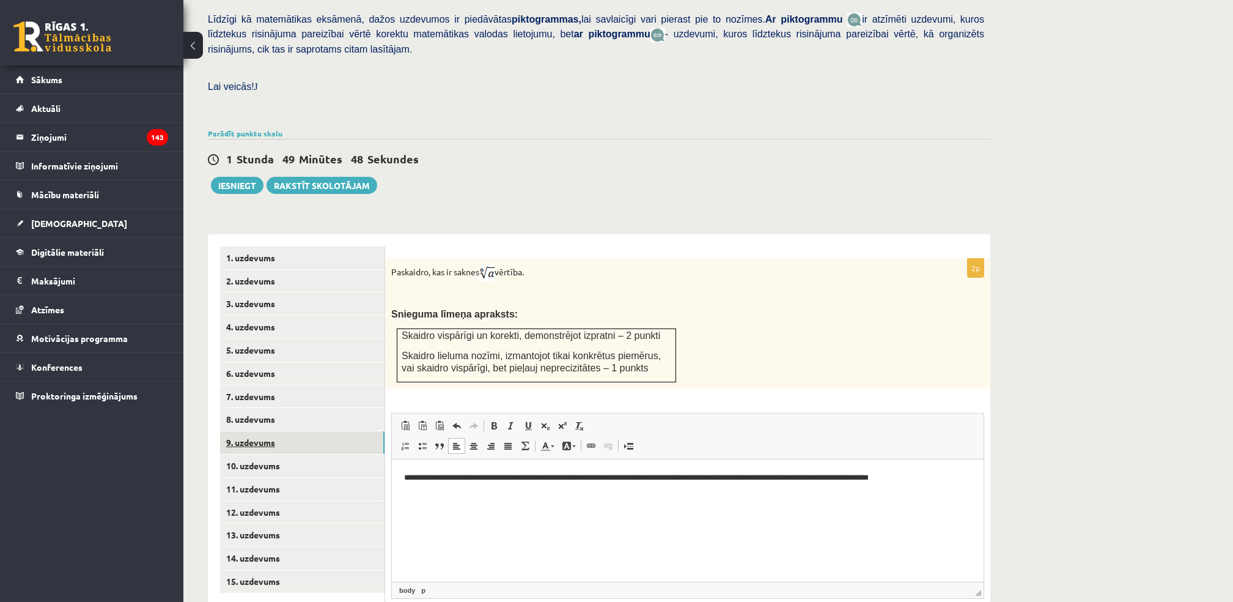
click at [270, 431] on link "9. uzdevums" at bounding box center [302, 442] width 164 height 23
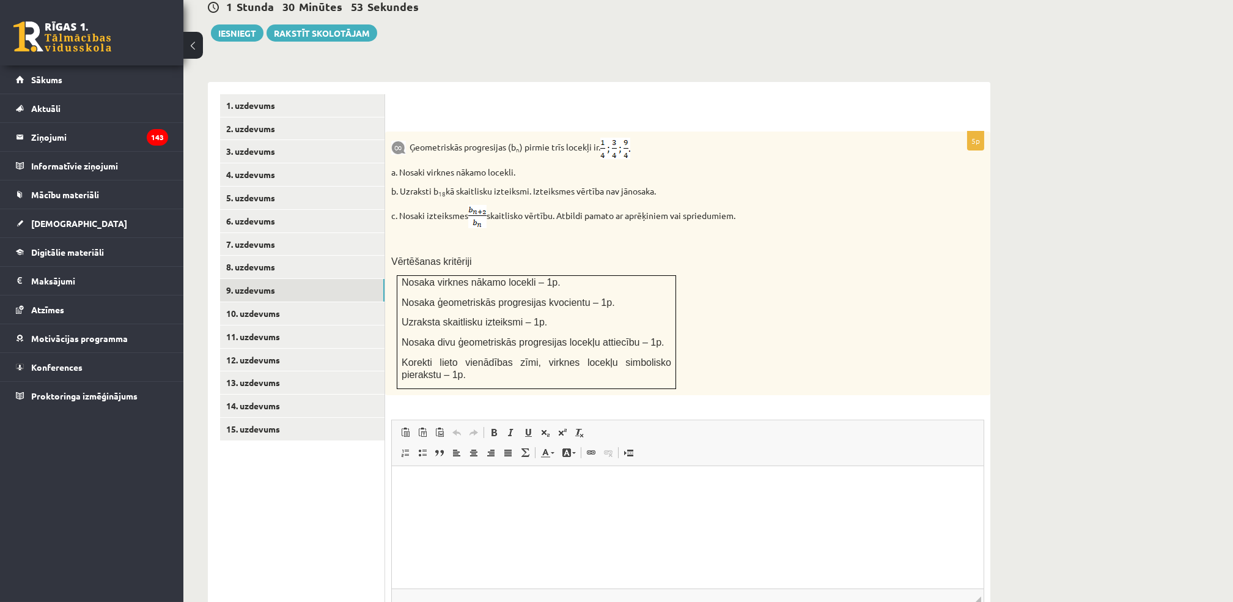
scroll to position [473, 0]
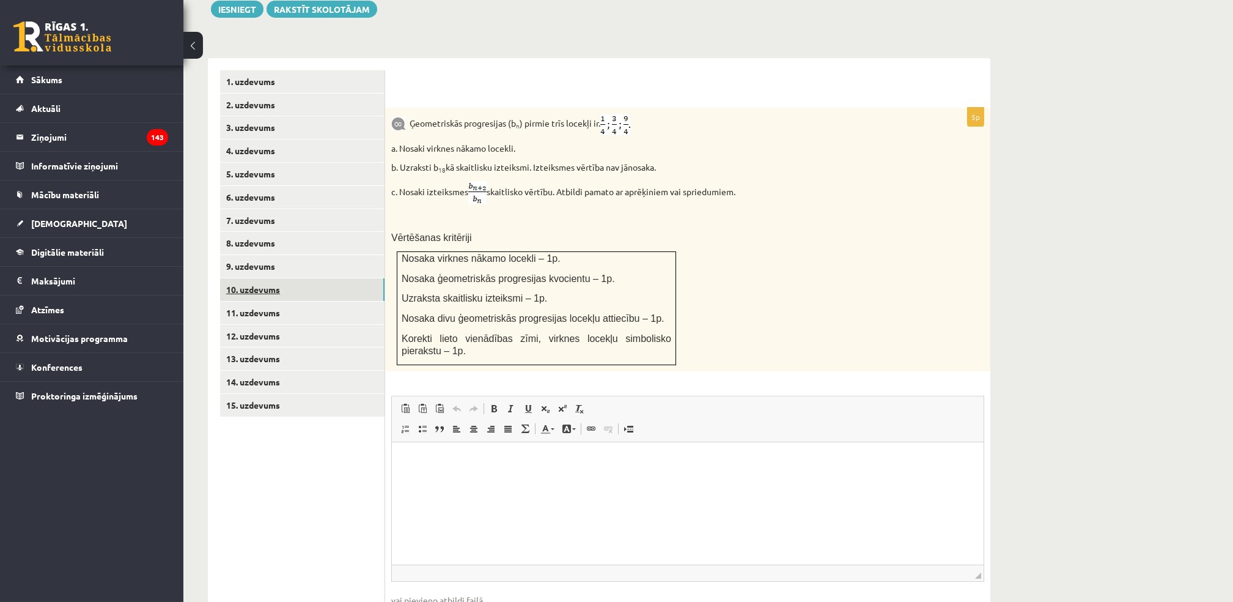
click at [275, 278] on link "10. uzdevums" at bounding box center [302, 289] width 164 height 23
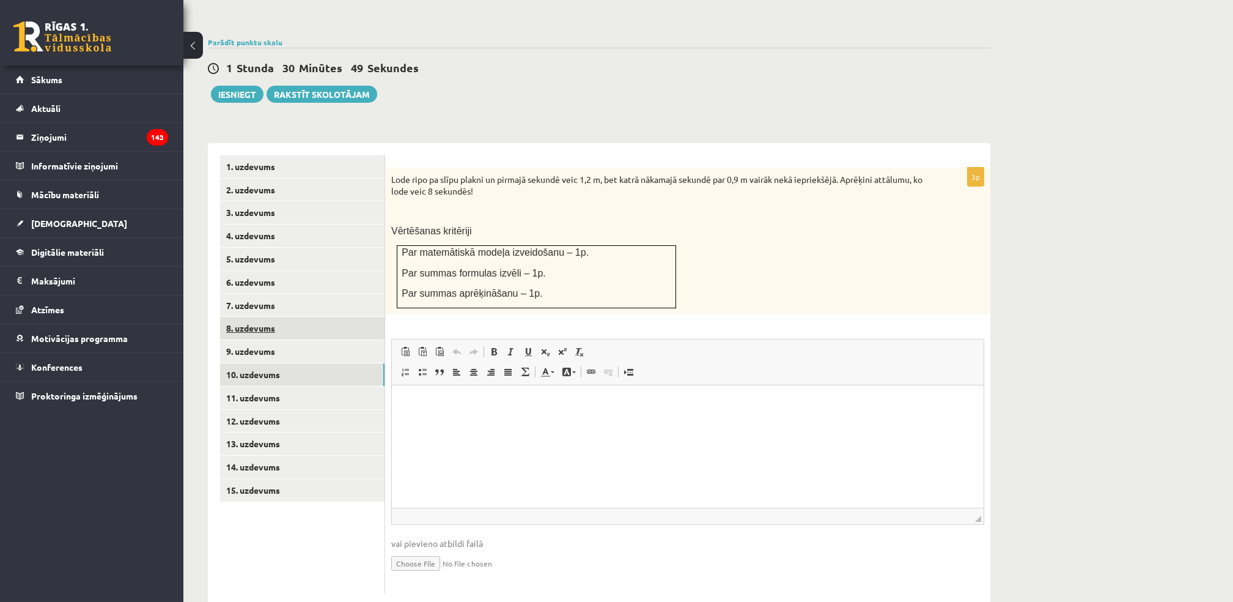
scroll to position [0, 0]
click at [251, 340] on link "9. uzdevums" at bounding box center [302, 351] width 164 height 23
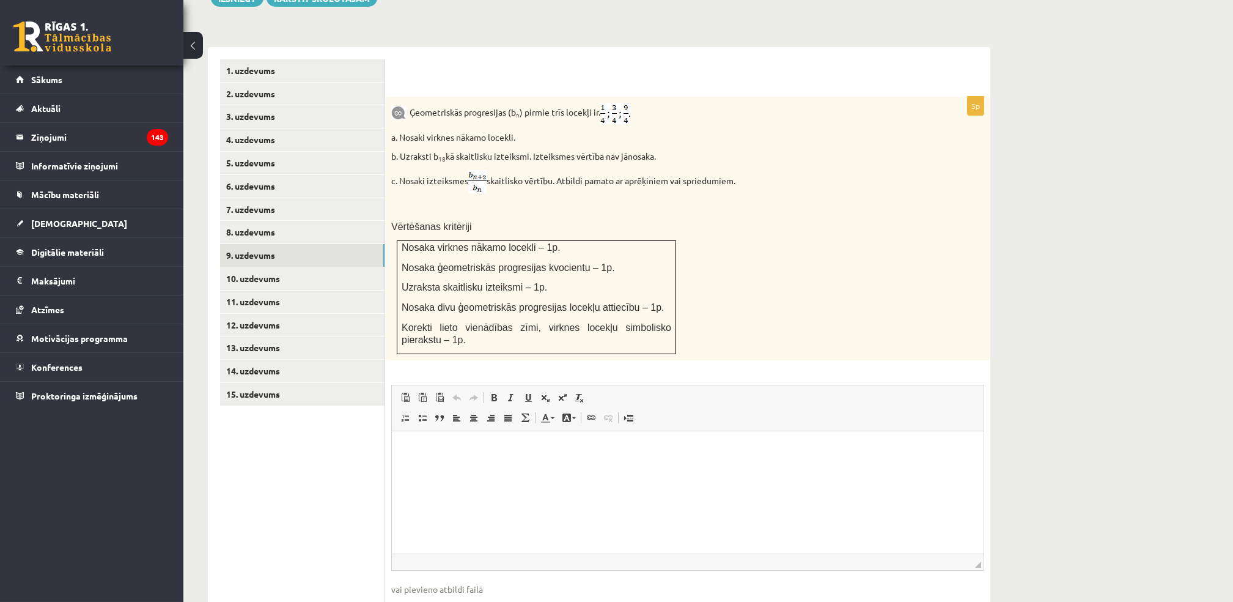
scroll to position [529, 0]
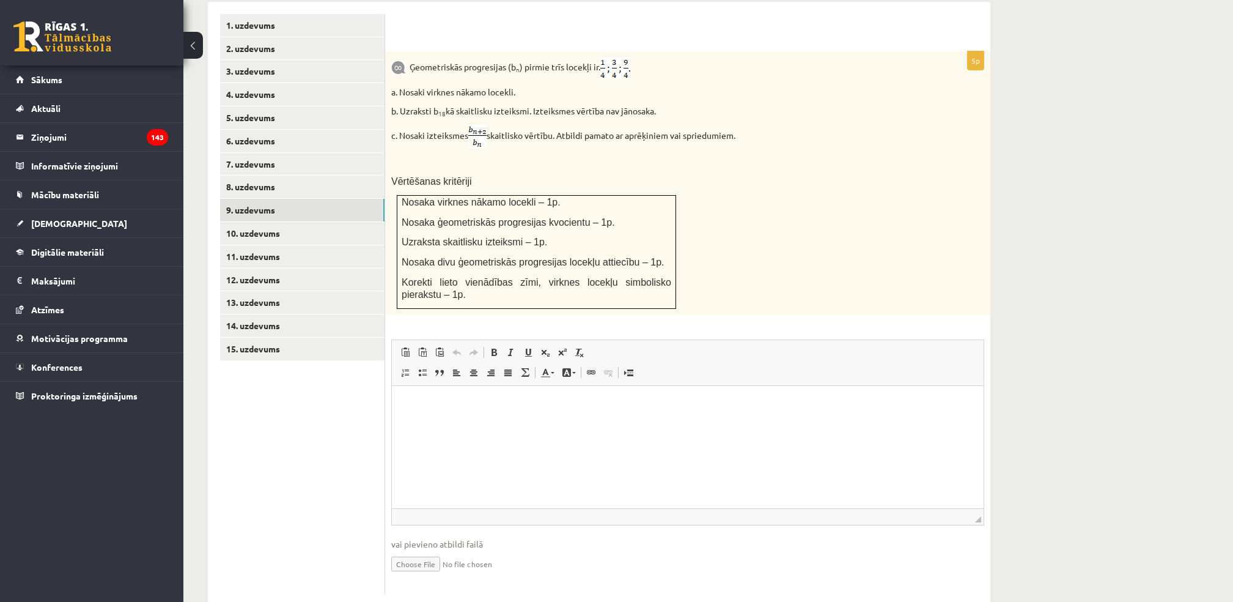
click at [407, 550] on input "file" at bounding box center [687, 562] width 593 height 25
type input "**********"
click at [248, 222] on link "10. uzdevums" at bounding box center [302, 233] width 164 height 23
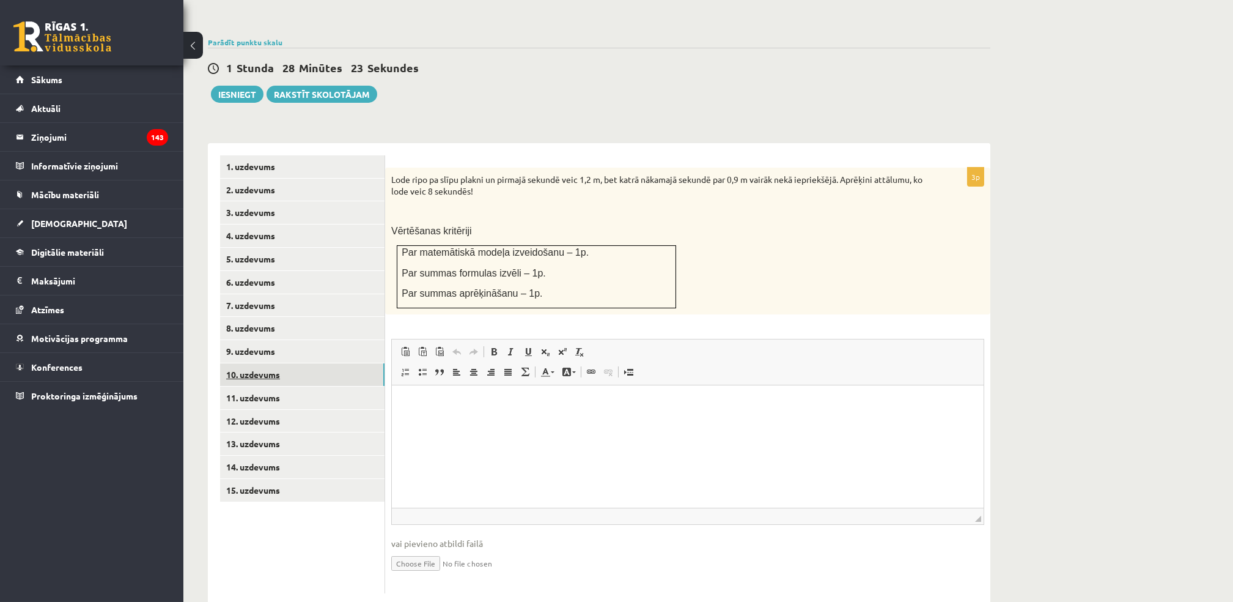
scroll to position [0, 0]
click at [407, 550] on input "file" at bounding box center [687, 562] width 593 height 25
type input "**********"
click at [249, 386] on link "11. uzdevums" at bounding box center [302, 397] width 164 height 23
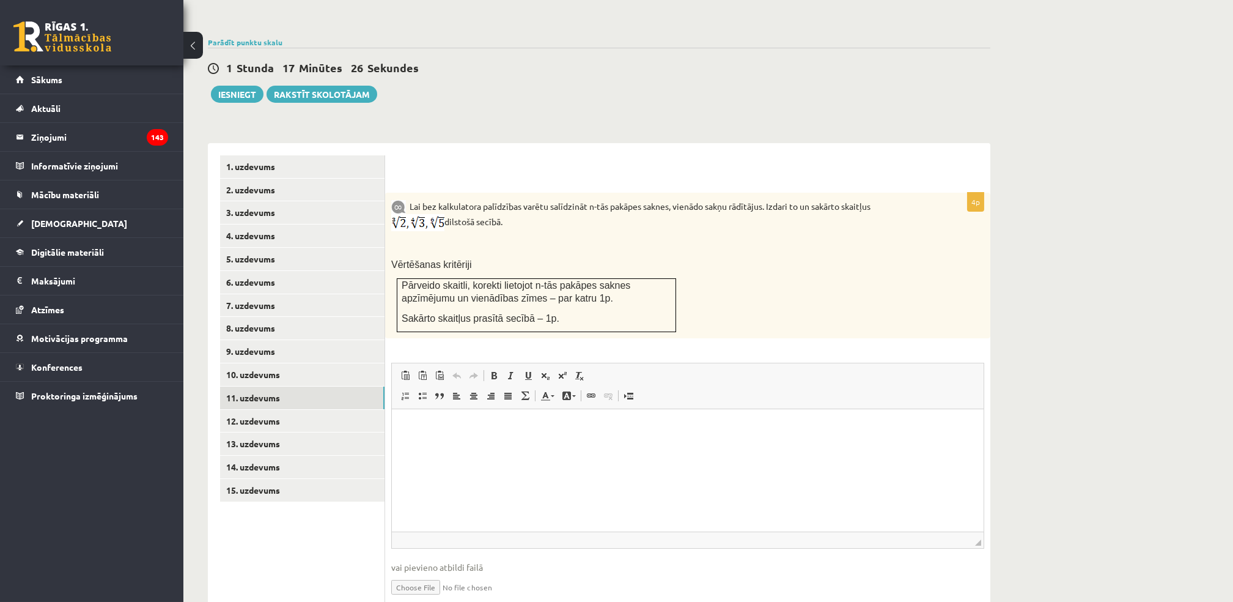
click at [425, 214] on img at bounding box center [417, 222] width 53 height 17
click at [426, 574] on input "file" at bounding box center [687, 586] width 593 height 25
type input "**********"
click at [266, 410] on link "12. uzdevums" at bounding box center [302, 421] width 164 height 23
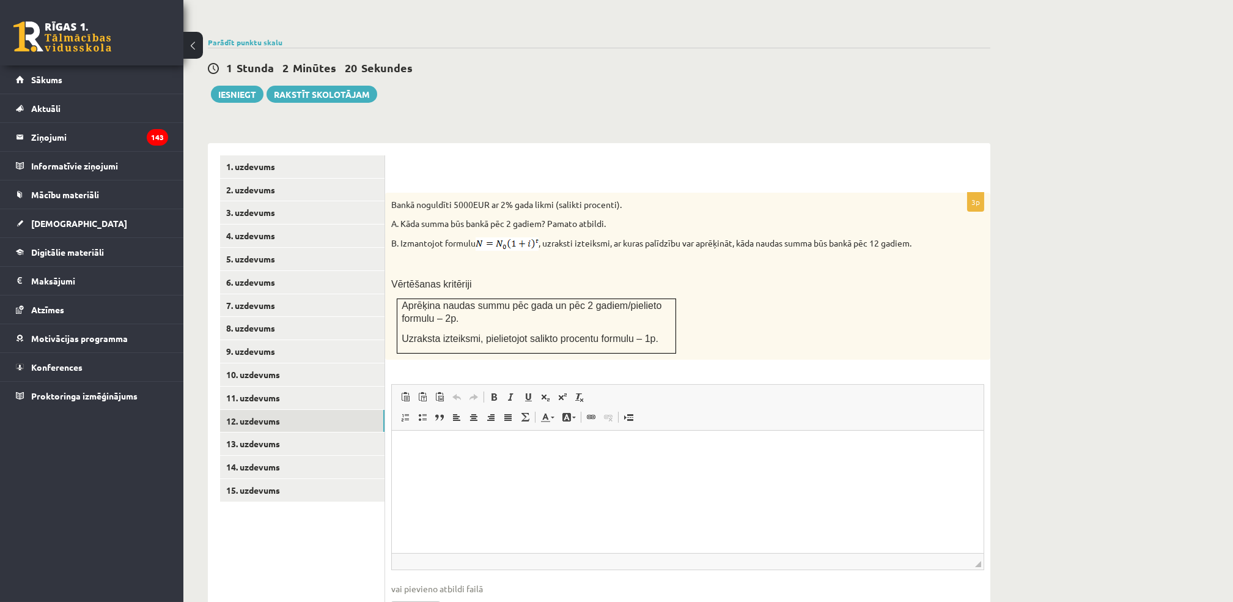
click at [421, 595] on input "file" at bounding box center [687, 607] width 593 height 25
type input "**********"
click at [279, 432] on link "13. uzdevums" at bounding box center [302, 443] width 164 height 23
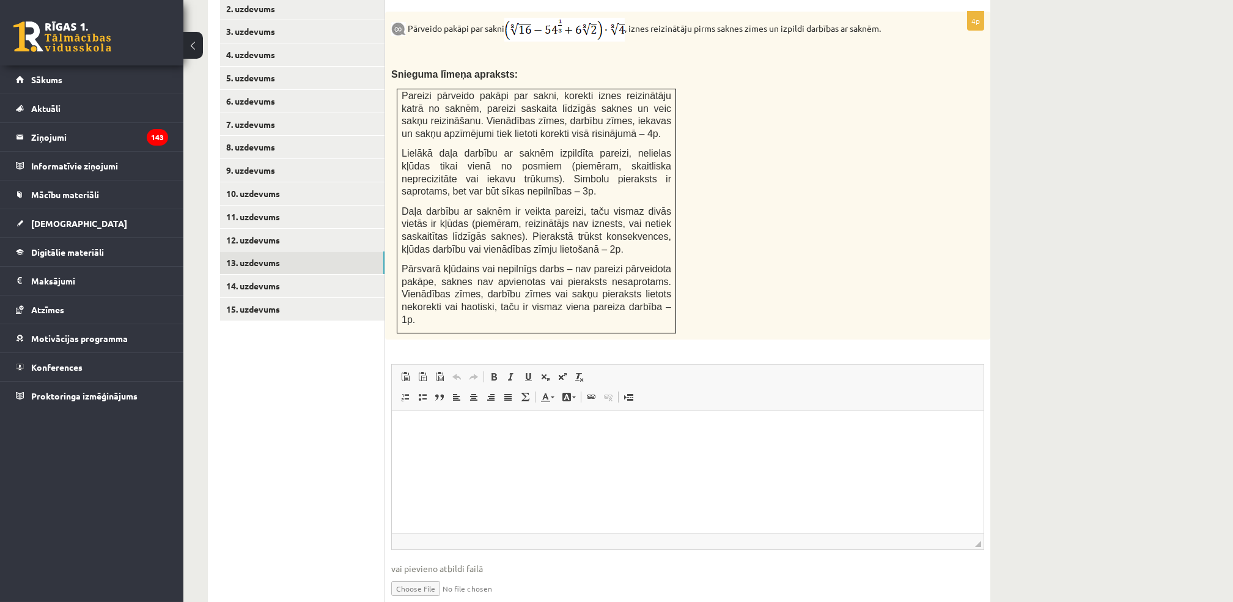
scroll to position [574, 0]
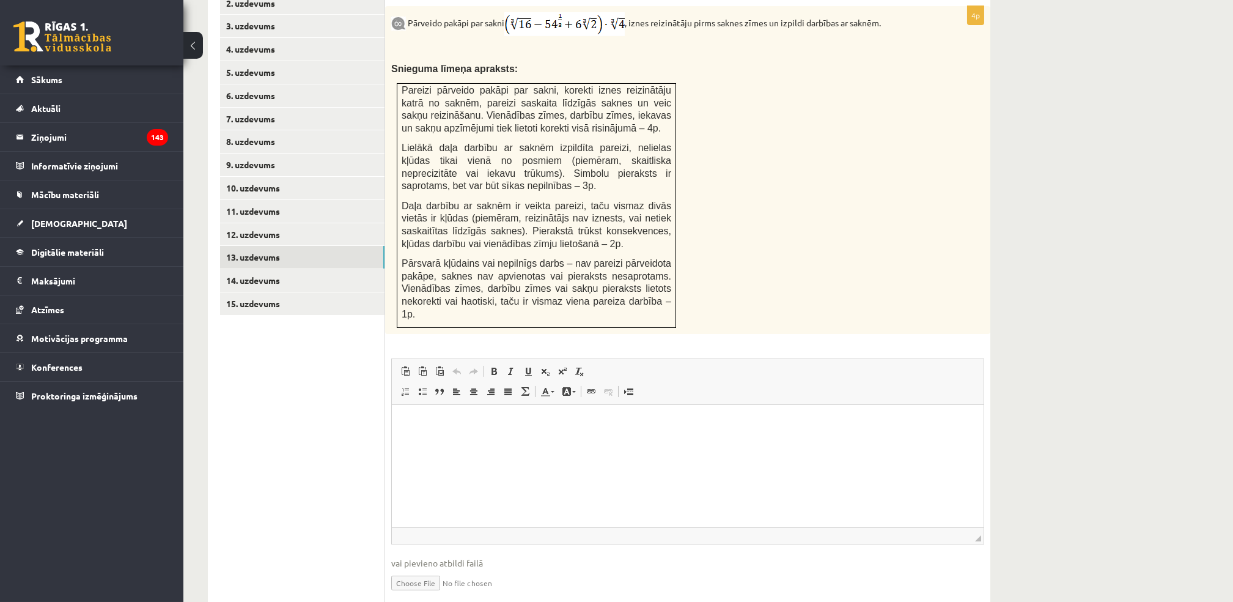
click at [410, 569] on input "file" at bounding box center [687, 581] width 593 height 25
type input "**********"
click at [255, 269] on link "14. uzdevums" at bounding box center [302, 280] width 164 height 23
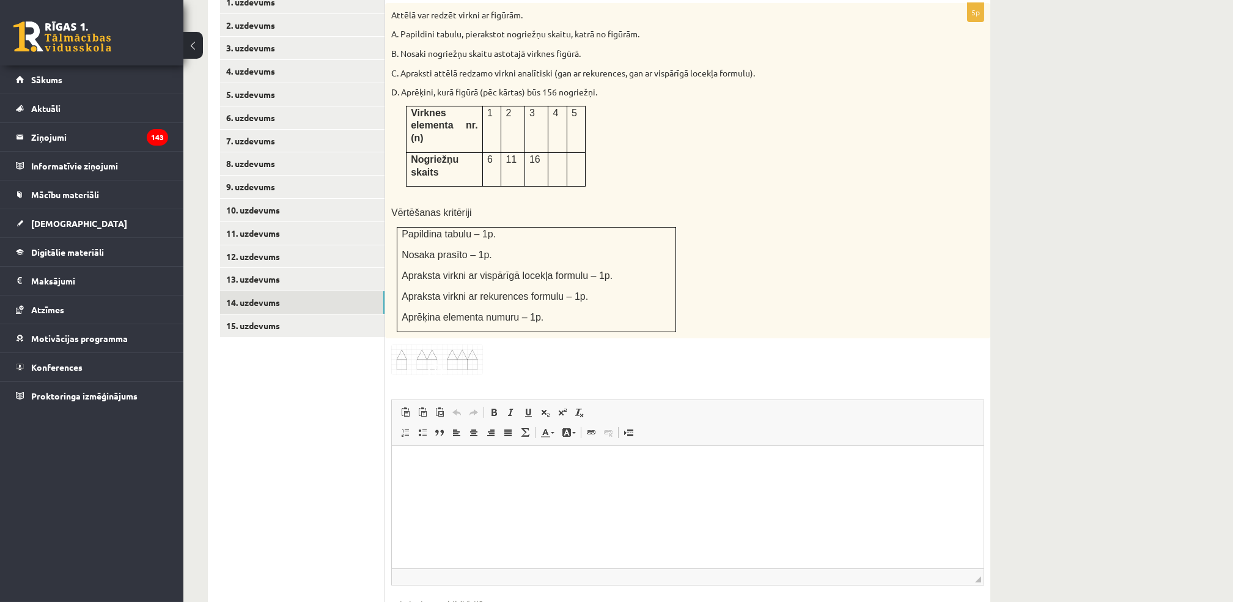
scroll to position [585, 0]
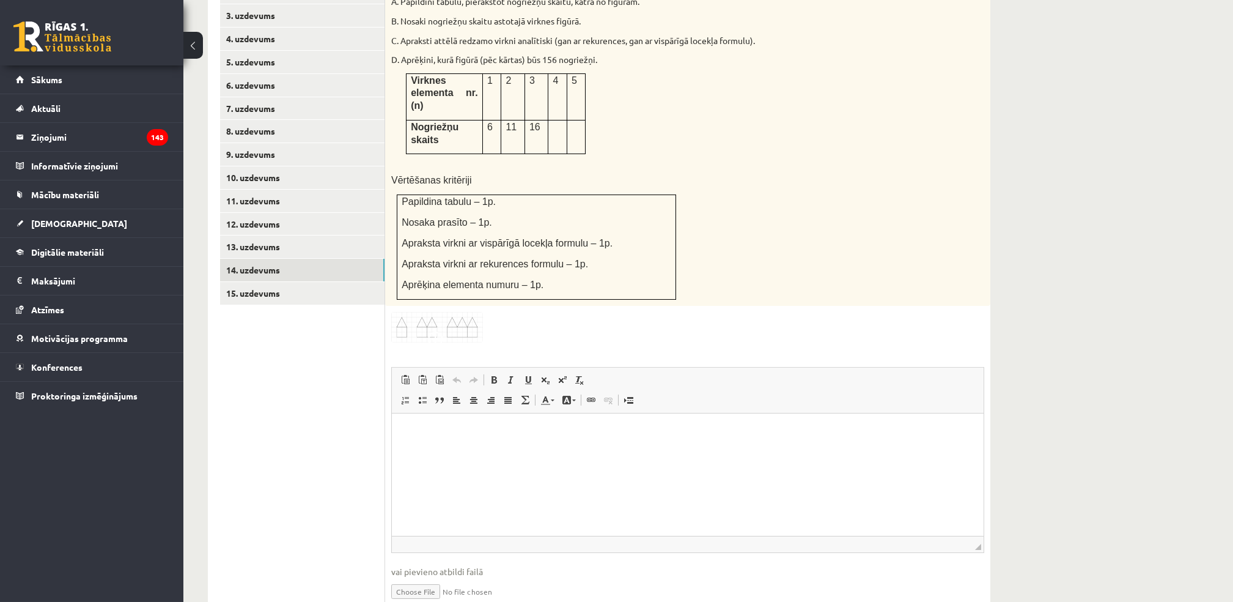
click at [396, 578] on input "file" at bounding box center [687, 590] width 593 height 25
type input "**********"
click at [253, 282] on link "15. uzdevums" at bounding box center [302, 293] width 164 height 23
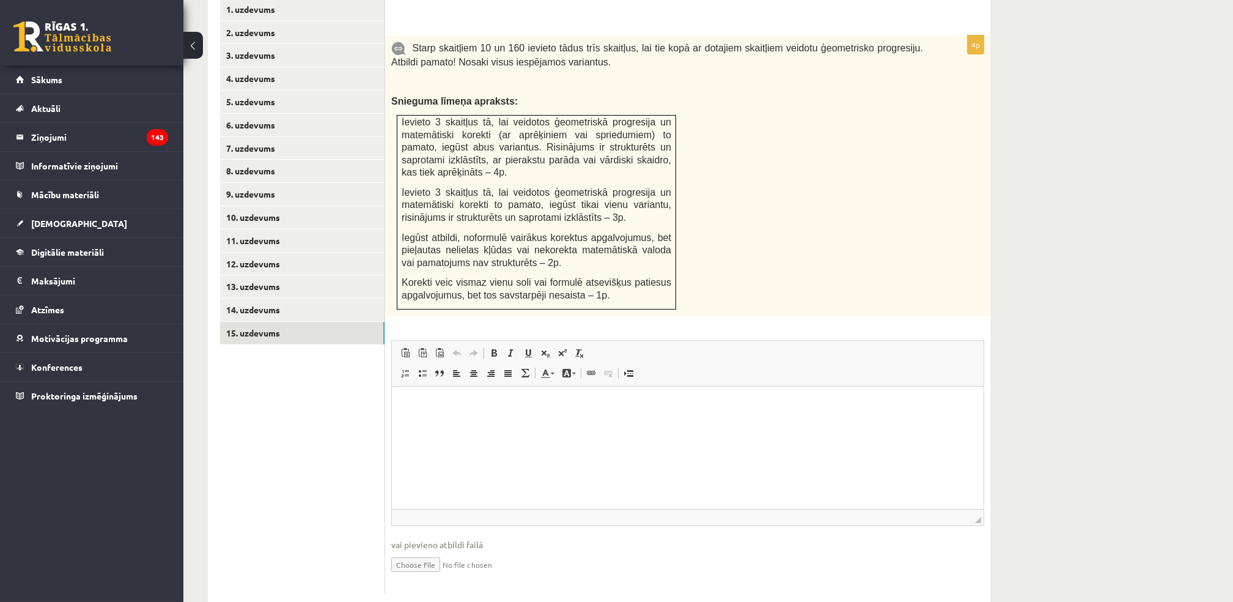
scroll to position [0, 0]
click at [425, 551] on input "file" at bounding box center [687, 563] width 593 height 25
type input "**********"
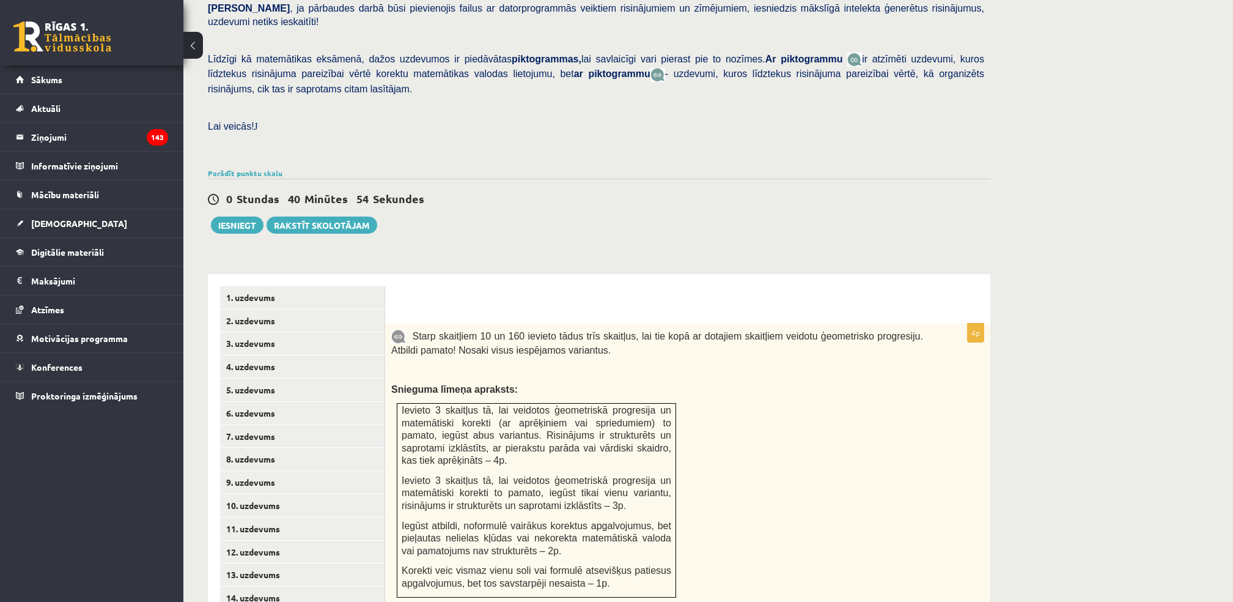
scroll to position [245, 0]
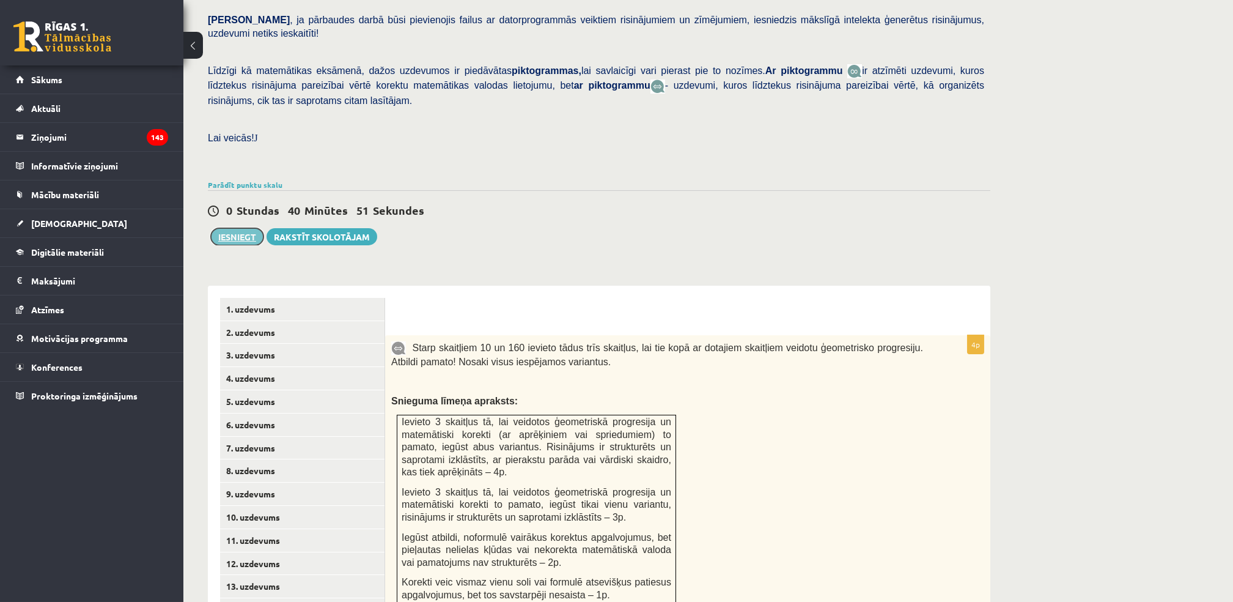
click at [237, 228] on button "Iesniegt" at bounding box center [237, 236] width 53 height 17
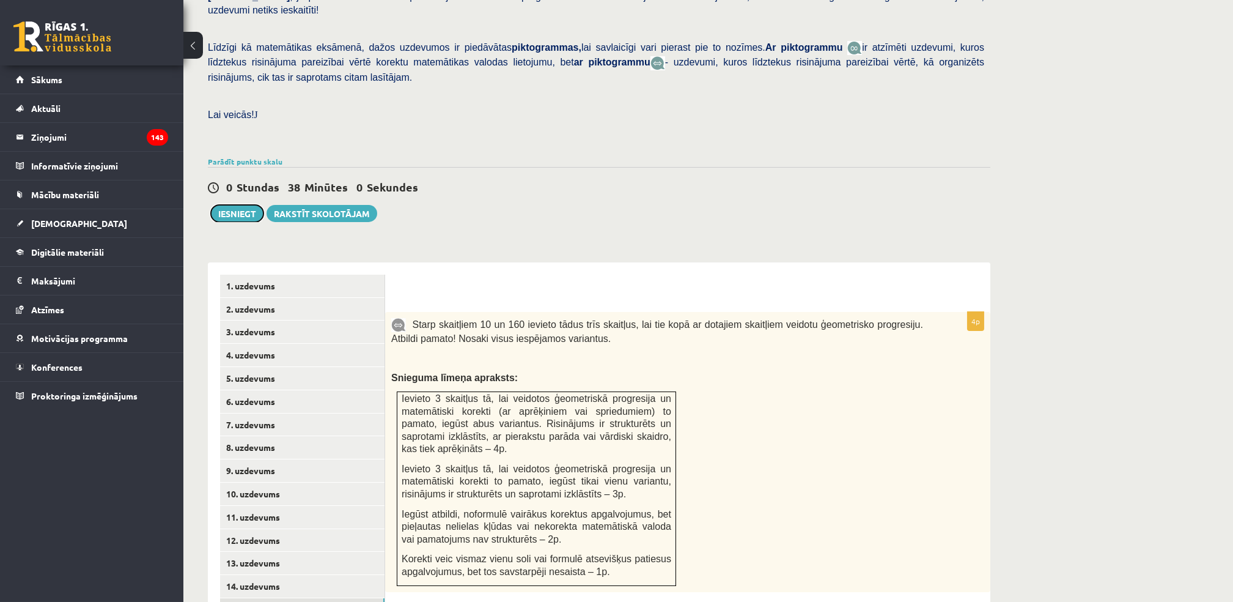
scroll to position [270, 0]
click at [248, 204] on button "Iesniegt" at bounding box center [237, 212] width 53 height 17
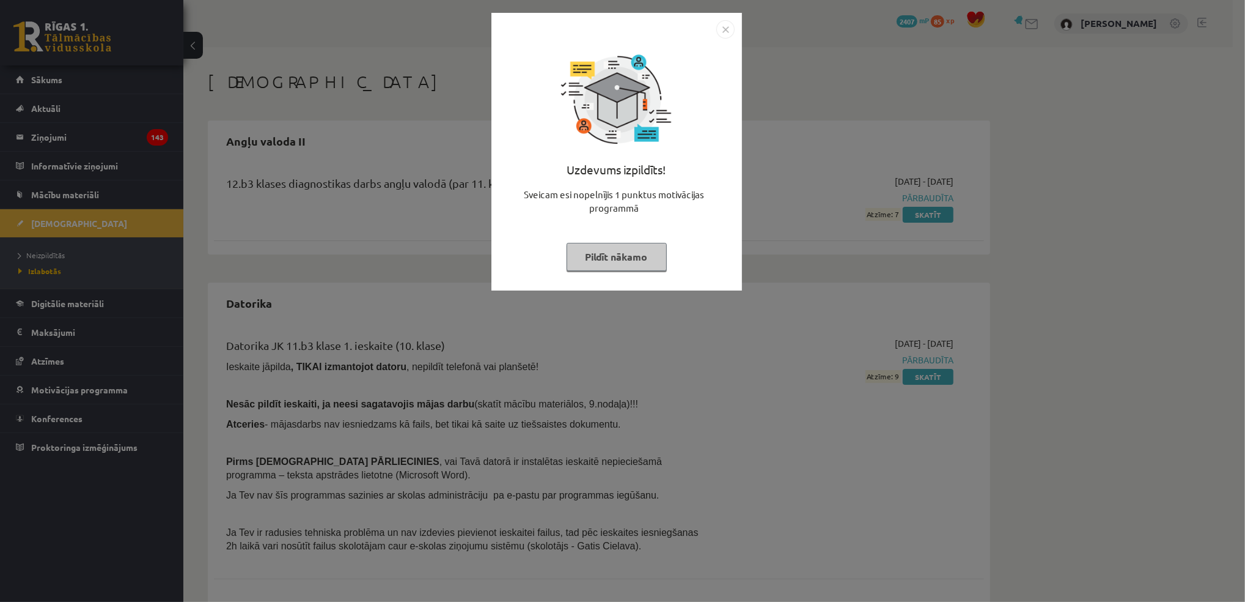
click at [618, 250] on button "Pildīt nākamo" at bounding box center [617, 257] width 100 height 28
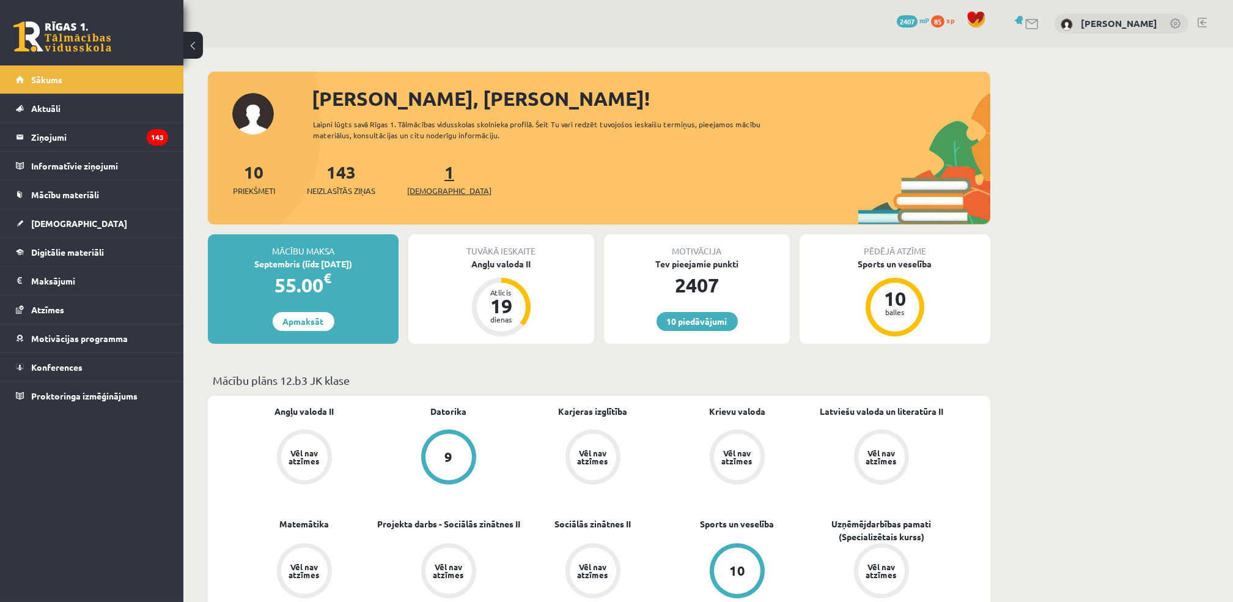
click at [426, 193] on span "[DEMOGRAPHIC_DATA]" at bounding box center [449, 191] width 84 height 12
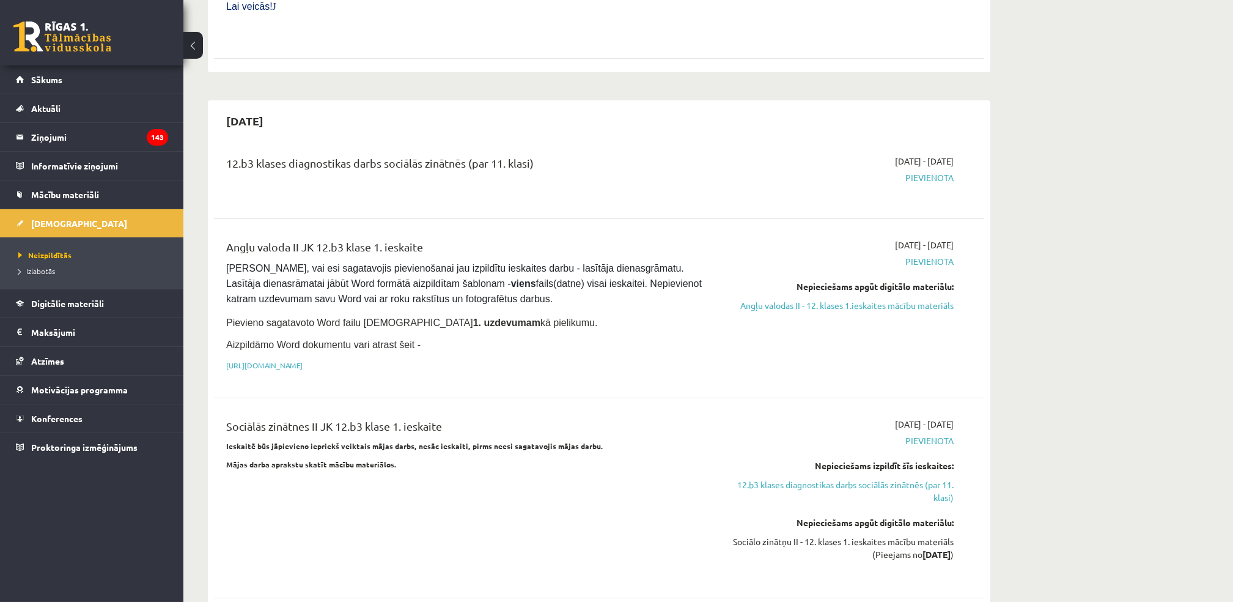
scroll to position [599, 0]
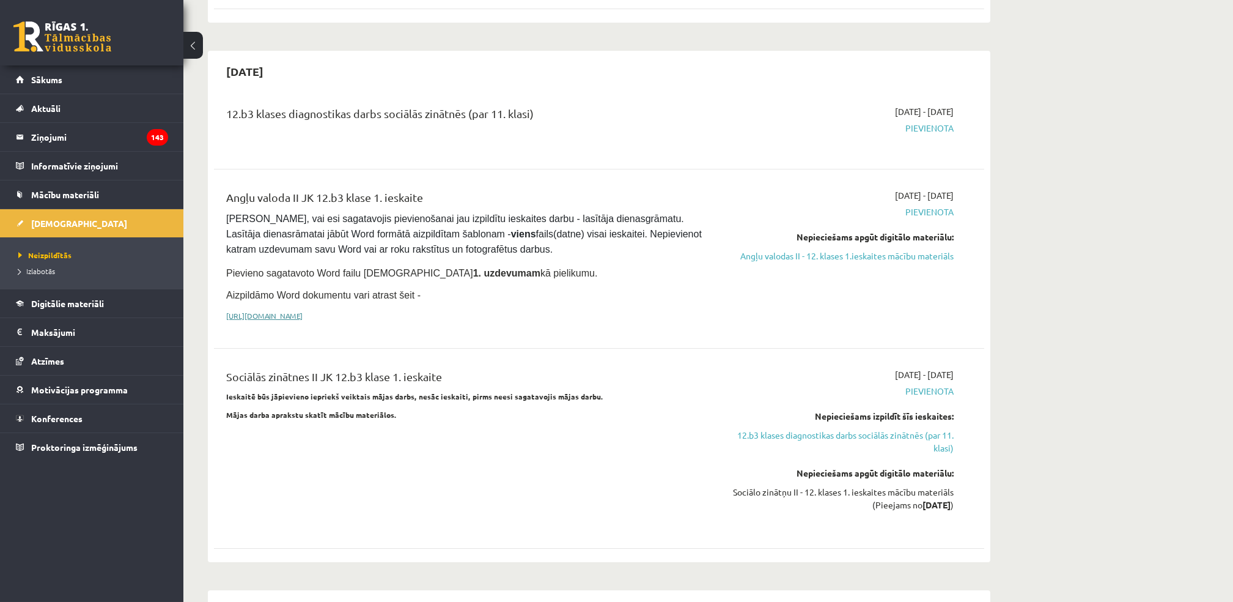
click at [303, 311] on link "[URL][DOMAIN_NAME]" at bounding box center [264, 316] width 76 height 10
click at [794, 249] on link "Angļu valodas II - 12. klases 1.ieskaites mācību materiāls" at bounding box center [838, 255] width 231 height 13
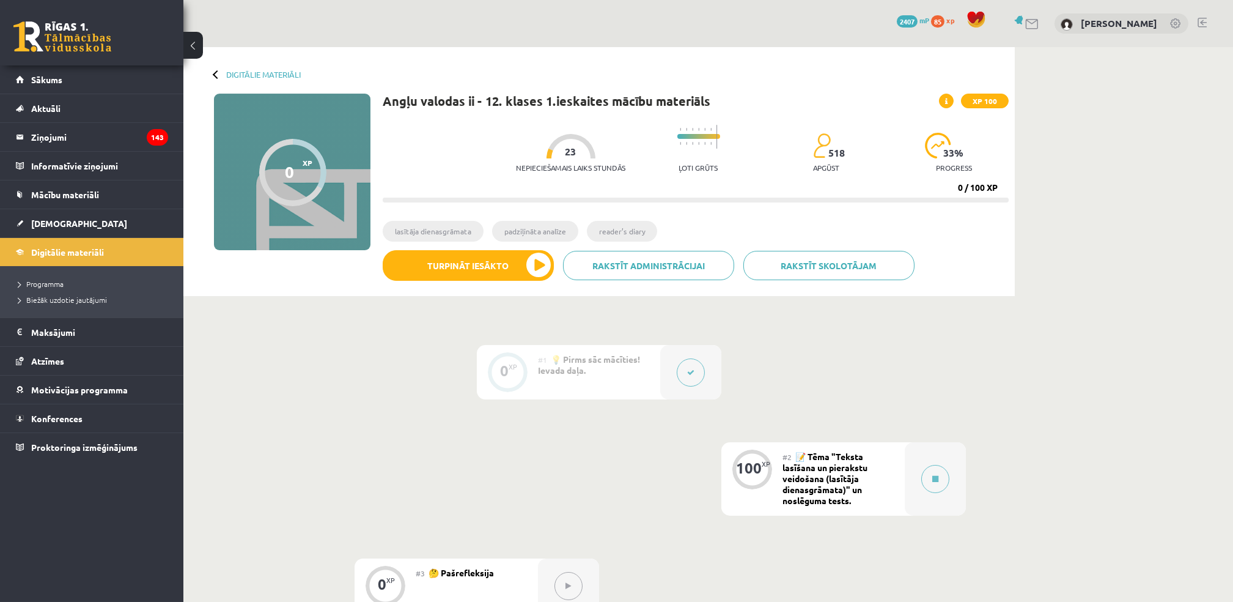
click at [693, 373] on icon at bounding box center [690, 372] width 7 height 7
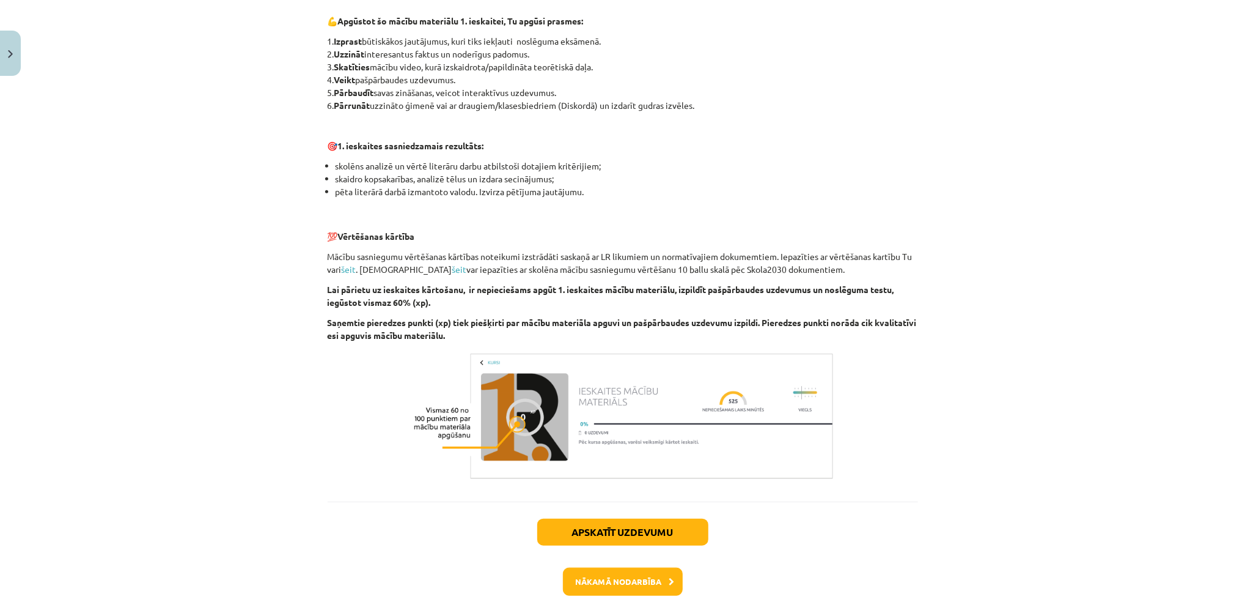
scroll to position [725, 0]
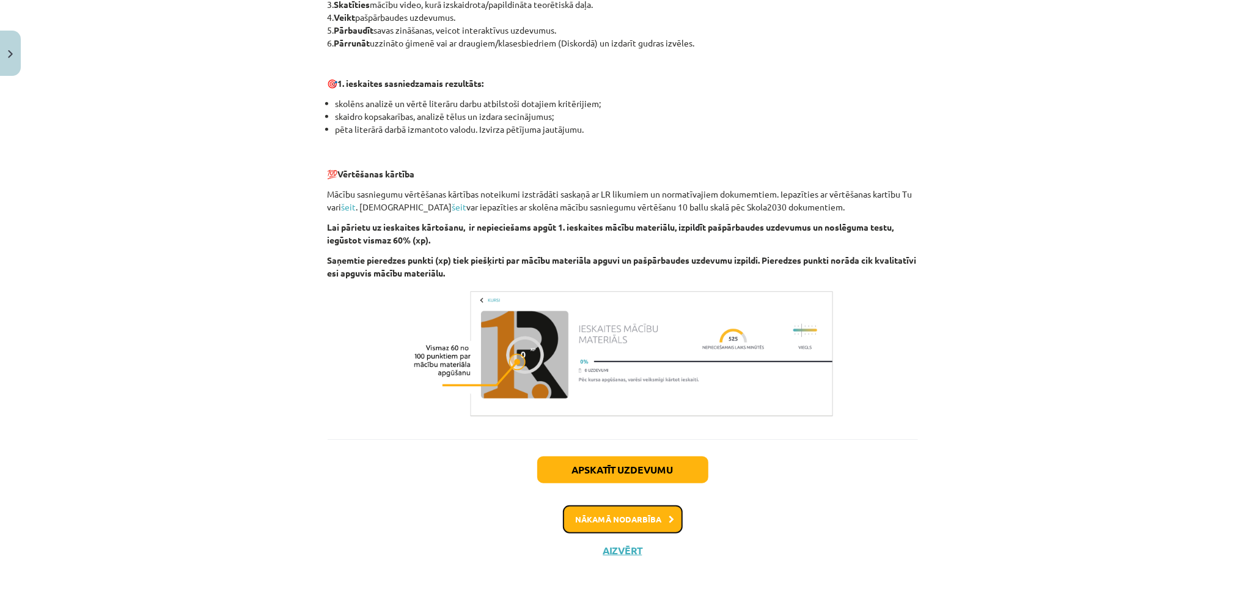
click at [593, 523] on button "Nākamā nodarbība" at bounding box center [623, 519] width 120 height 28
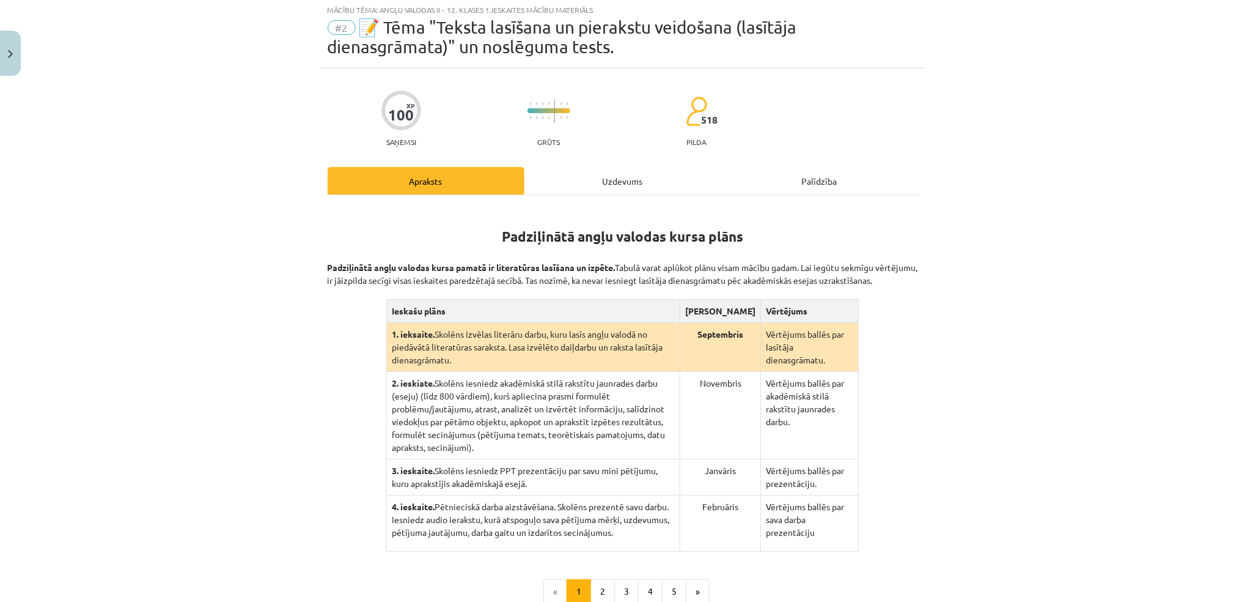
scroll to position [31, 0]
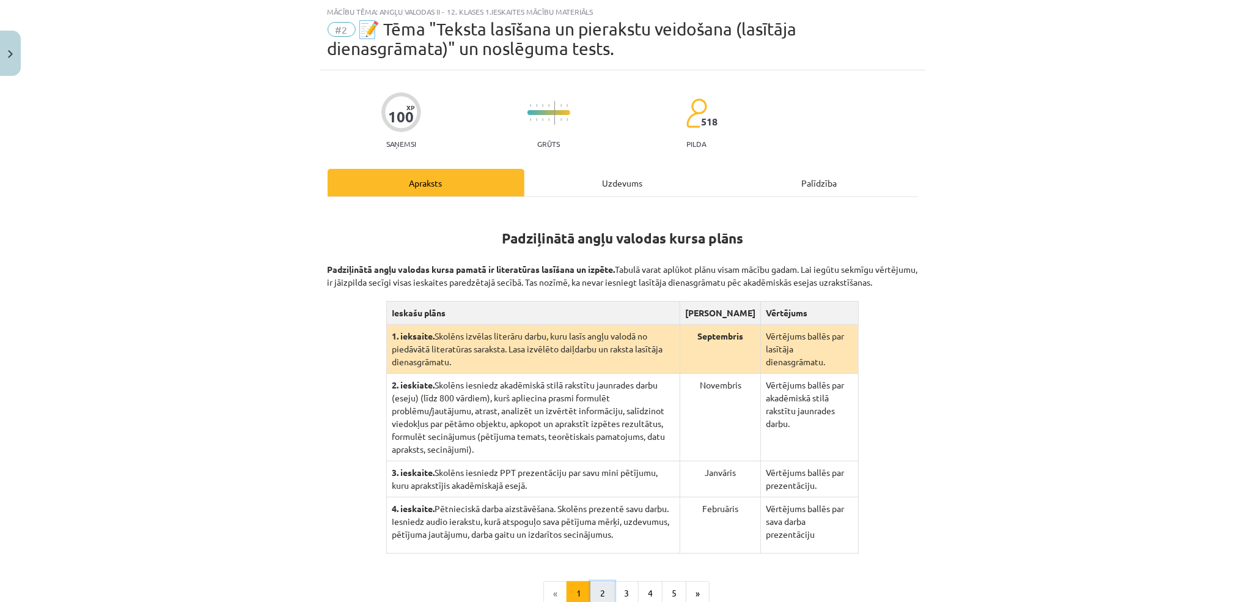
click at [594, 581] on button "2" at bounding box center [603, 593] width 24 height 24
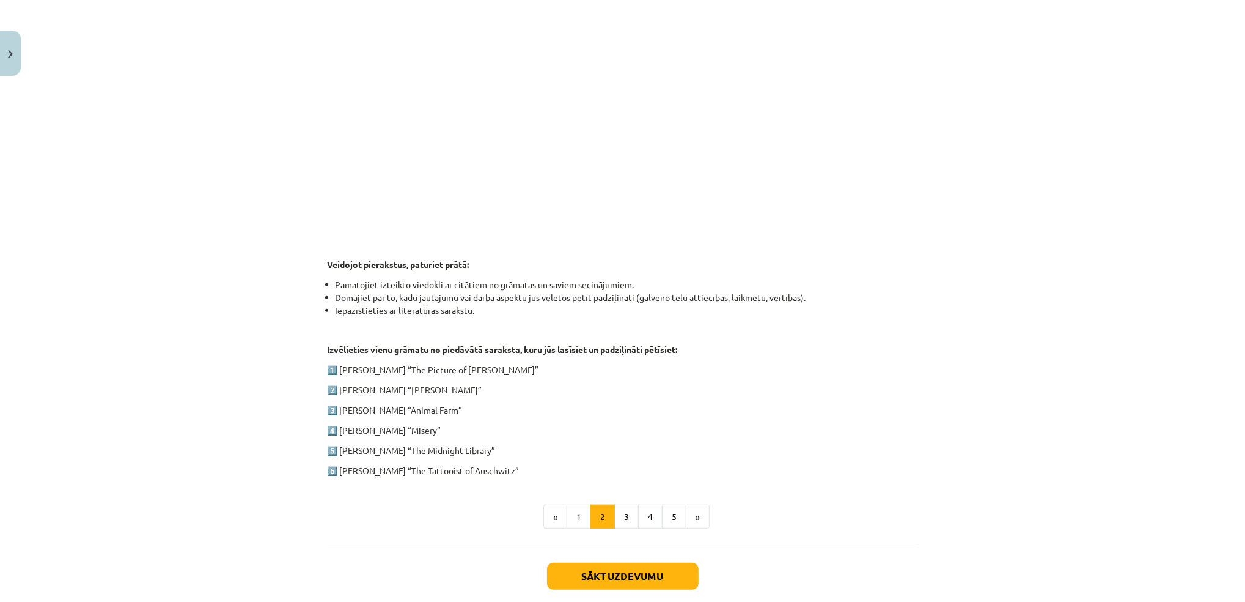
scroll to position [388, 0]
drag, startPoint x: 518, startPoint y: 468, endPoint x: 279, endPoint y: 366, distance: 260.5
click at [279, 366] on div "Mācību tēma: Angļu valodas ii - 12. klases 1.ieskaites mācību materiāls #2 📝 Tē…" at bounding box center [622, 301] width 1245 height 602
copy div "1️⃣ [PERSON_NAME] “The Picture of [PERSON_NAME]” 2️⃣ [PERSON_NAME] “[PERSON_NAM…"
click at [328, 289] on ul "Pamatojiet izteikto viedokli ar citātiem no grāmatas un saviem secinājumiem. Do…" at bounding box center [623, 296] width 591 height 39
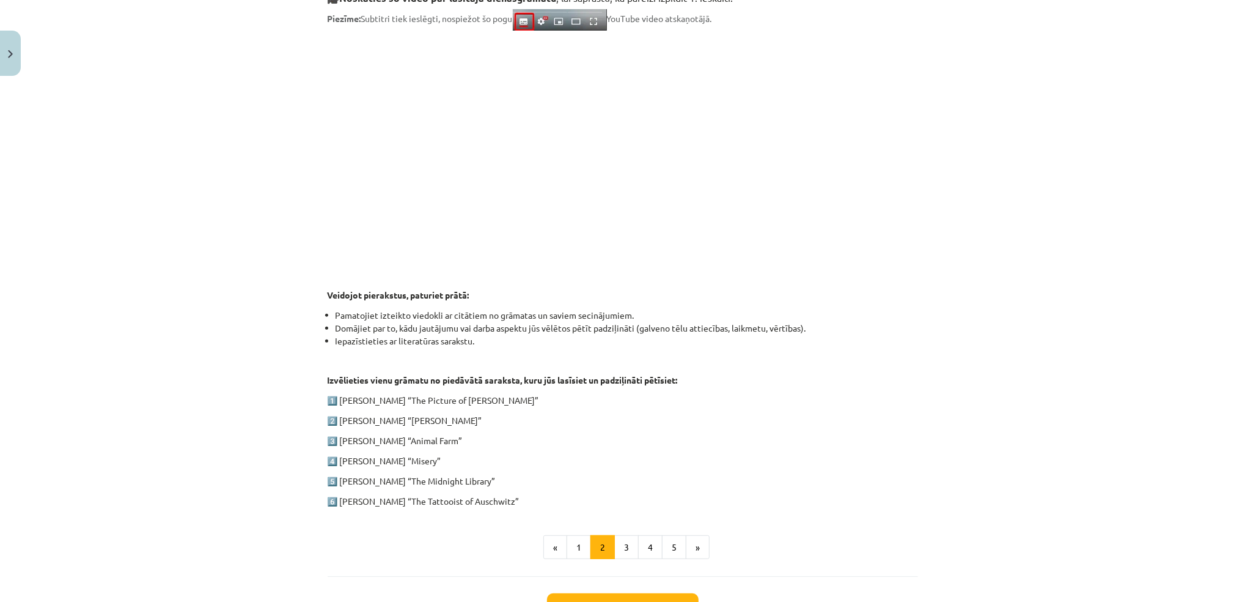
scroll to position [405, 0]
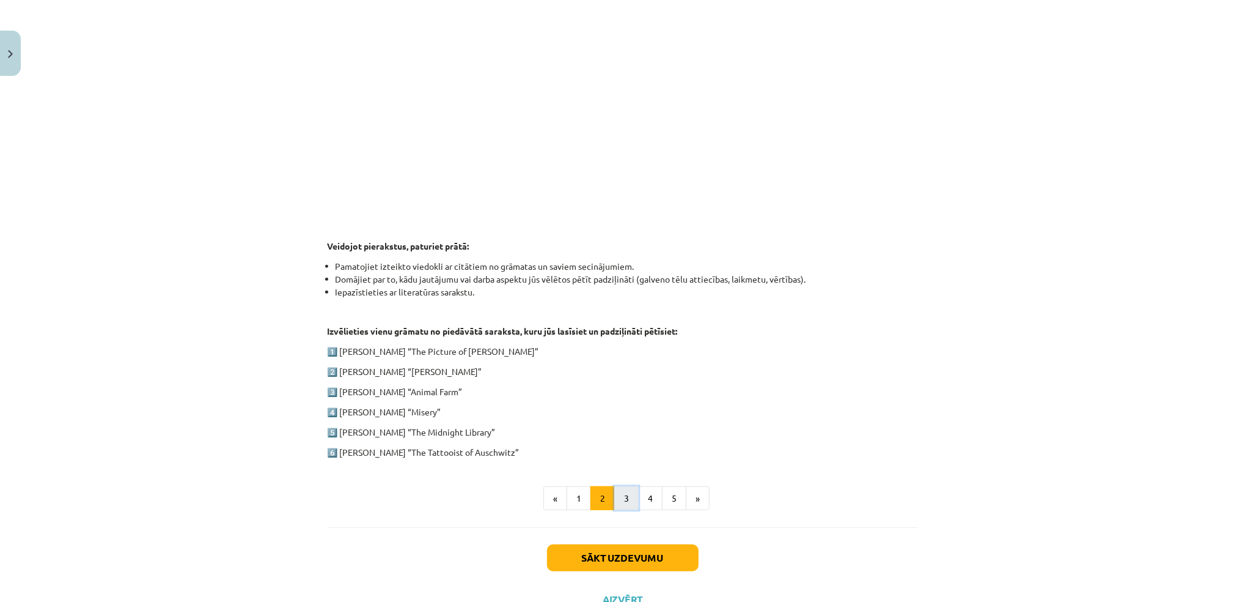
click at [620, 495] on button "3" at bounding box center [626, 498] width 24 height 24
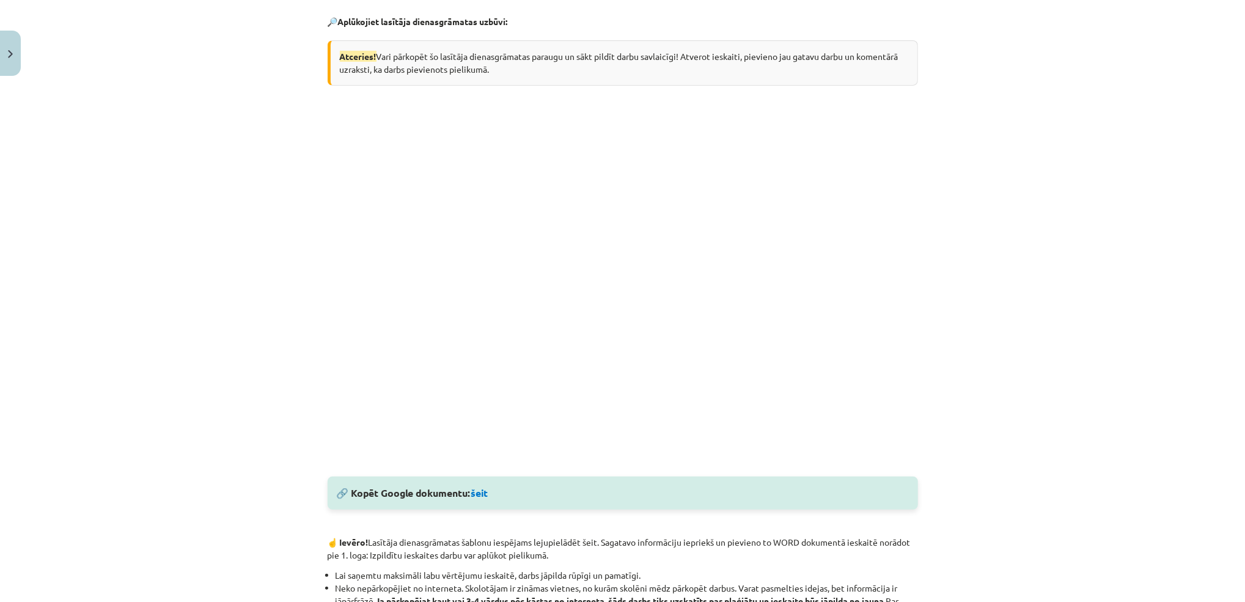
scroll to position [238, 0]
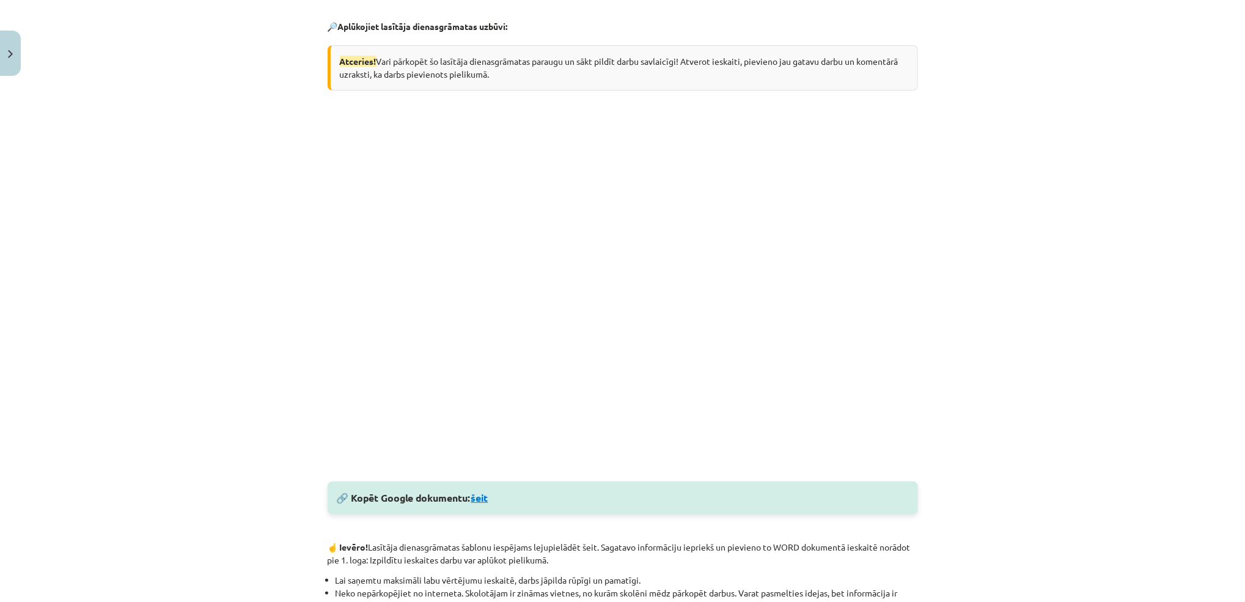
click at [478, 497] on link "šeit" at bounding box center [479, 497] width 17 height 13
click at [1082, 254] on div "Mācību tēma: Angļu valodas ii - 12. klases 1.ieskaites mācību materiāls #2 📝 Tē…" at bounding box center [622, 301] width 1245 height 602
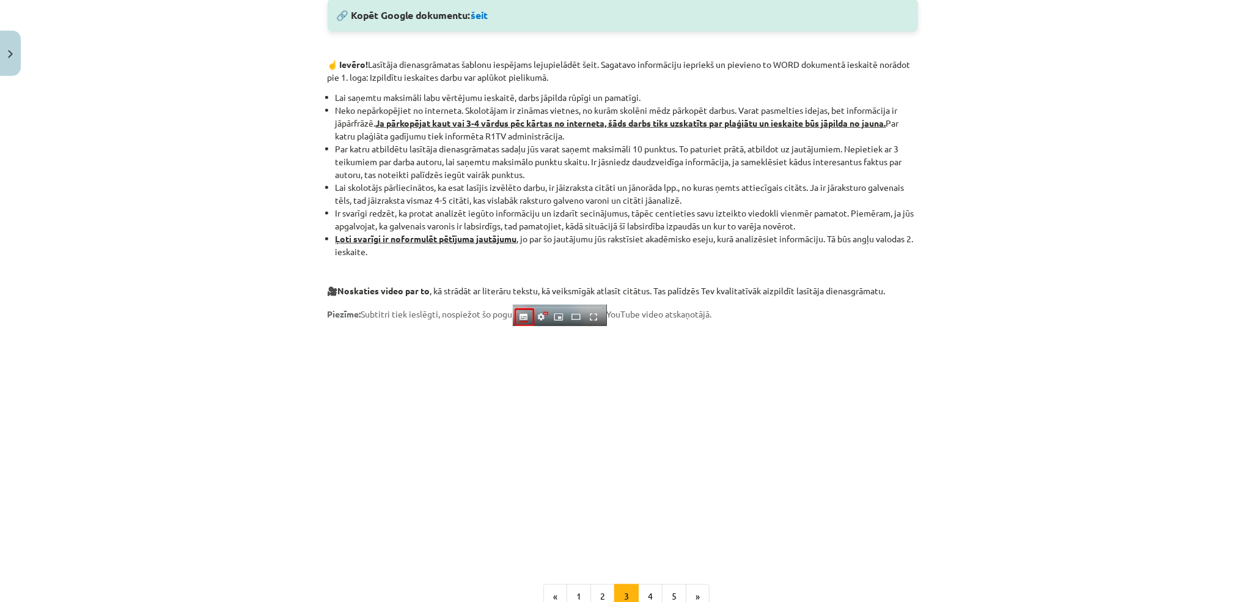
scroll to position [838, 0]
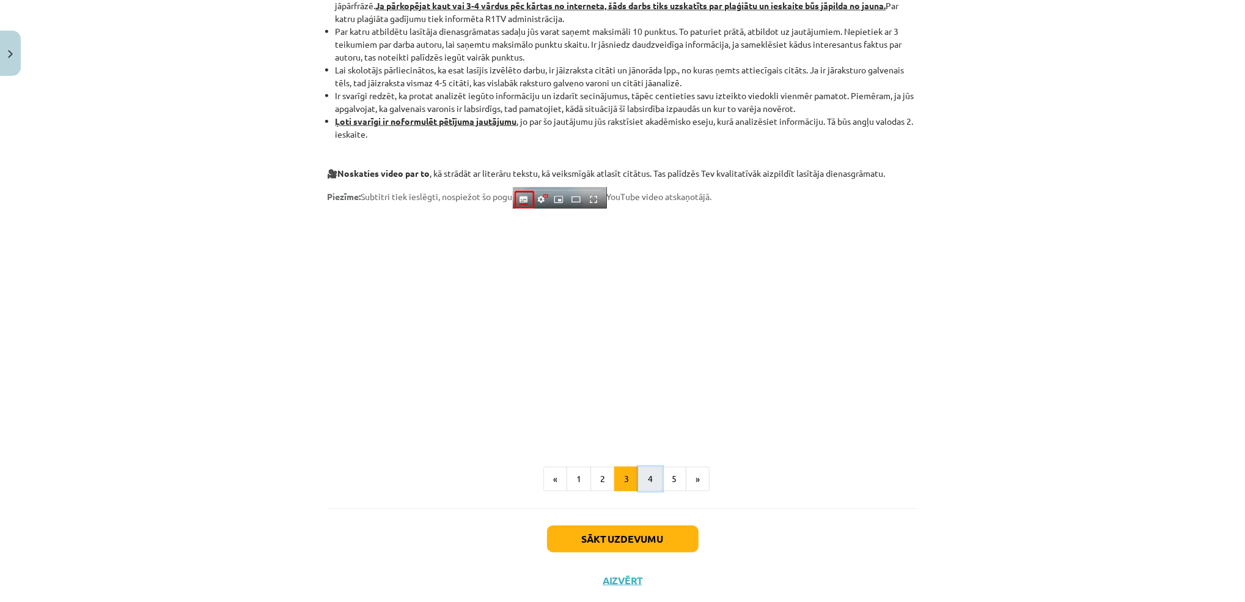
click at [646, 481] on button "4" at bounding box center [650, 479] width 24 height 24
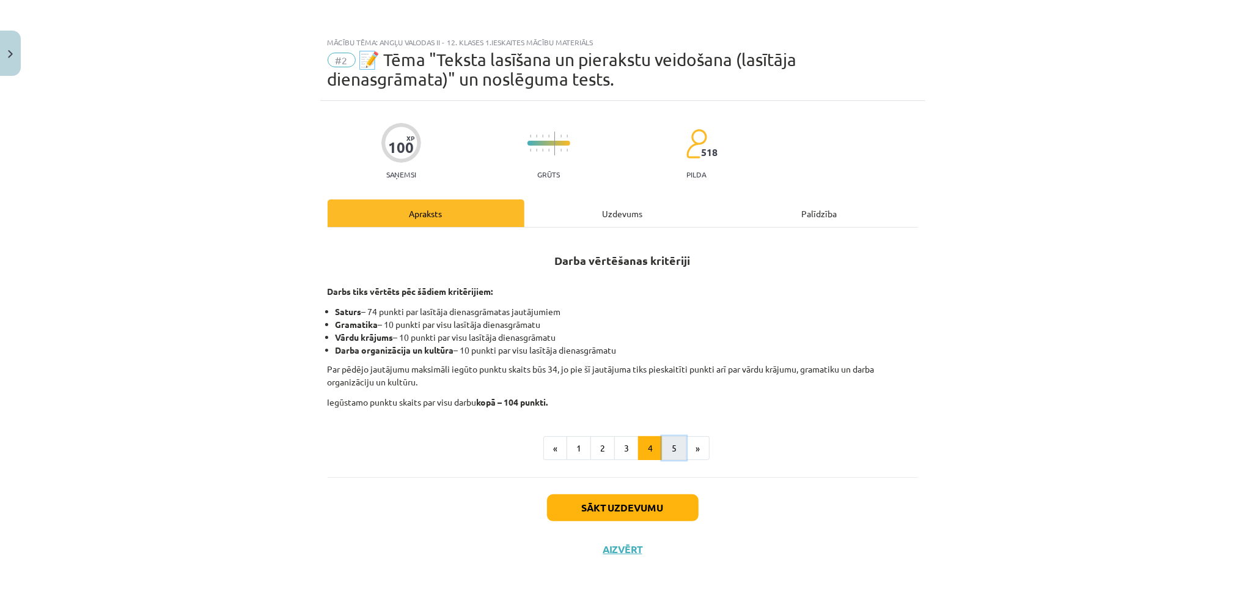
click at [672, 451] on button "5" at bounding box center [674, 448] width 24 height 24
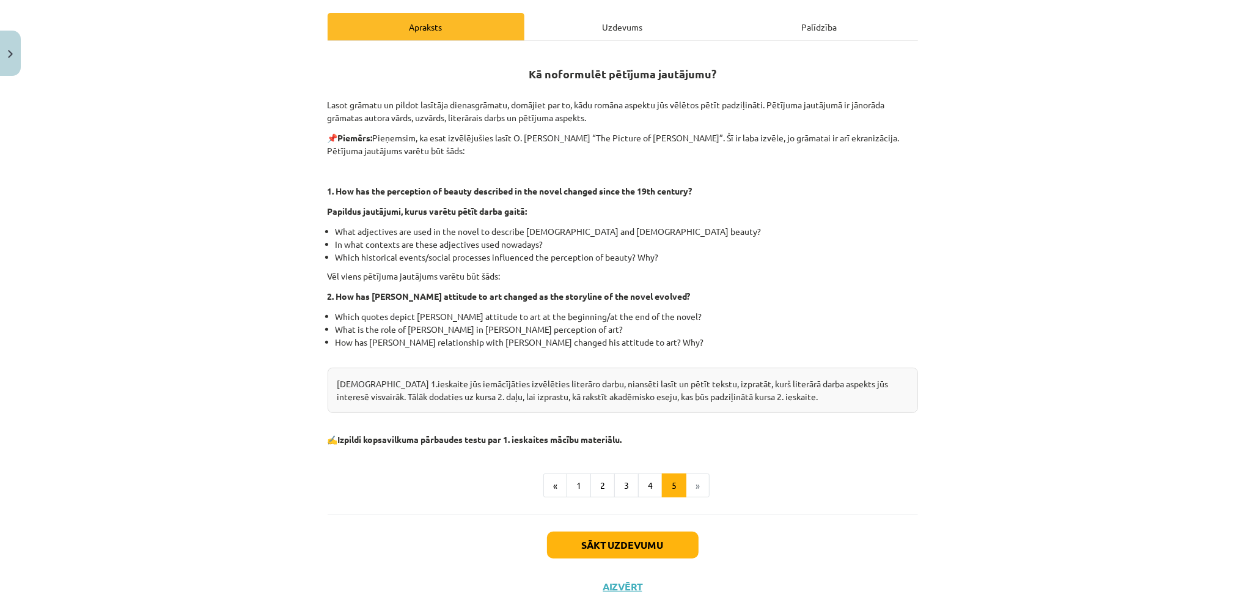
scroll to position [222, 0]
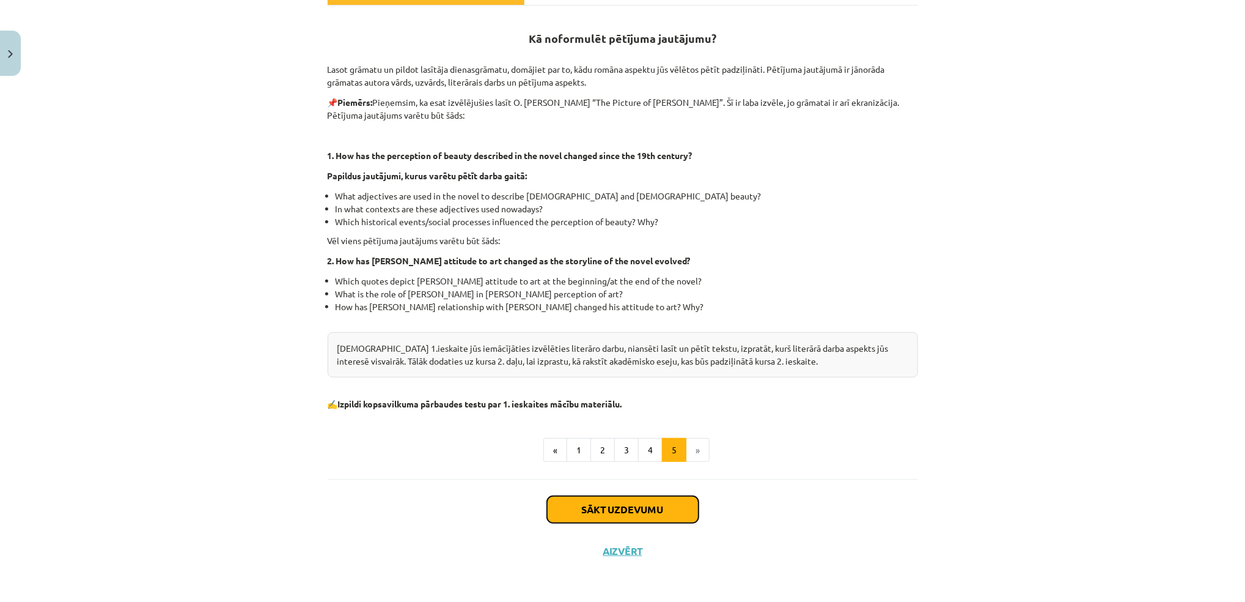
click at [615, 505] on button "Sākt uzdevumu" at bounding box center [623, 509] width 152 height 27
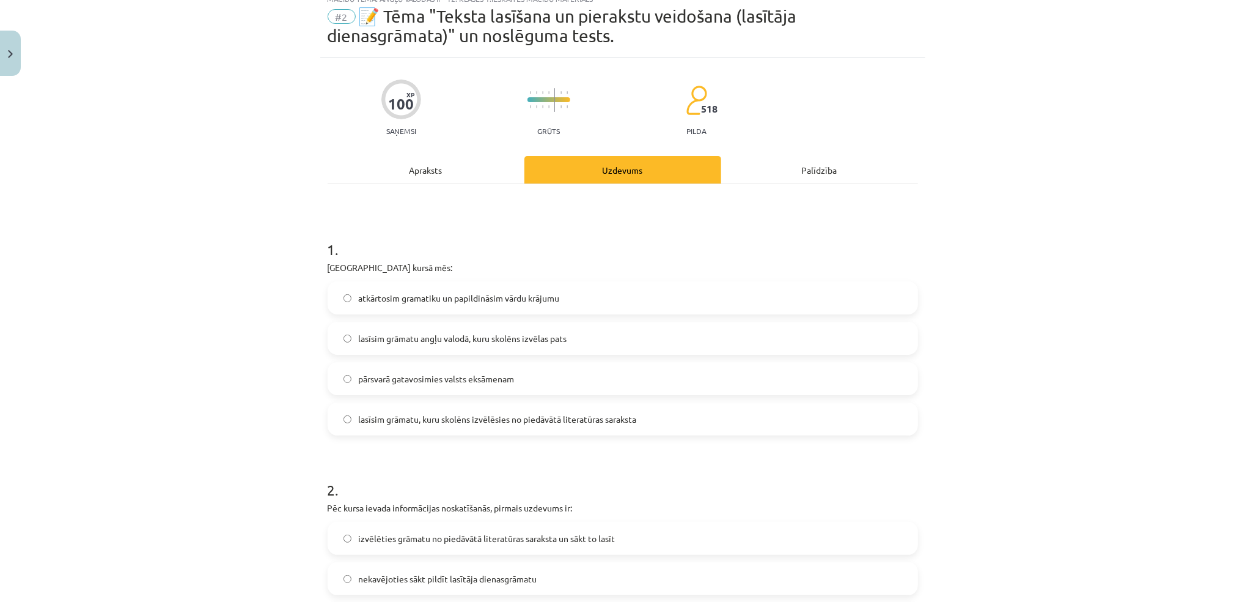
scroll to position [31, 0]
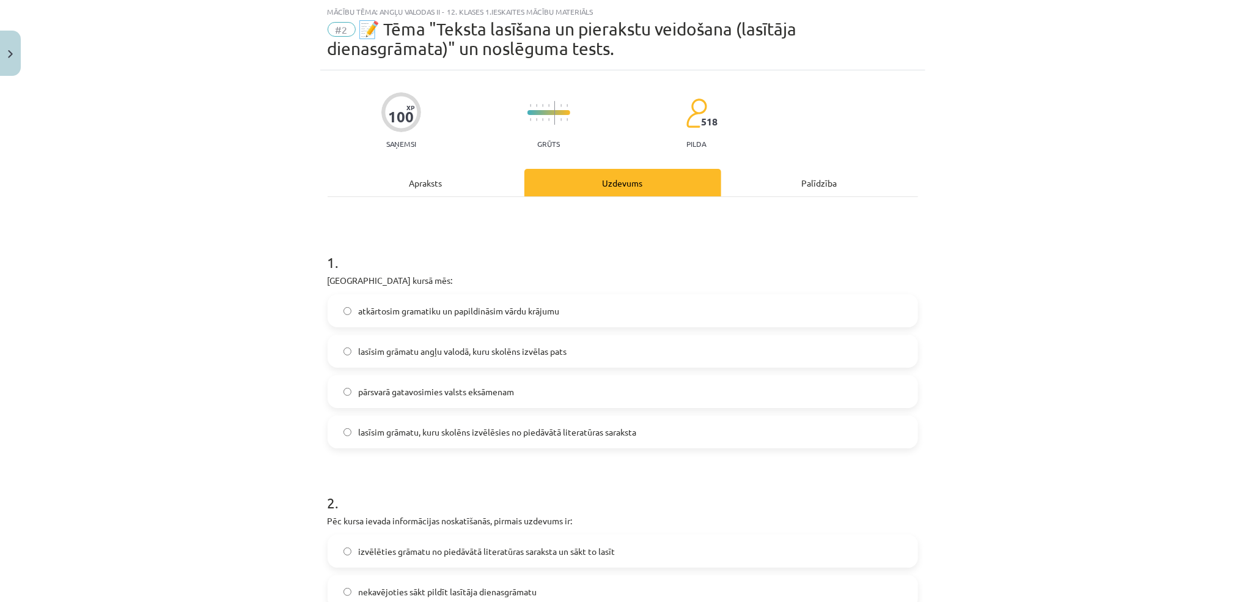
click at [439, 429] on span "lasīsim grāmatu, kuru skolēns izvēlēsies no piedāvātā literatūras saraksta" at bounding box center [498, 432] width 278 height 13
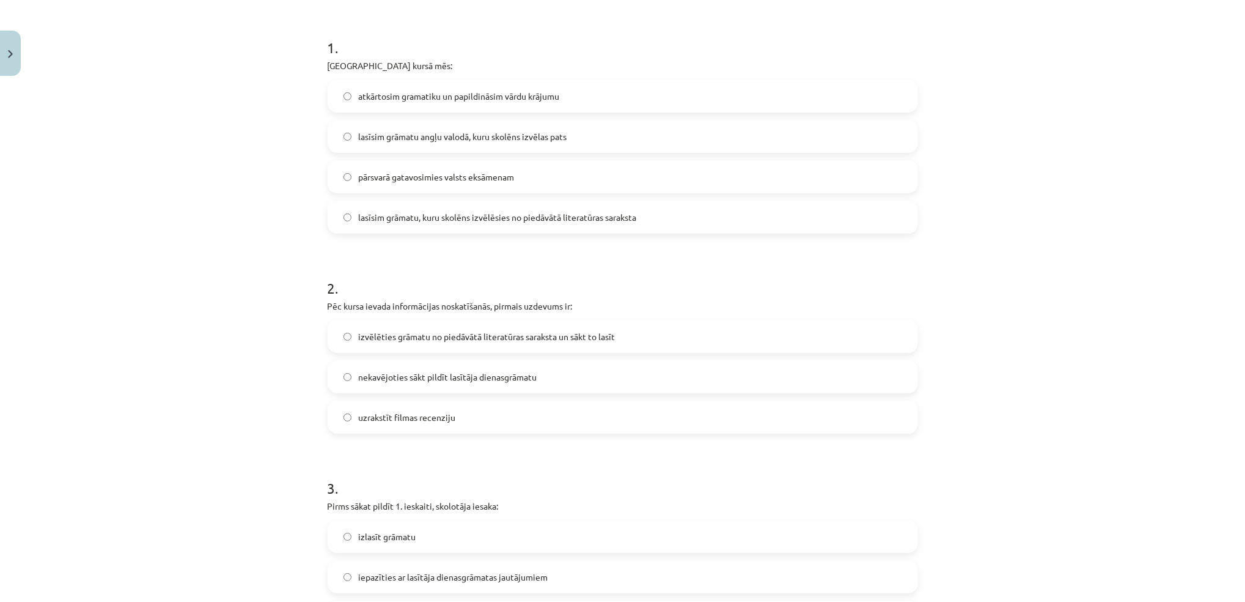
scroll to position [250, 0]
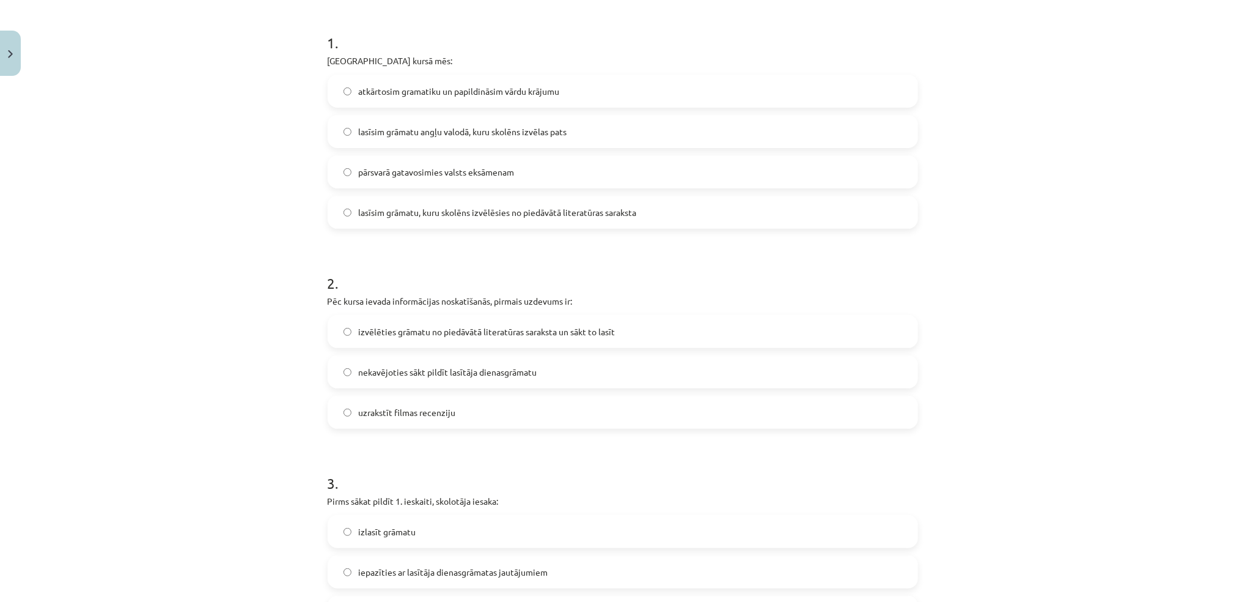
click at [610, 326] on span "izvēlēties grāmatu no piedāvātā literatūras saraksta un sākt to lasīt" at bounding box center [487, 331] width 257 height 13
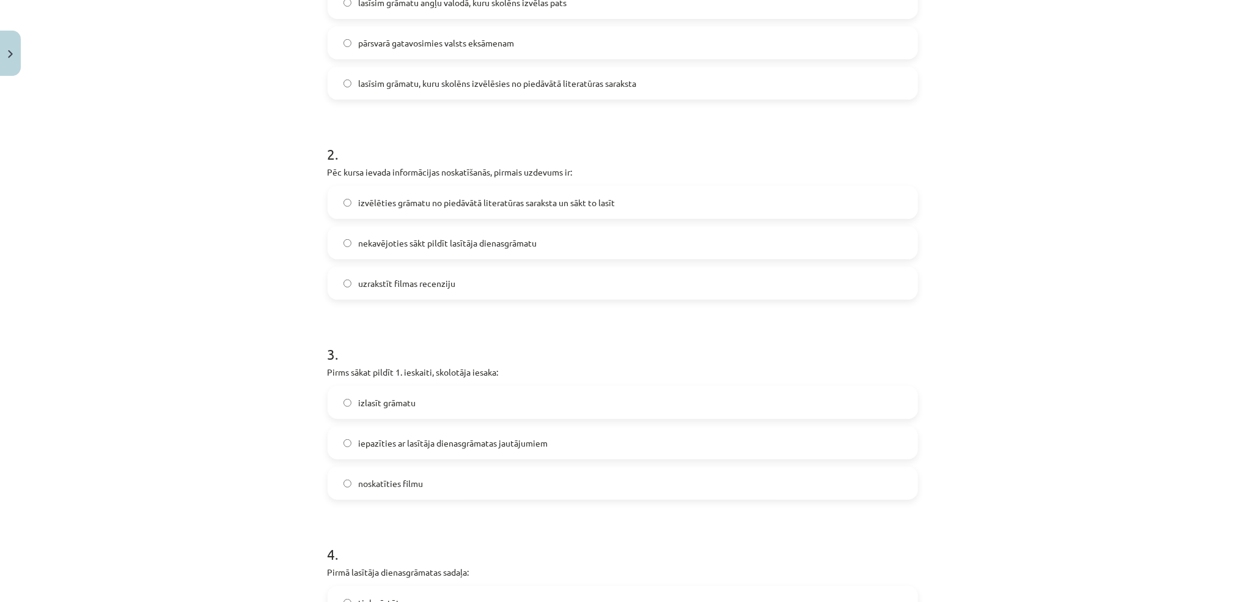
scroll to position [385, 0]
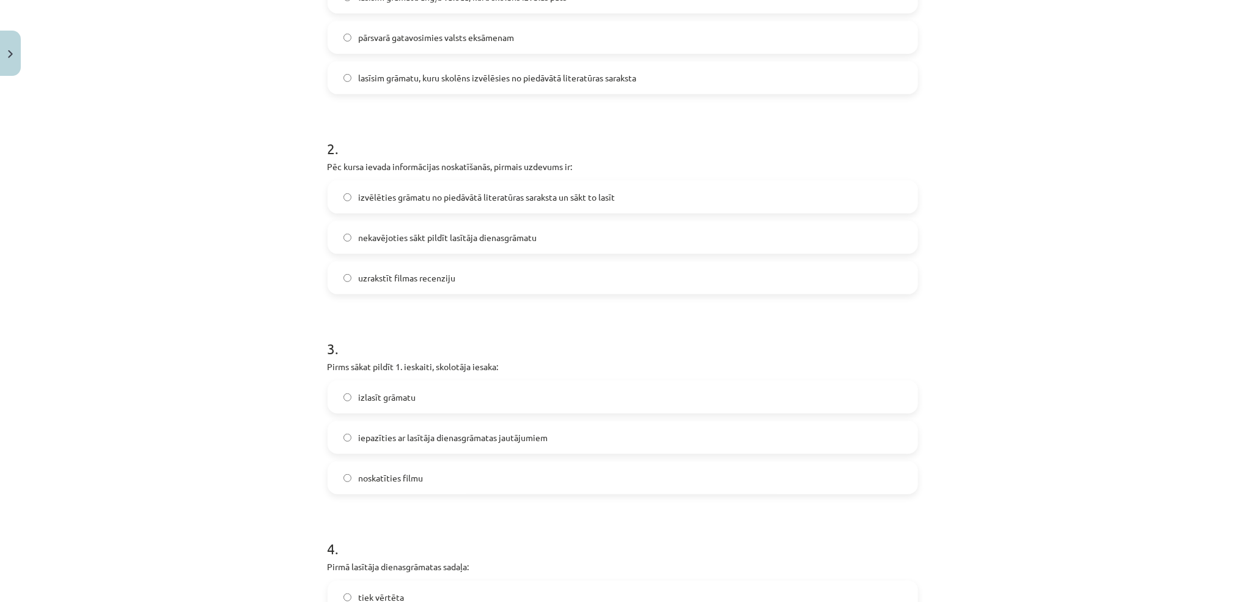
click at [427, 433] on span "iepazīties ar lasītāja dienasgrāmatas jautājumiem" at bounding box center [454, 437] width 190 height 13
click at [393, 393] on span "izlasīt grāmatu" at bounding box center [387, 397] width 57 height 13
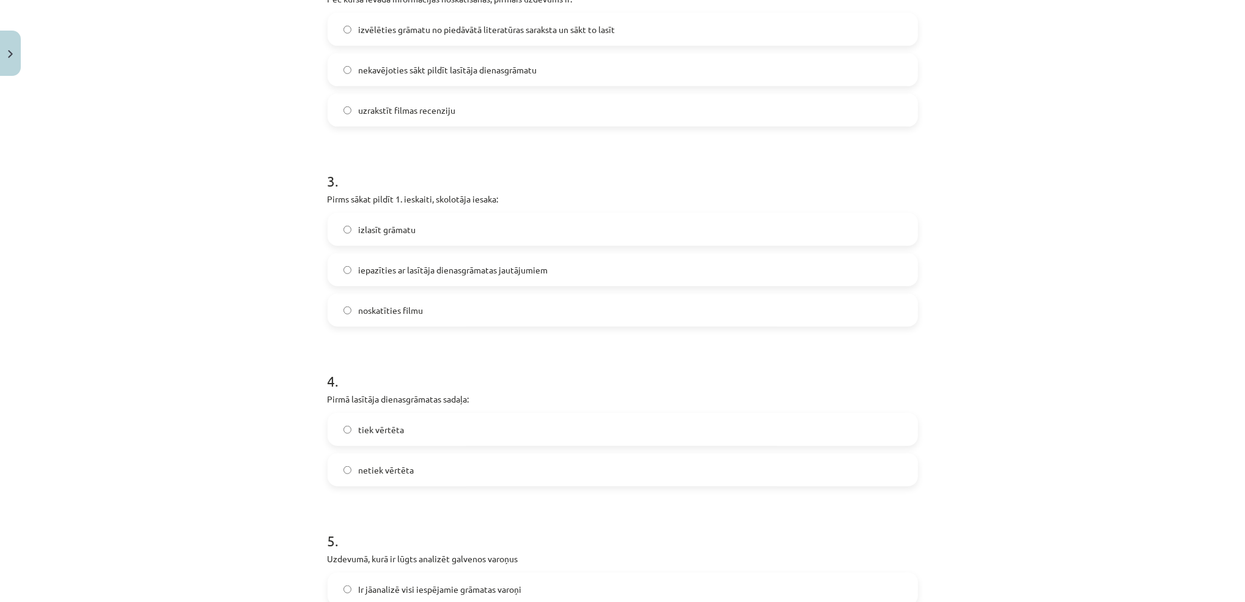
scroll to position [566, 0]
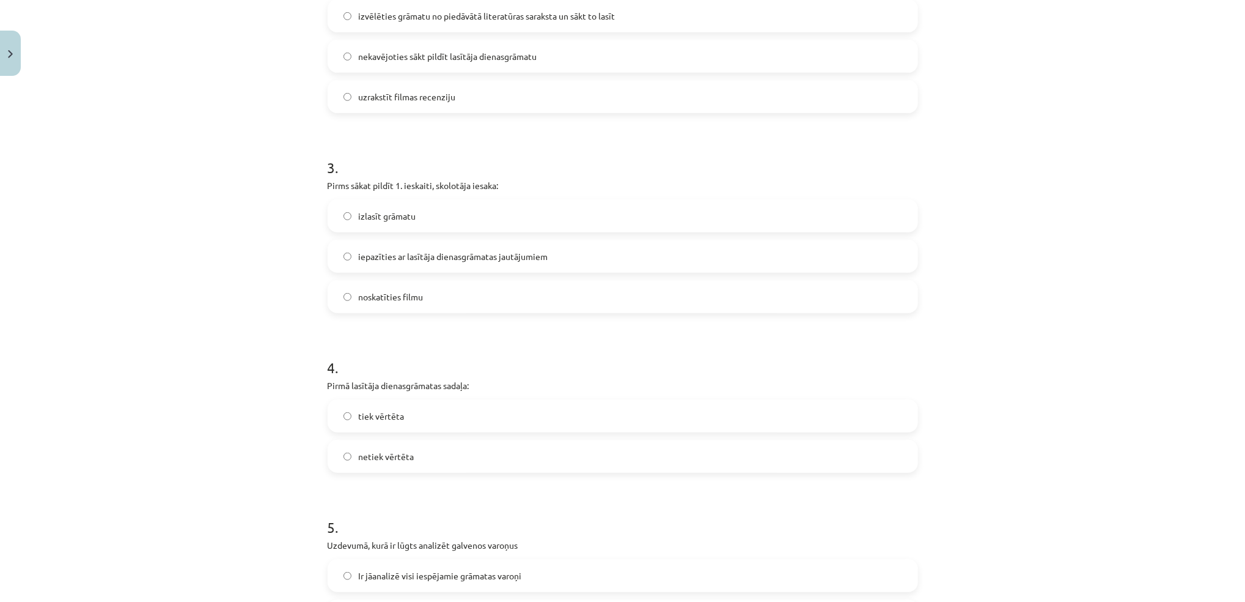
click at [526, 414] on label "tiek vērtēta" at bounding box center [623, 415] width 588 height 31
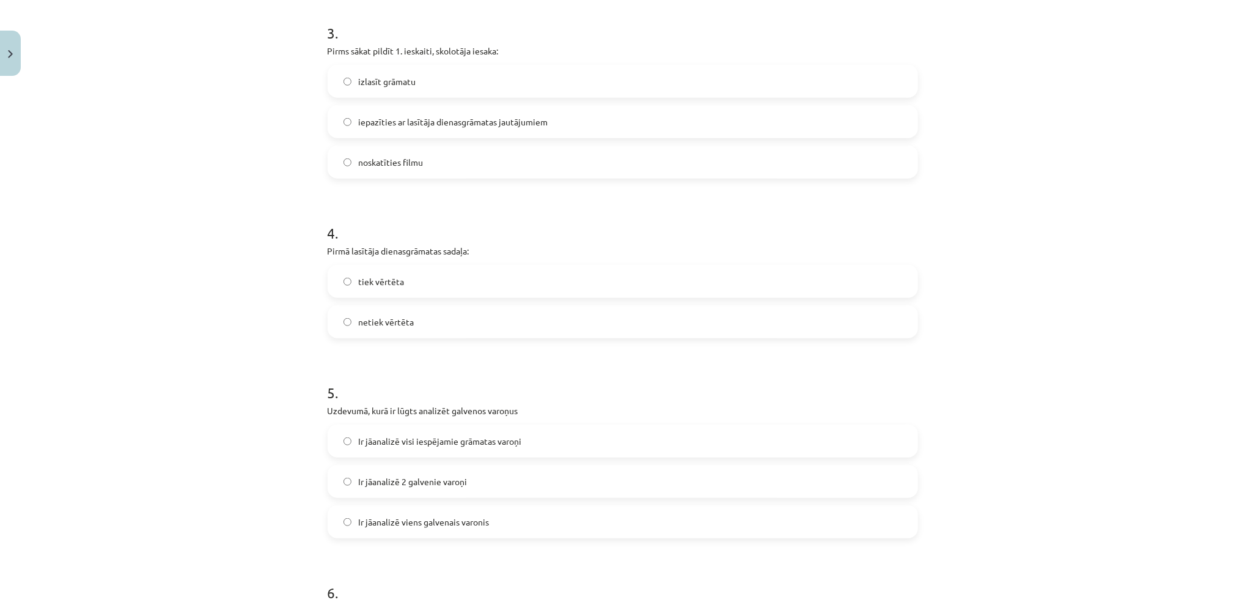
scroll to position [756, 0]
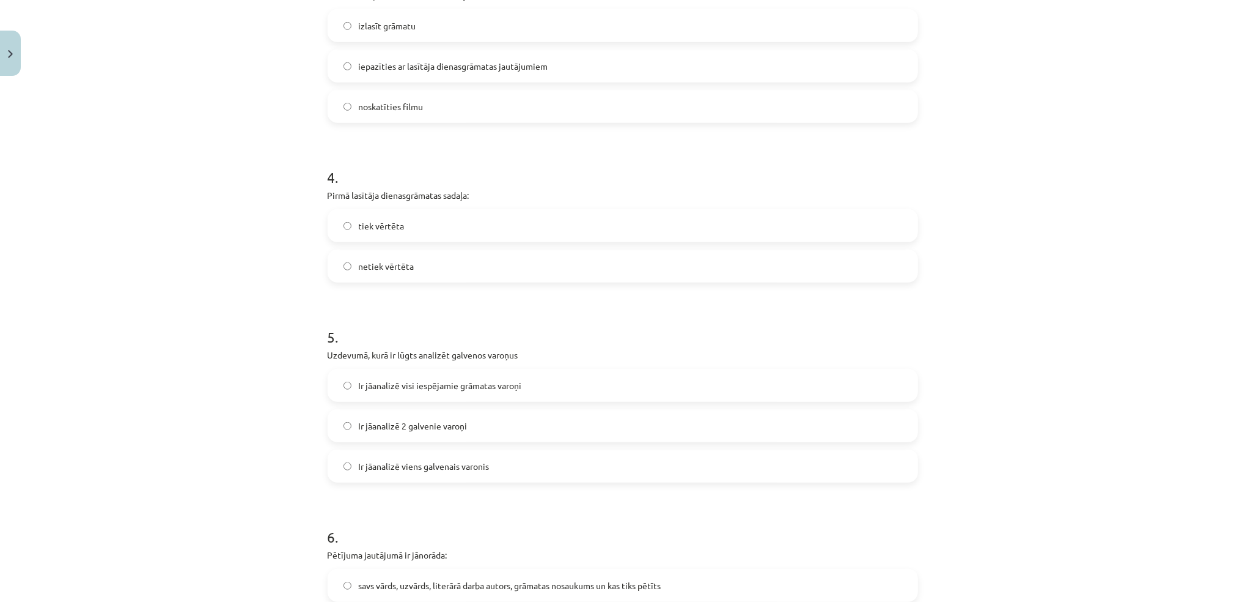
click at [412, 388] on span "Ir jāanalizē visi iespējamie grāmatas varoņi" at bounding box center [440, 385] width 163 height 13
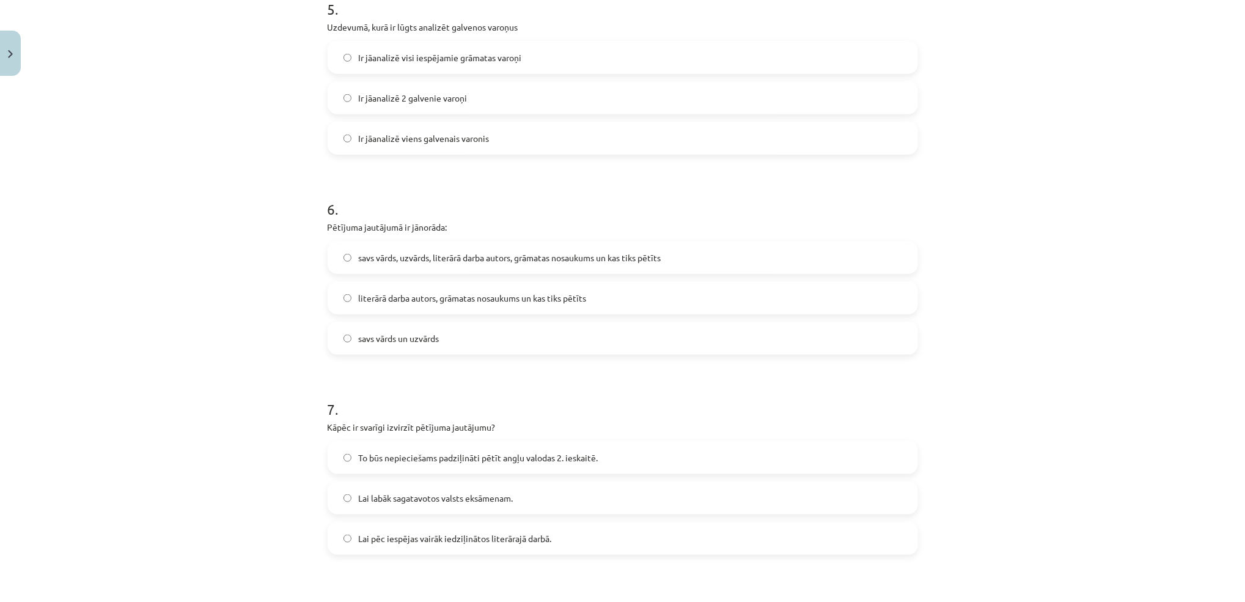
scroll to position [1103, 0]
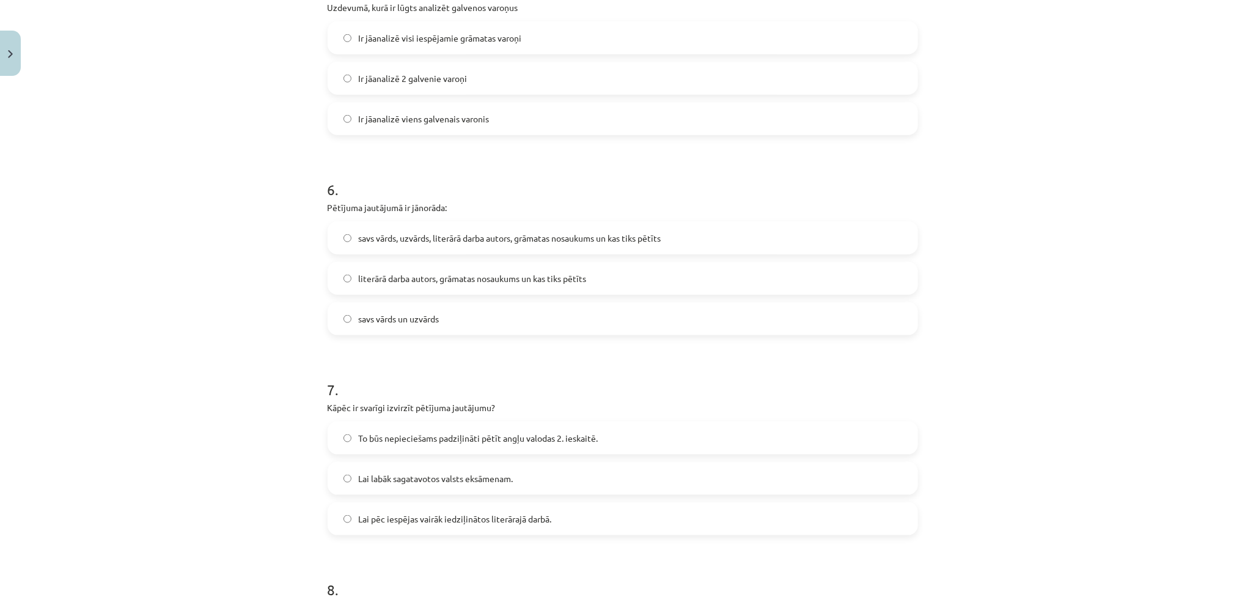
click at [426, 234] on span "savs vārds, uzvārds, literārā darba autors, grāmatas nosaukums un kas tiks pētī…" at bounding box center [510, 238] width 303 height 13
click at [415, 438] on span "To būs nepieciešams padziļināti pētīt angļu valodas 2. ieskaitē." at bounding box center [479, 438] width 240 height 13
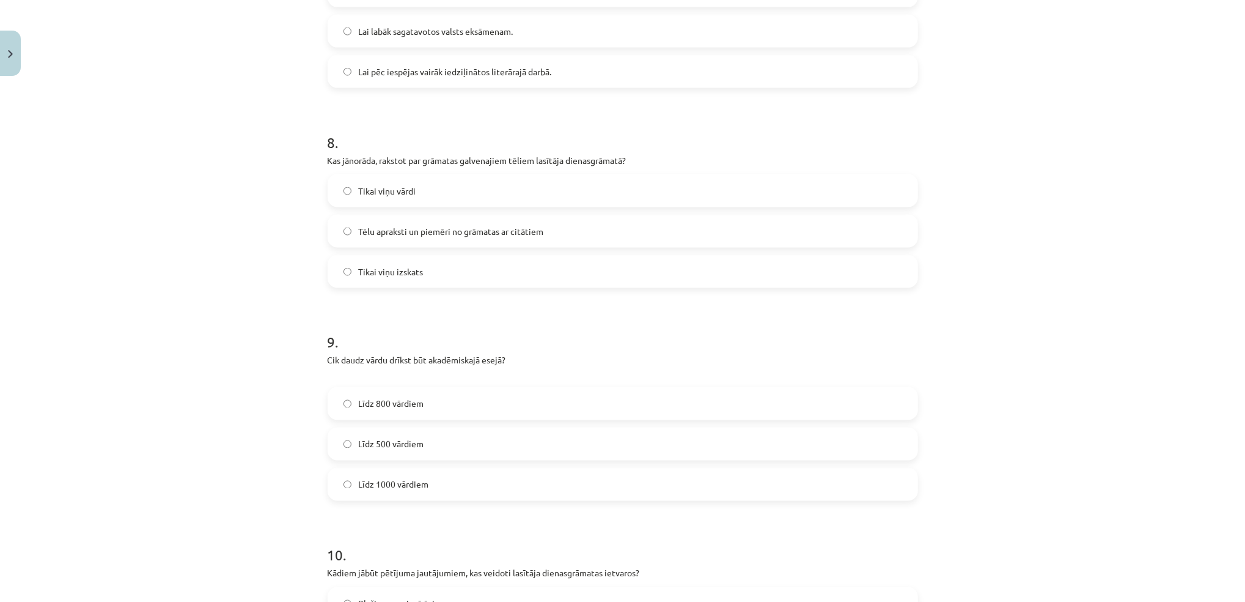
scroll to position [1556, 0]
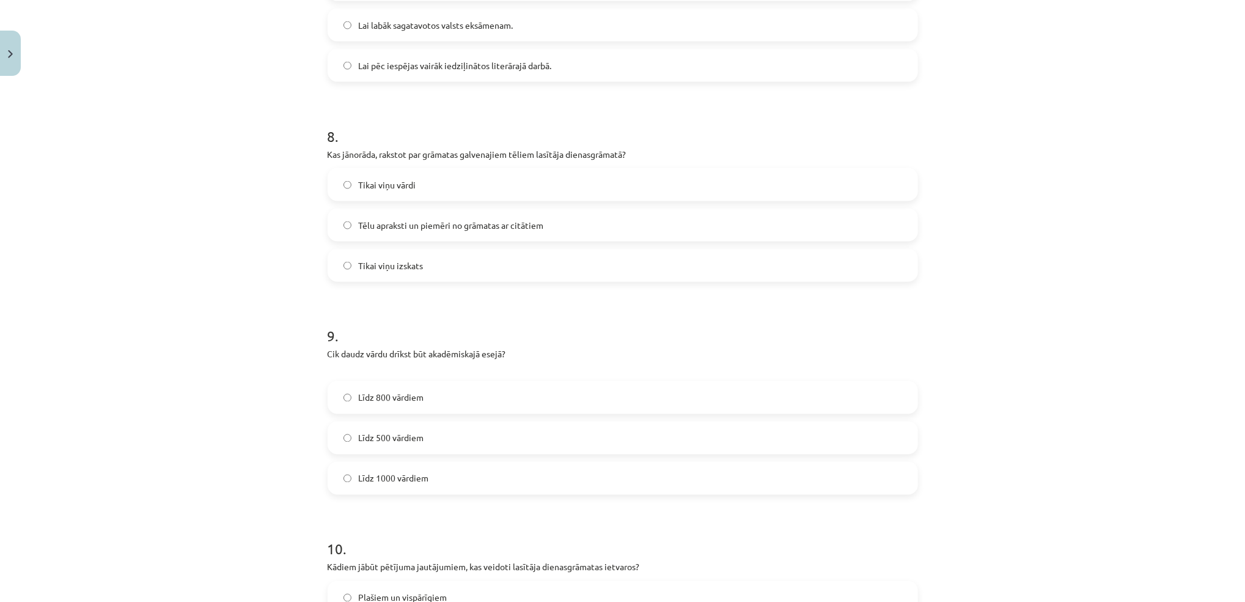
click at [392, 229] on span "Tēlu apraksti un piemēri no grāmatas ar citātiem" at bounding box center [451, 225] width 185 height 13
click at [386, 406] on label "Līdz 800 vārdiem" at bounding box center [623, 397] width 588 height 31
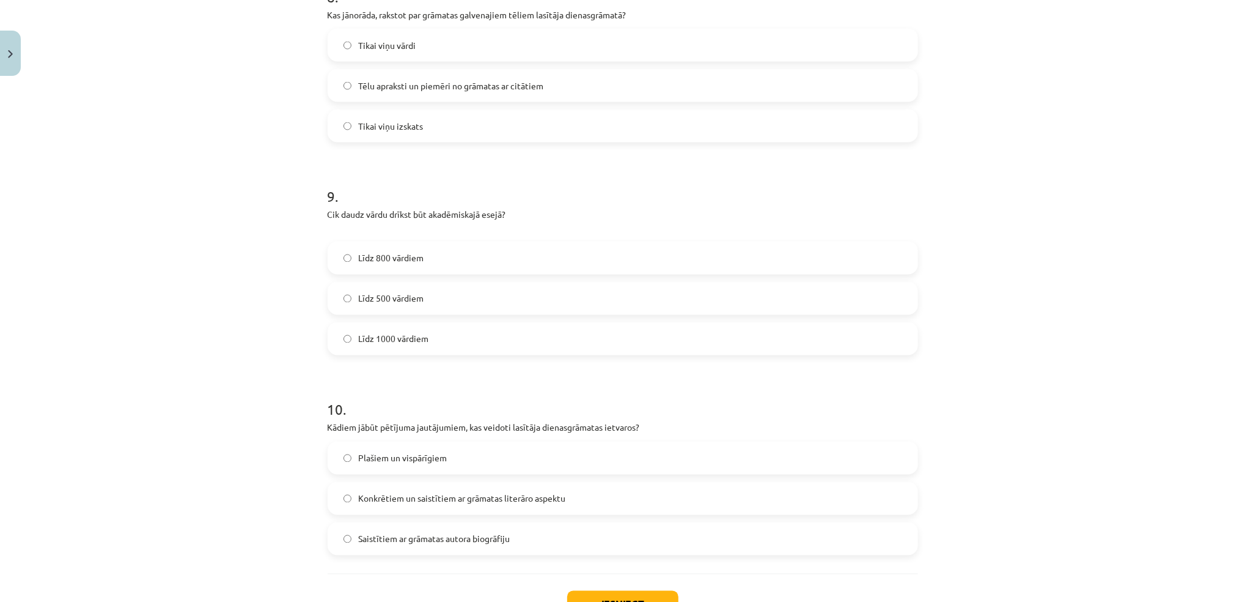
scroll to position [1745, 0]
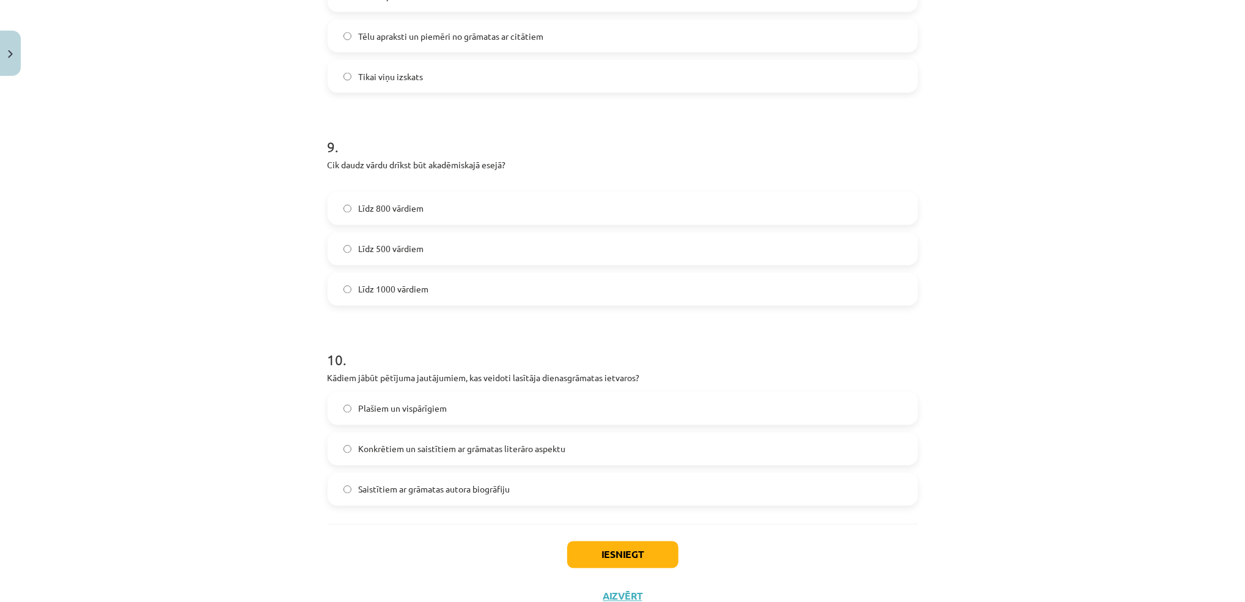
click at [389, 437] on label "Konkrētiem un saistītiem ar grāmatas literāro aspektu" at bounding box center [623, 448] width 588 height 31
click at [603, 553] on button "Iesniegt" at bounding box center [622, 554] width 111 height 27
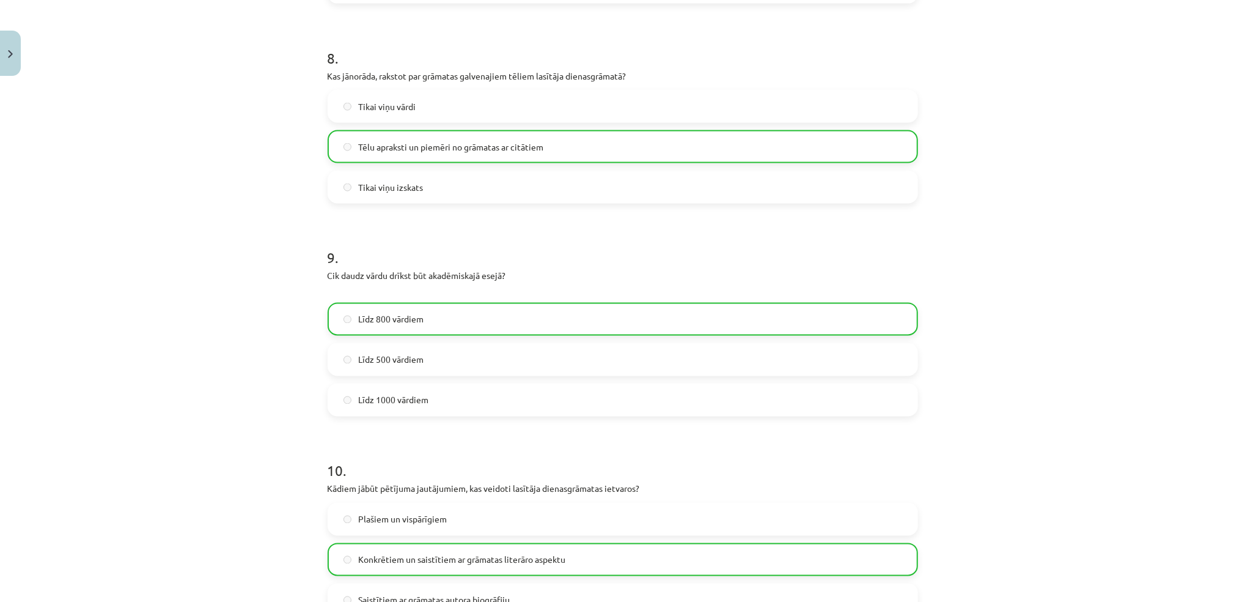
scroll to position [1829, 0]
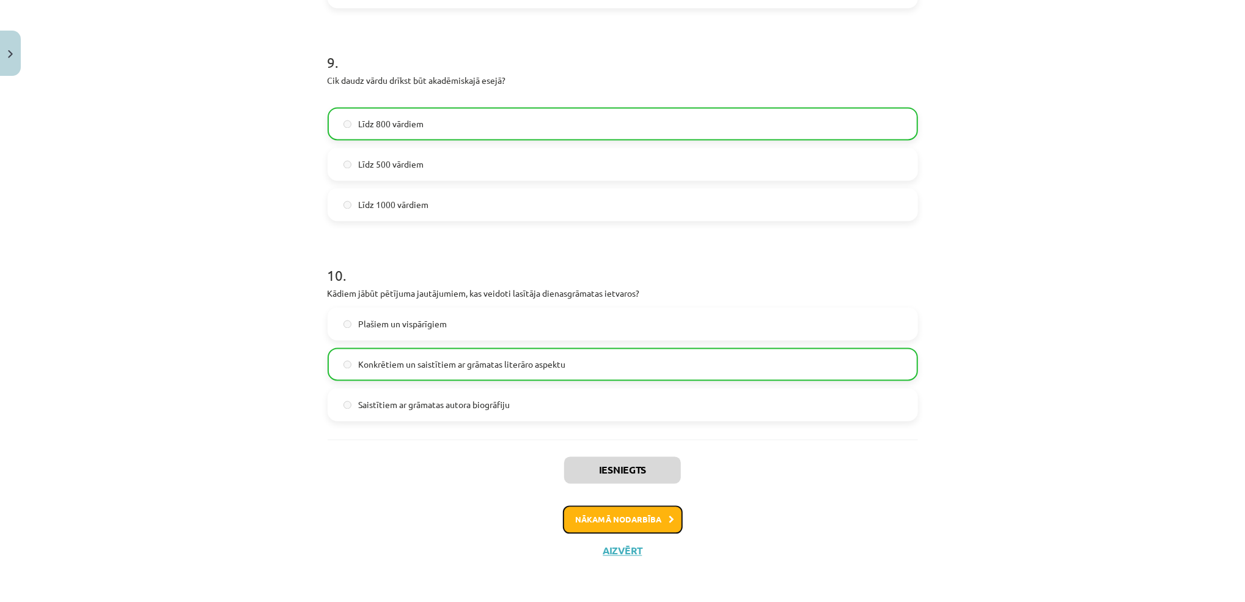
click at [625, 507] on button "Nākamā nodarbība" at bounding box center [623, 520] width 120 height 28
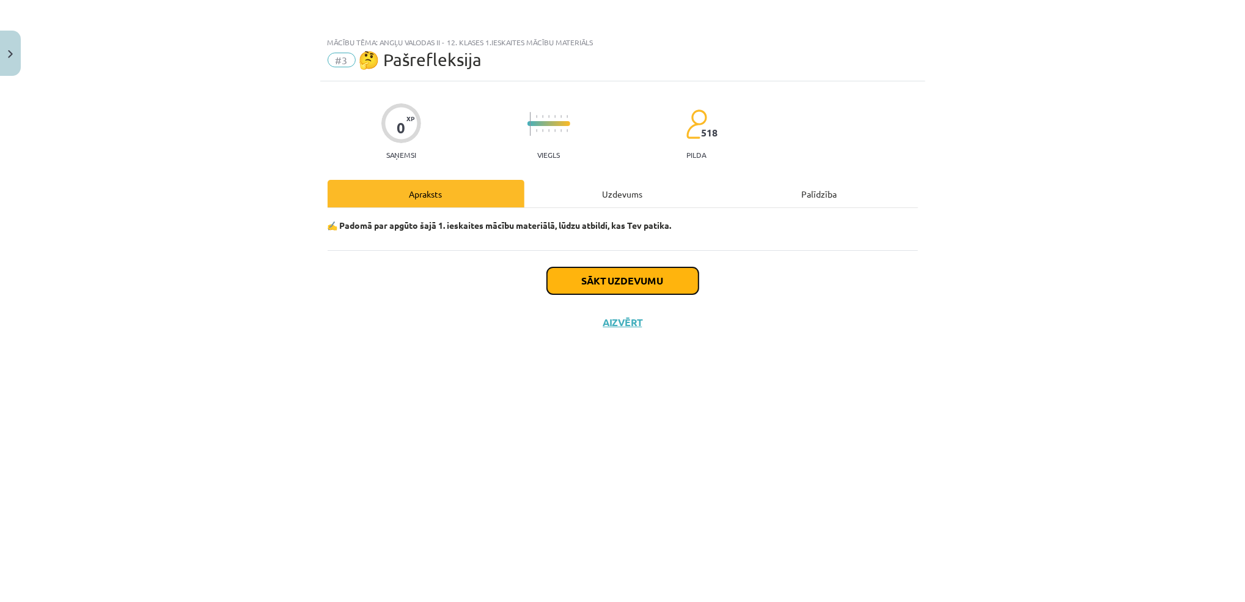
click at [608, 276] on button "Sākt uzdevumu" at bounding box center [623, 280] width 152 height 27
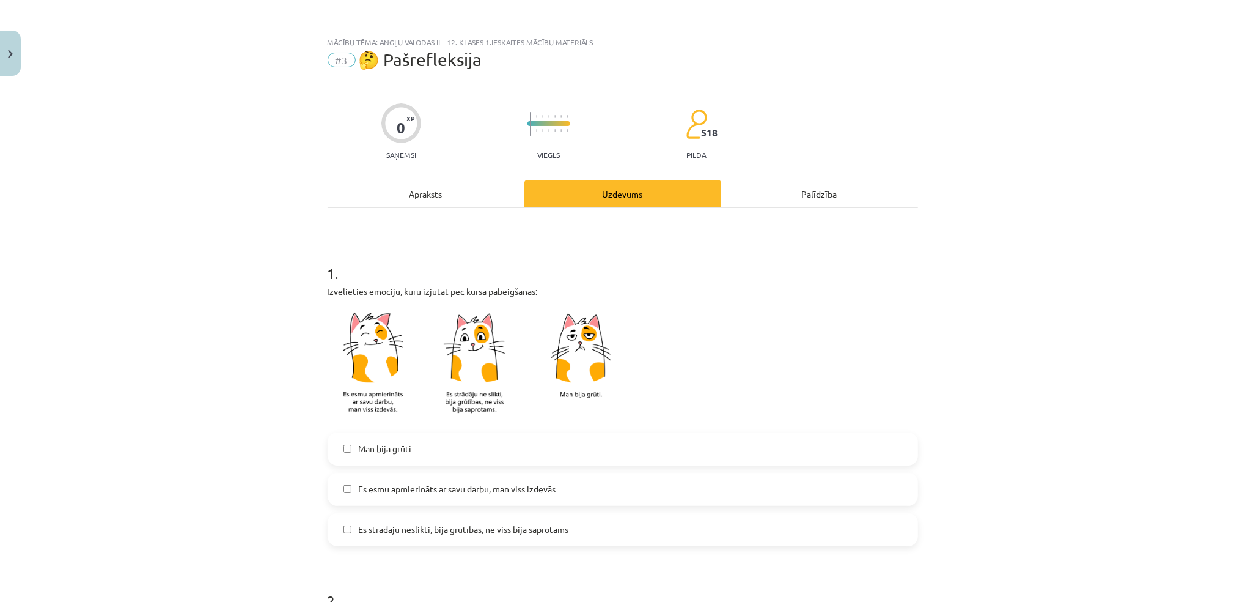
scroll to position [119, 0]
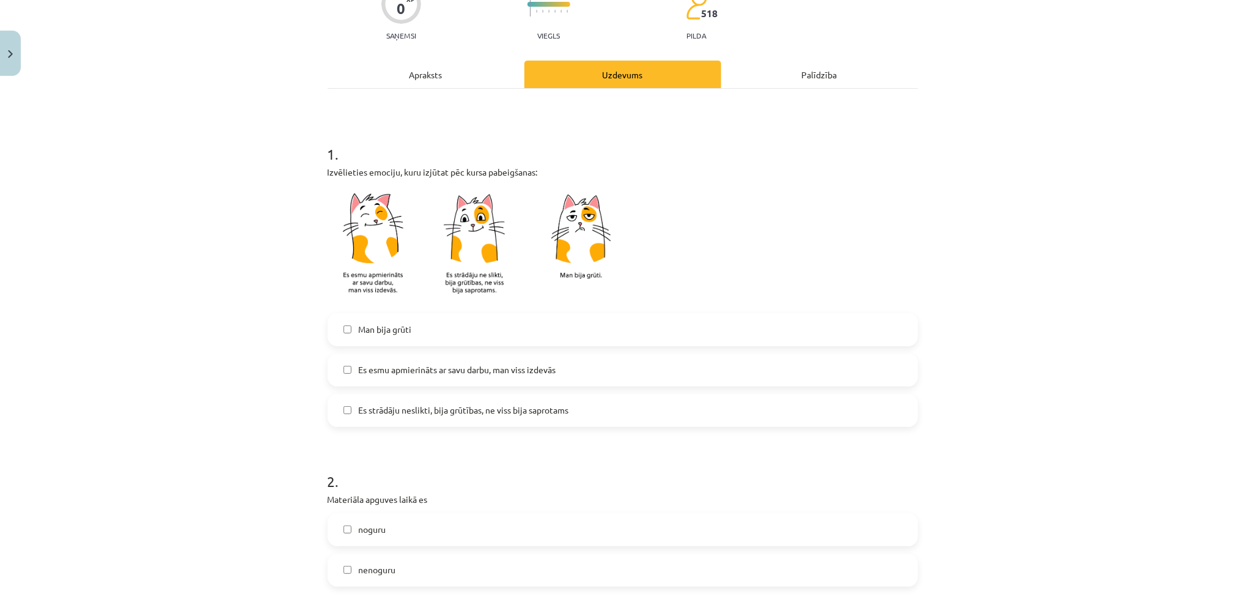
click at [467, 369] on span "Es esmu apmierināts ar savu darbu, man viss izdevās" at bounding box center [457, 369] width 197 height 13
click at [383, 570] on span "nenoguru" at bounding box center [377, 569] width 37 height 13
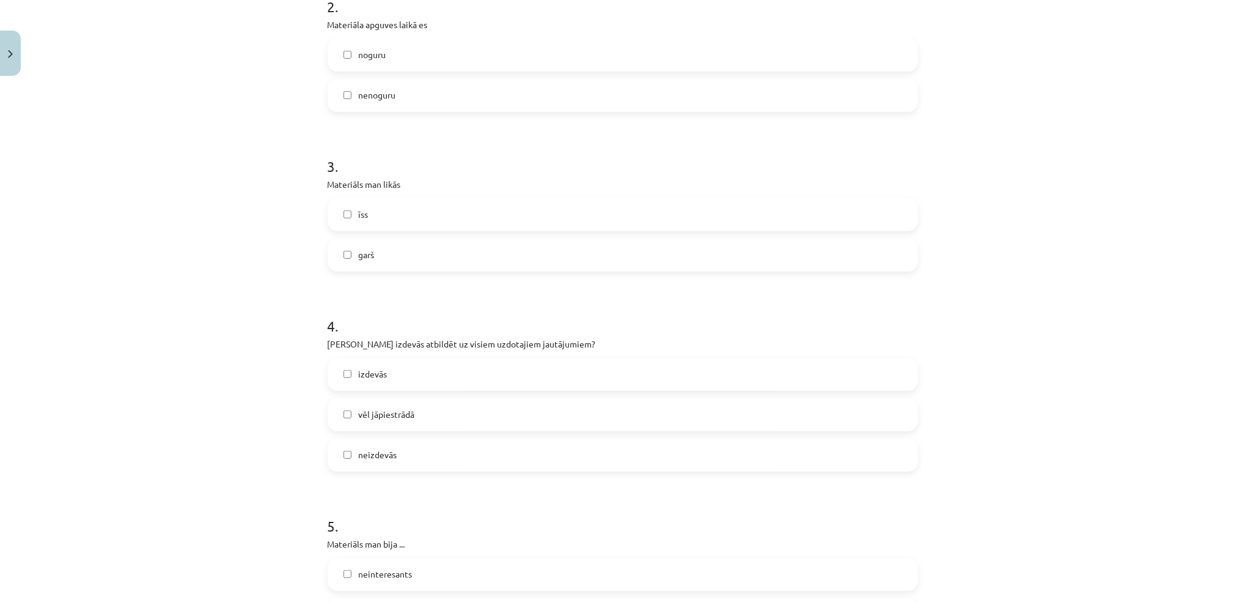
scroll to position [592, 0]
click at [377, 213] on label "īss" at bounding box center [623, 216] width 588 height 31
click at [378, 419] on span "vēl jāpiestrādā" at bounding box center [387, 415] width 56 height 13
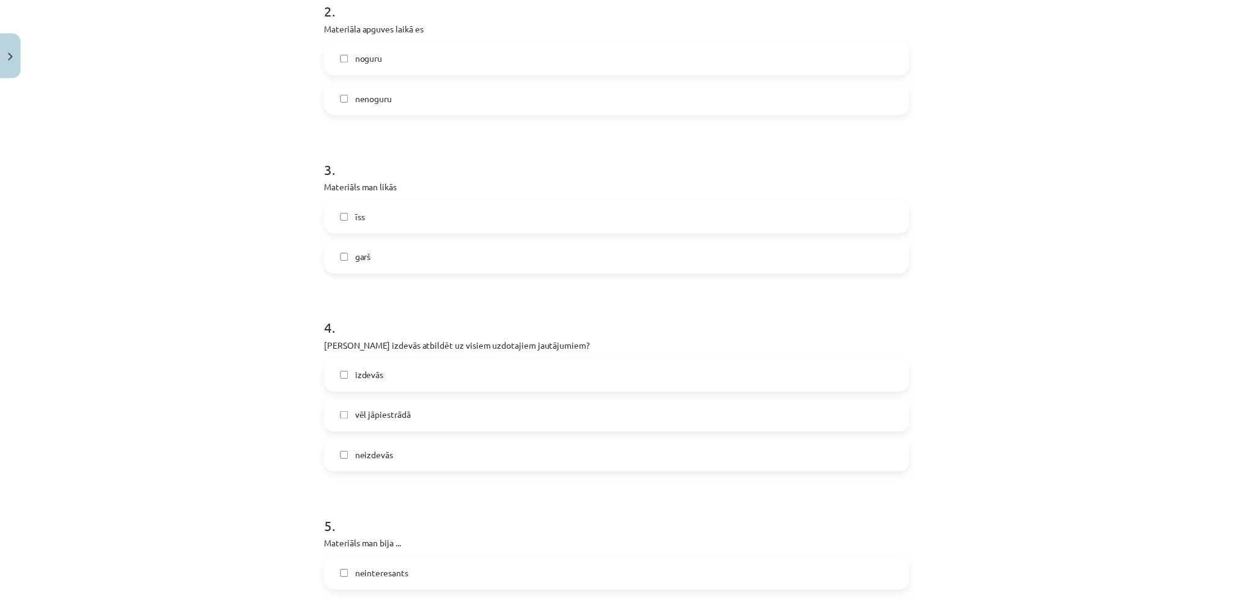
scroll to position [924, 0]
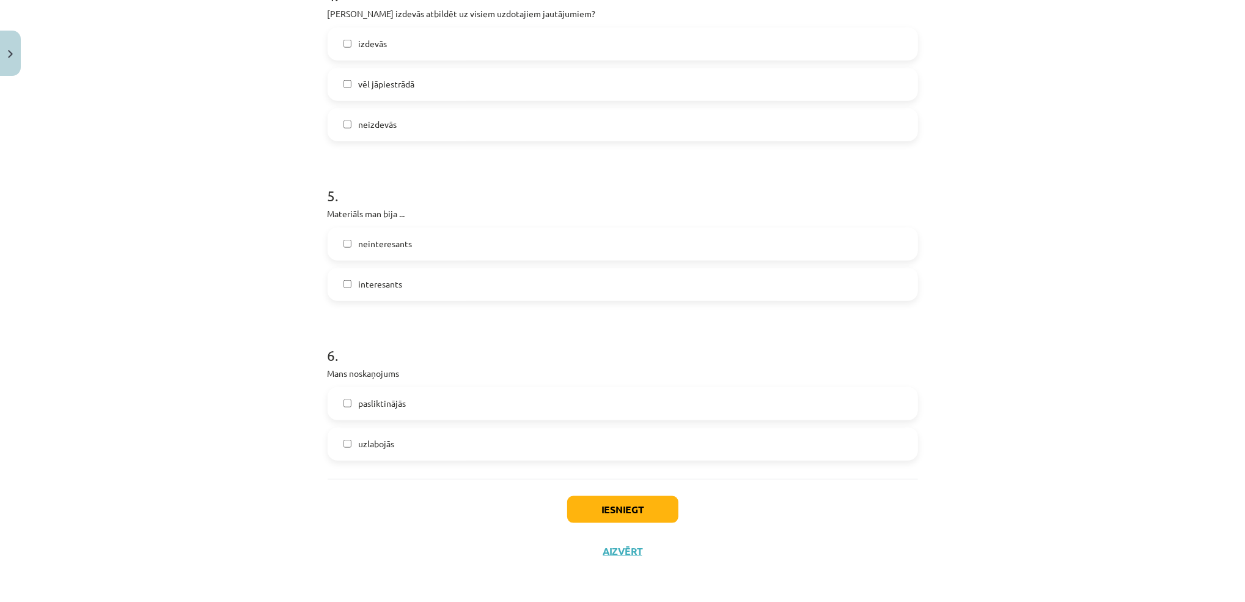
click at [401, 282] on label "interesants" at bounding box center [623, 284] width 588 height 31
click at [394, 457] on label "uzlabojās" at bounding box center [623, 444] width 588 height 31
click at [617, 529] on div "Iesniegt Aizvērt" at bounding box center [623, 522] width 591 height 86
click at [630, 526] on div "Iesniegt Aizvērt" at bounding box center [623, 522] width 591 height 86
click at [647, 516] on button "Iesniegt" at bounding box center [622, 509] width 111 height 27
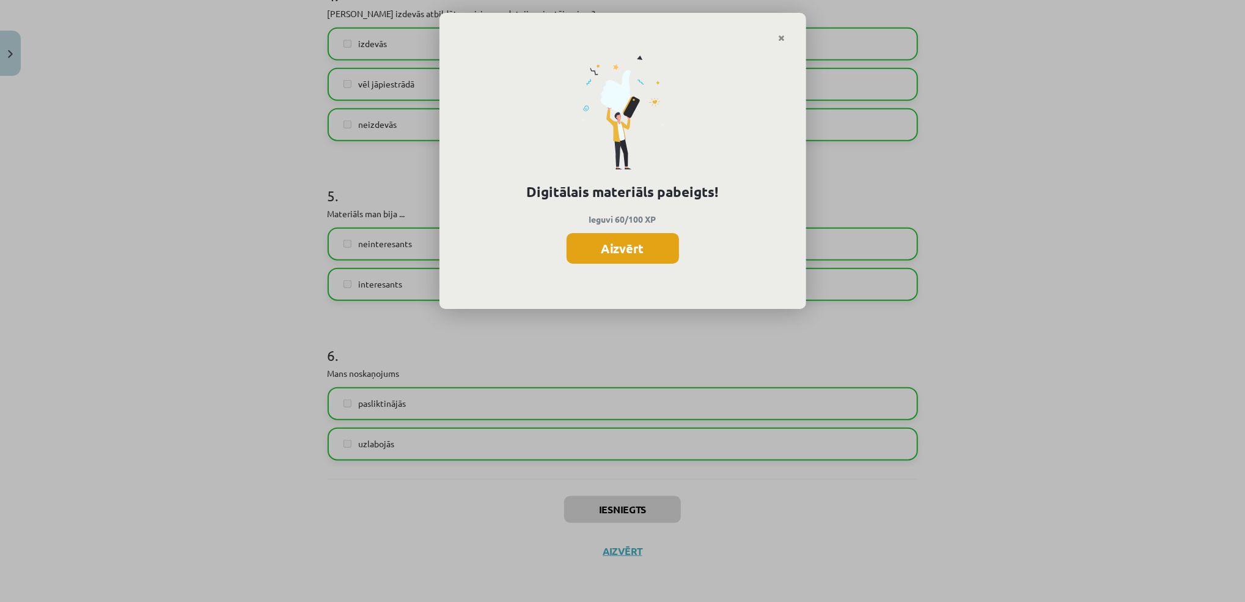
click at [618, 261] on button "Aizvērt" at bounding box center [623, 248] width 113 height 31
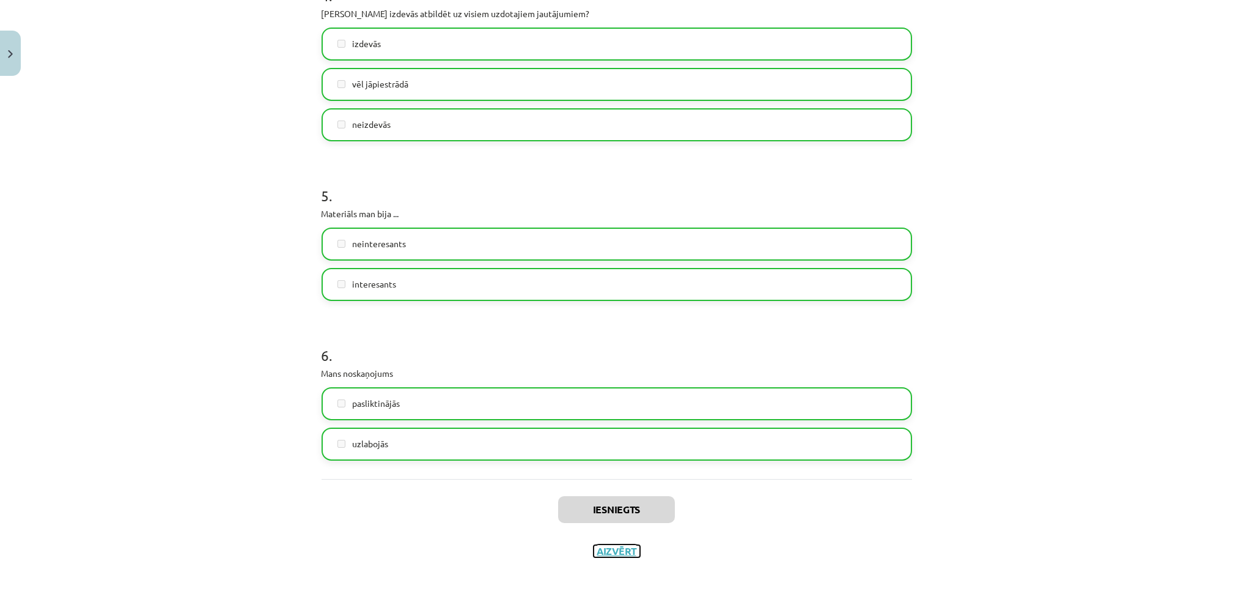
click at [622, 551] on button "Aizvērt" at bounding box center [617, 551] width 46 height 12
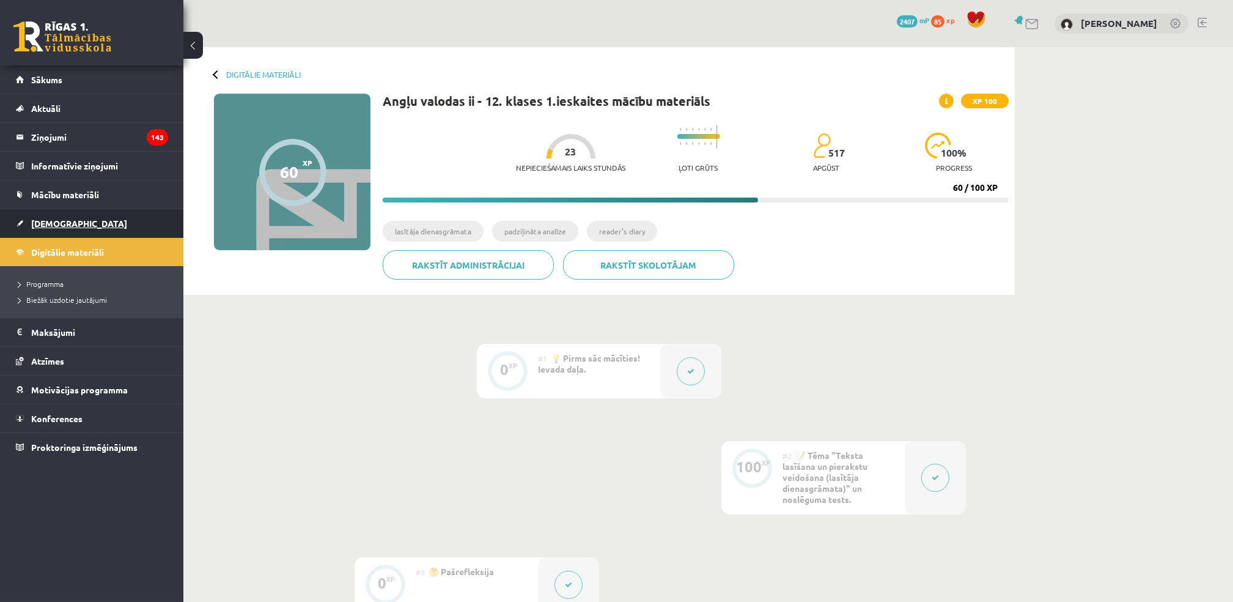
click at [55, 226] on span "[DEMOGRAPHIC_DATA]" at bounding box center [79, 223] width 96 height 11
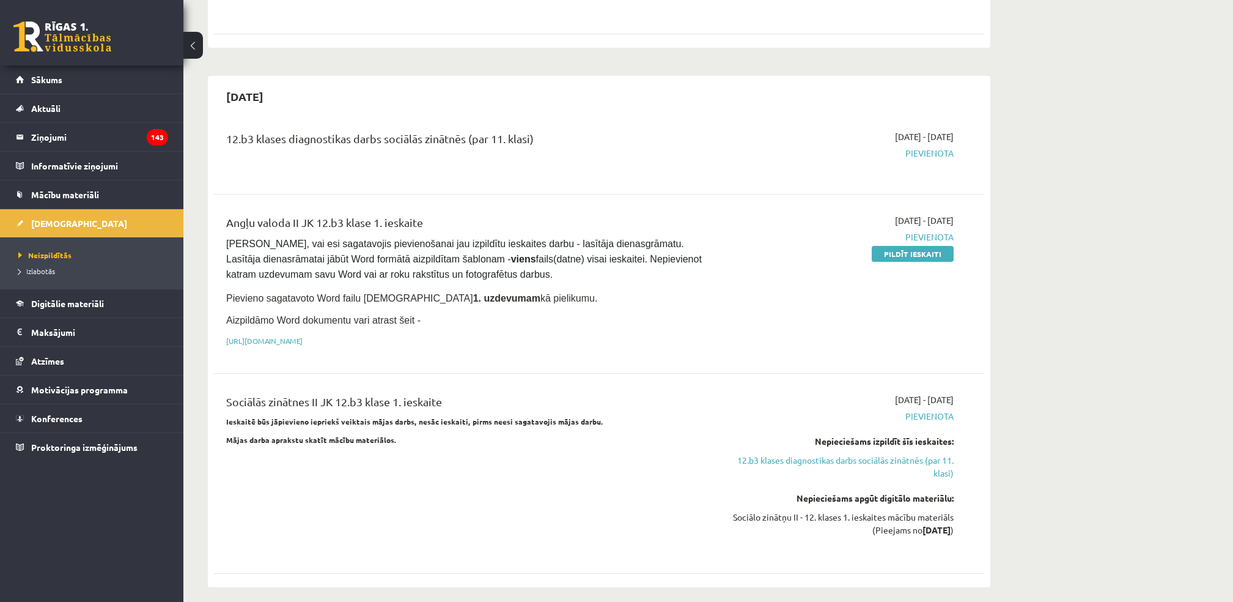
scroll to position [607, 0]
